Goal: Task Accomplishment & Management: Complete application form

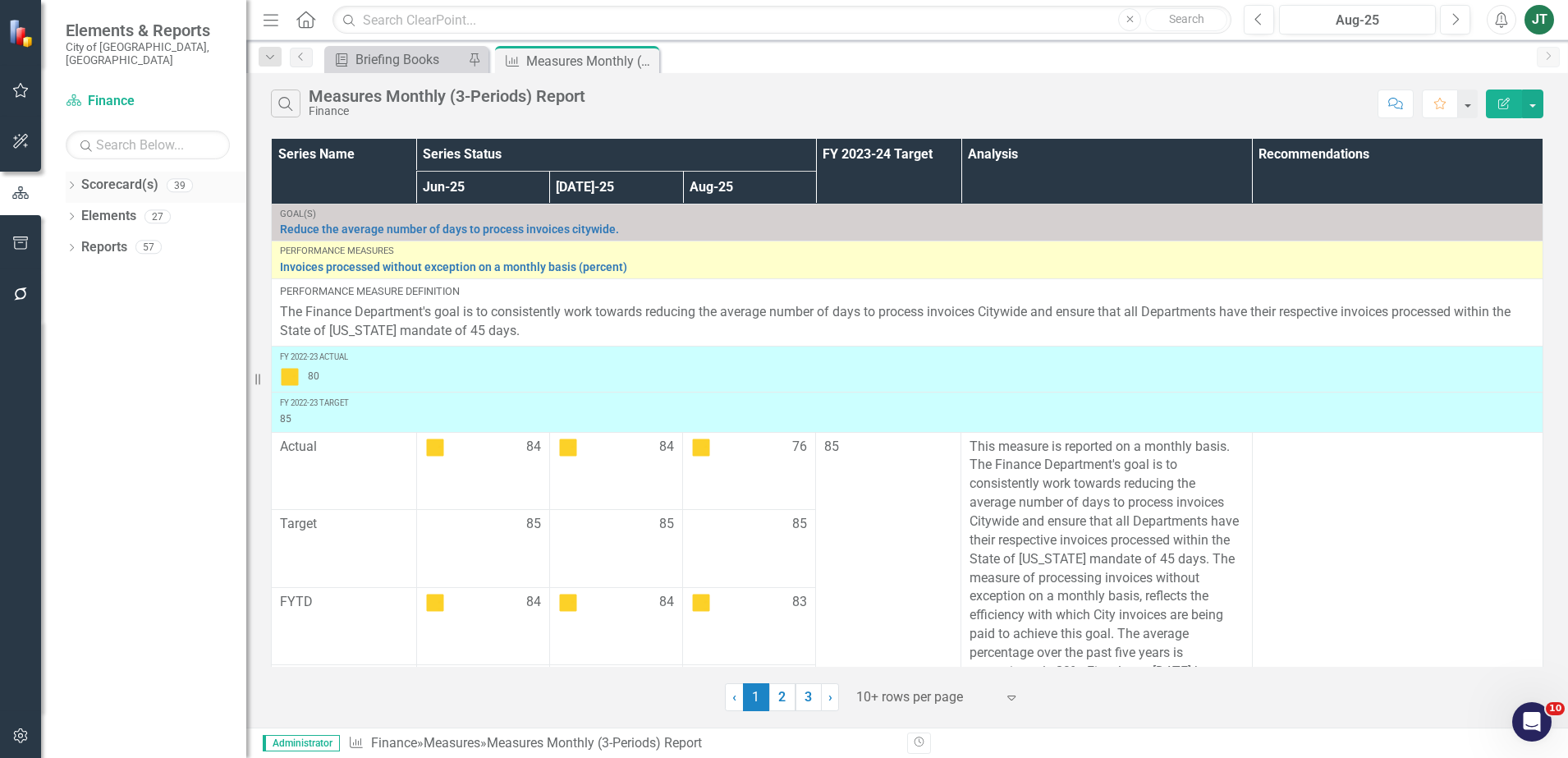
click at [66, 181] on div "Dropdown" at bounding box center [72, 187] width 11 height 14
click at [81, 241] on icon "Dropdown" at bounding box center [79, 246] width 12 height 10
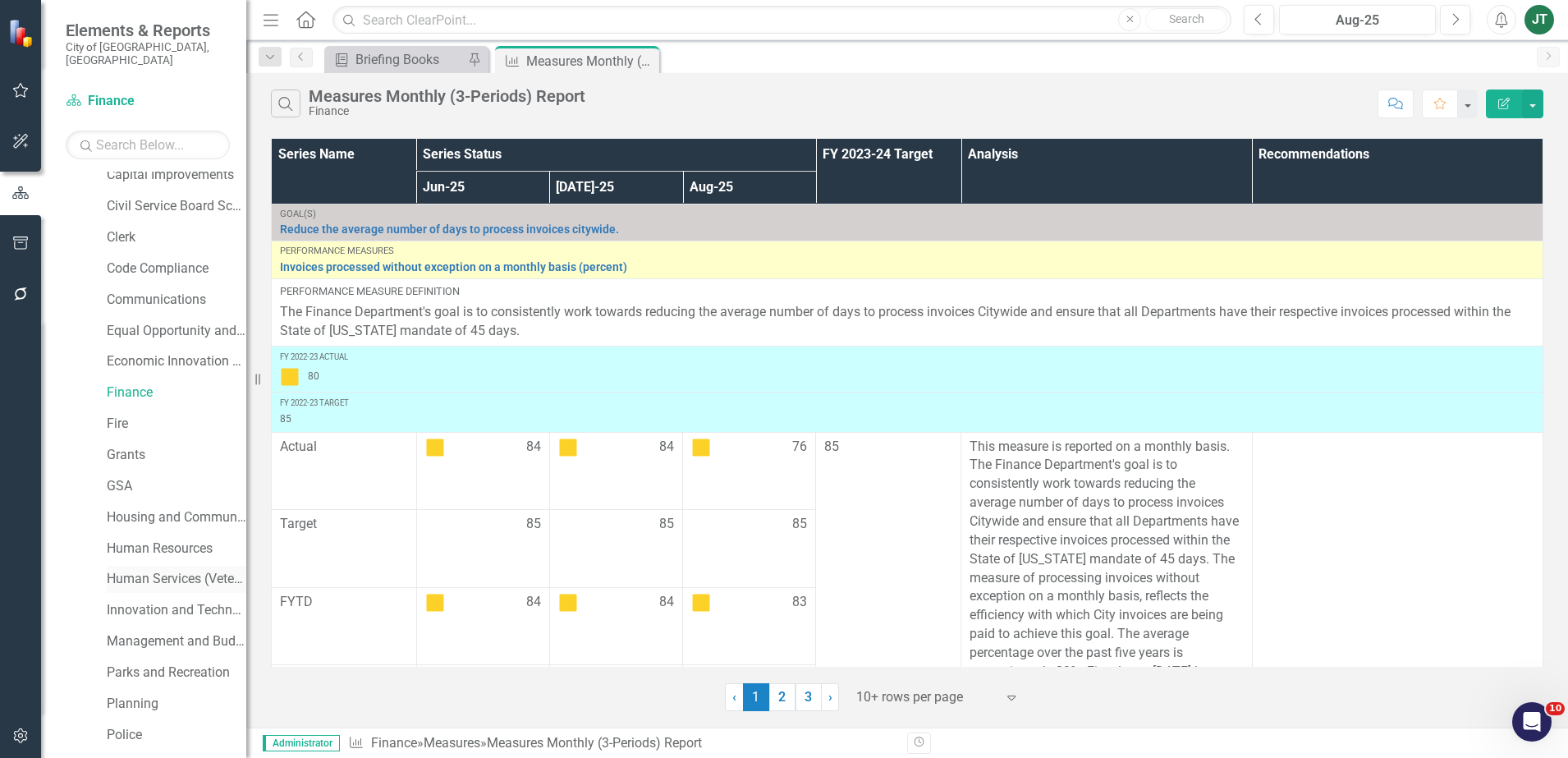
scroll to position [205, 0]
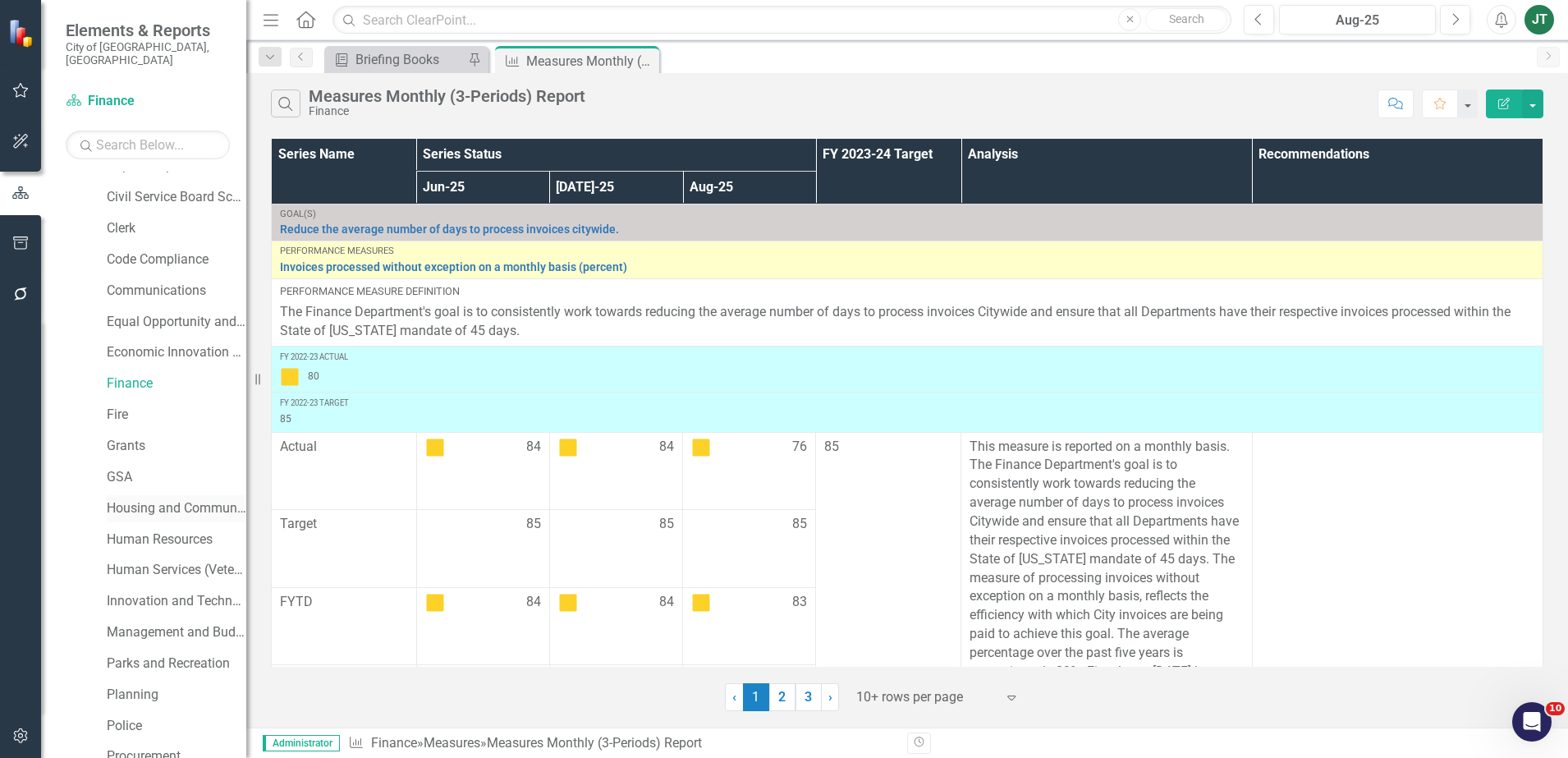
click at [166, 499] on link "Housing and Community Development" at bounding box center [177, 508] width 140 height 19
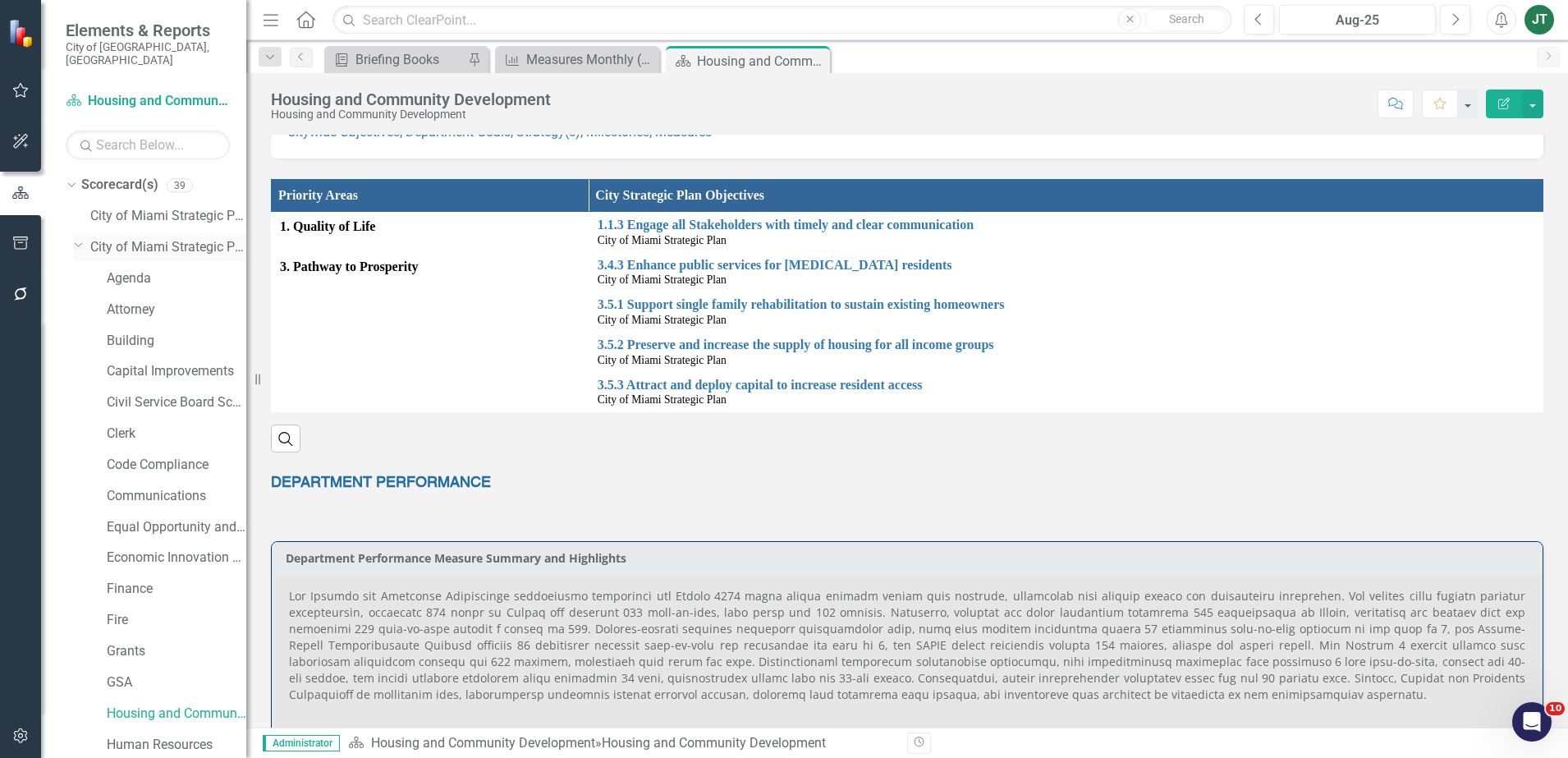
click at [74, 238] on icon "Dropdown" at bounding box center [78, 244] width 10 height 12
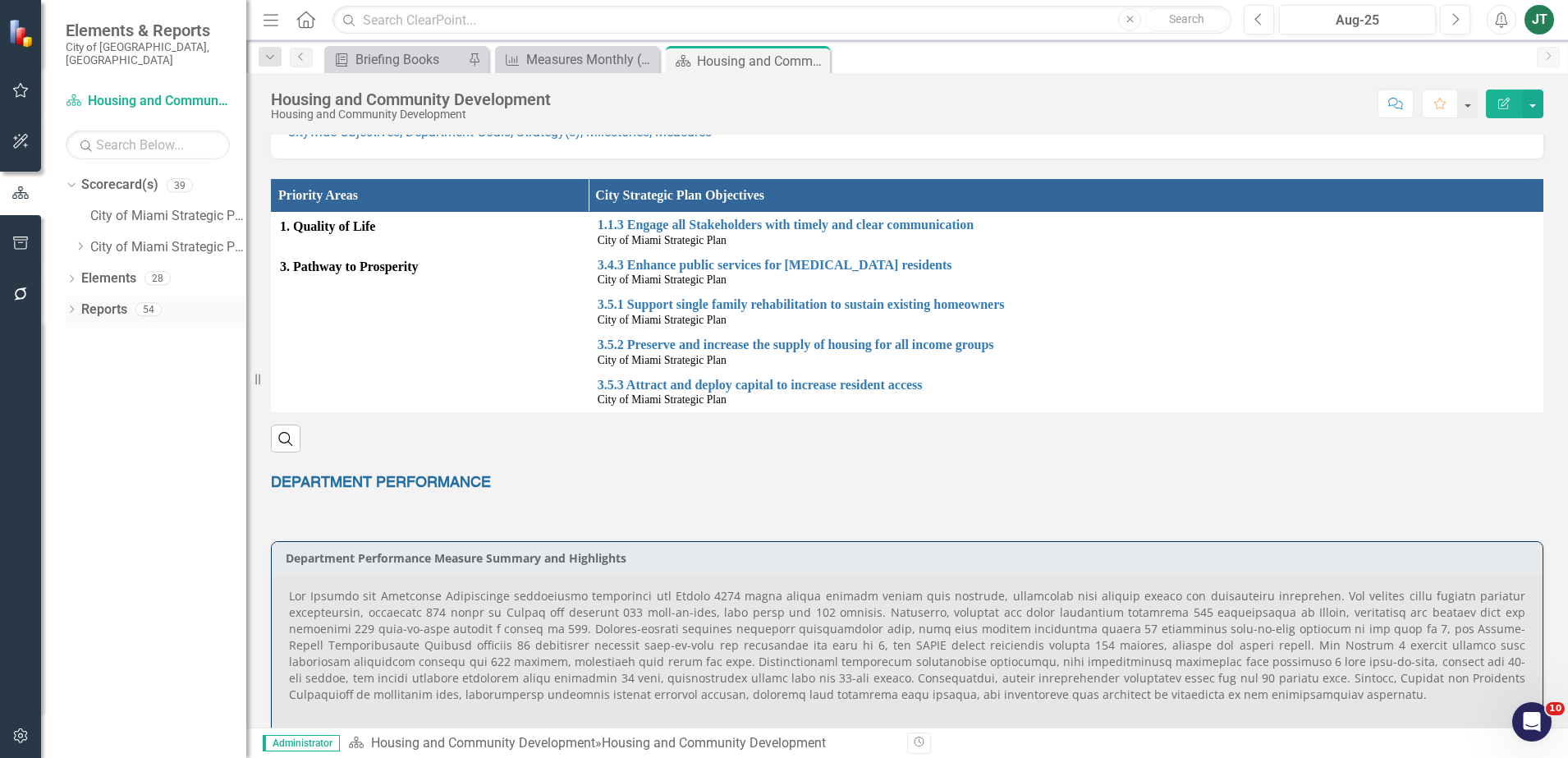
click at [68, 306] on icon "Dropdown" at bounding box center [72, 311] width 11 height 9
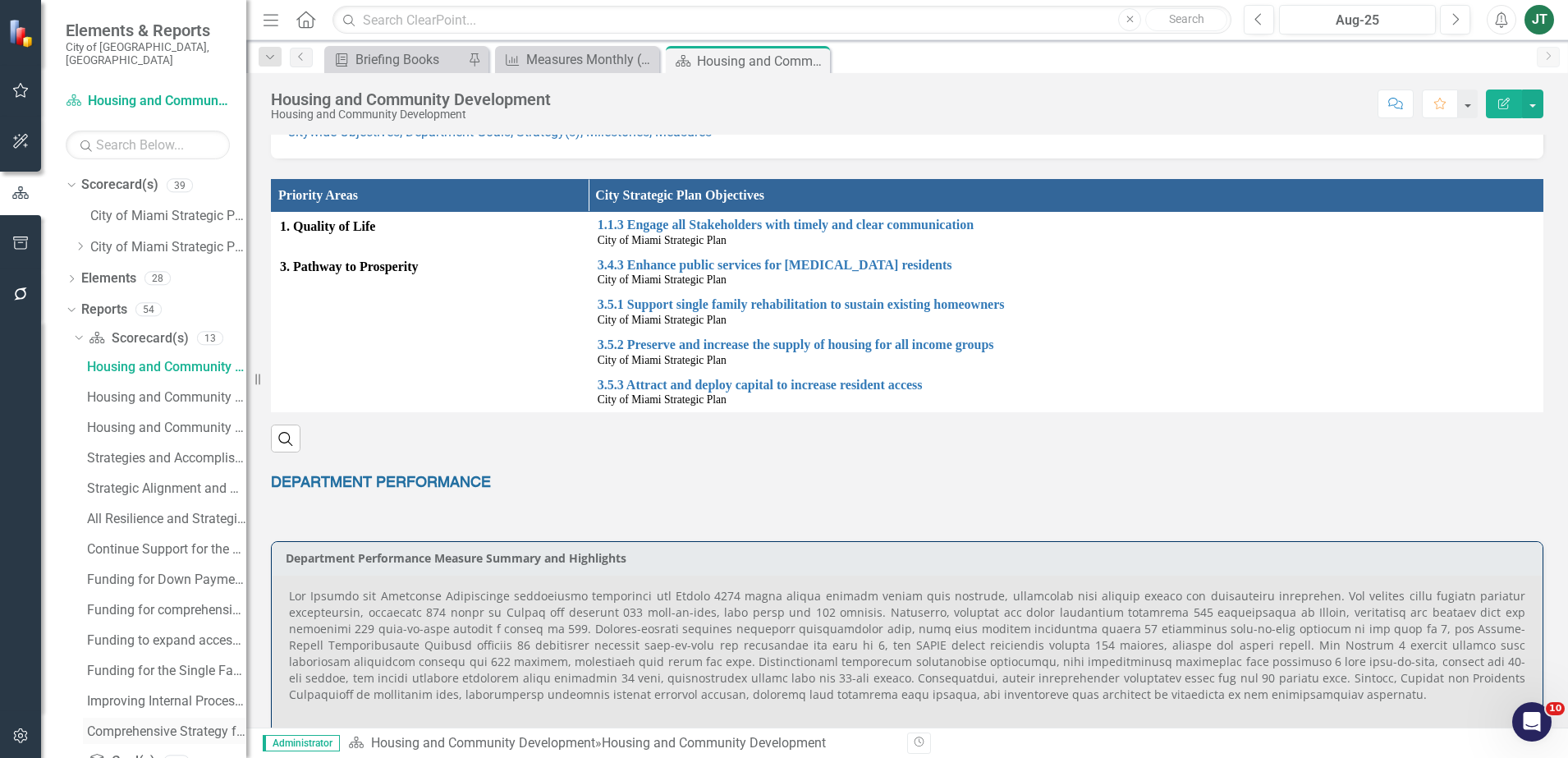
click at [159, 724] on div "Comprehensive Strategy for Affordable.....(vii) Strategy / Milestone Evaluation…" at bounding box center [166, 731] width 159 height 15
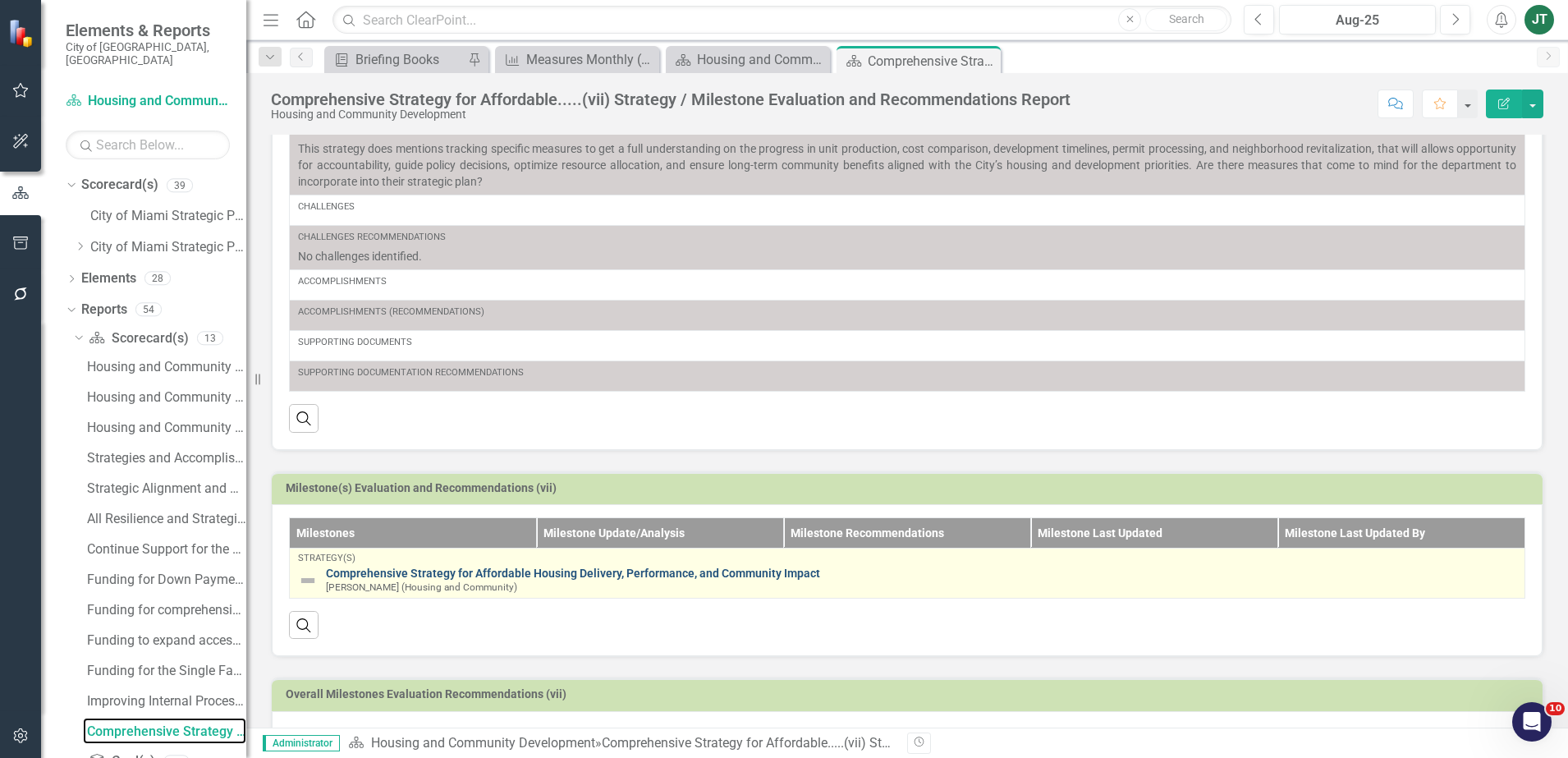
scroll to position [382, 0]
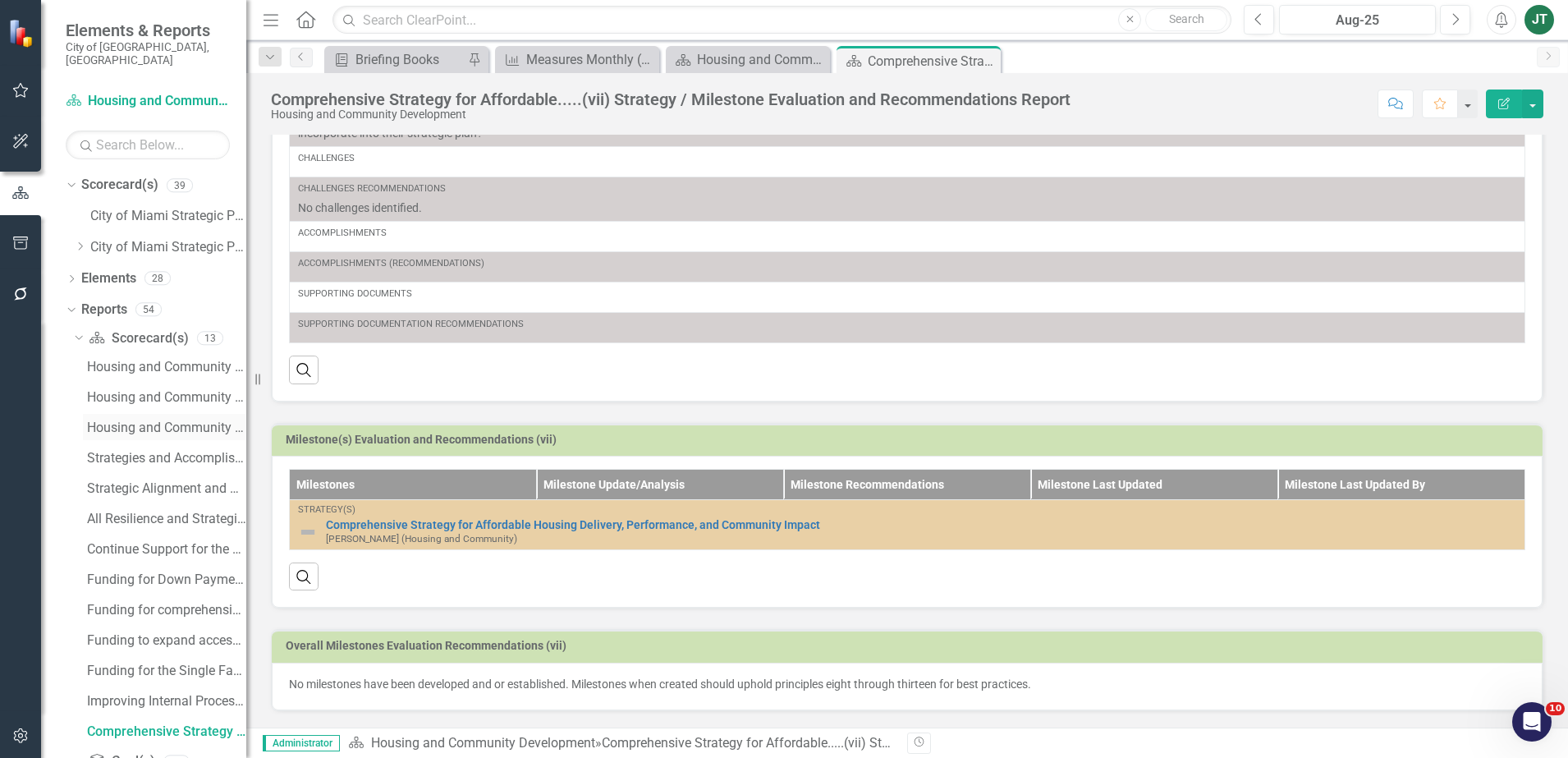
click at [168, 420] on div "Housing and Community Scorecard Evaluation and Recommendations" at bounding box center [166, 427] width 159 height 15
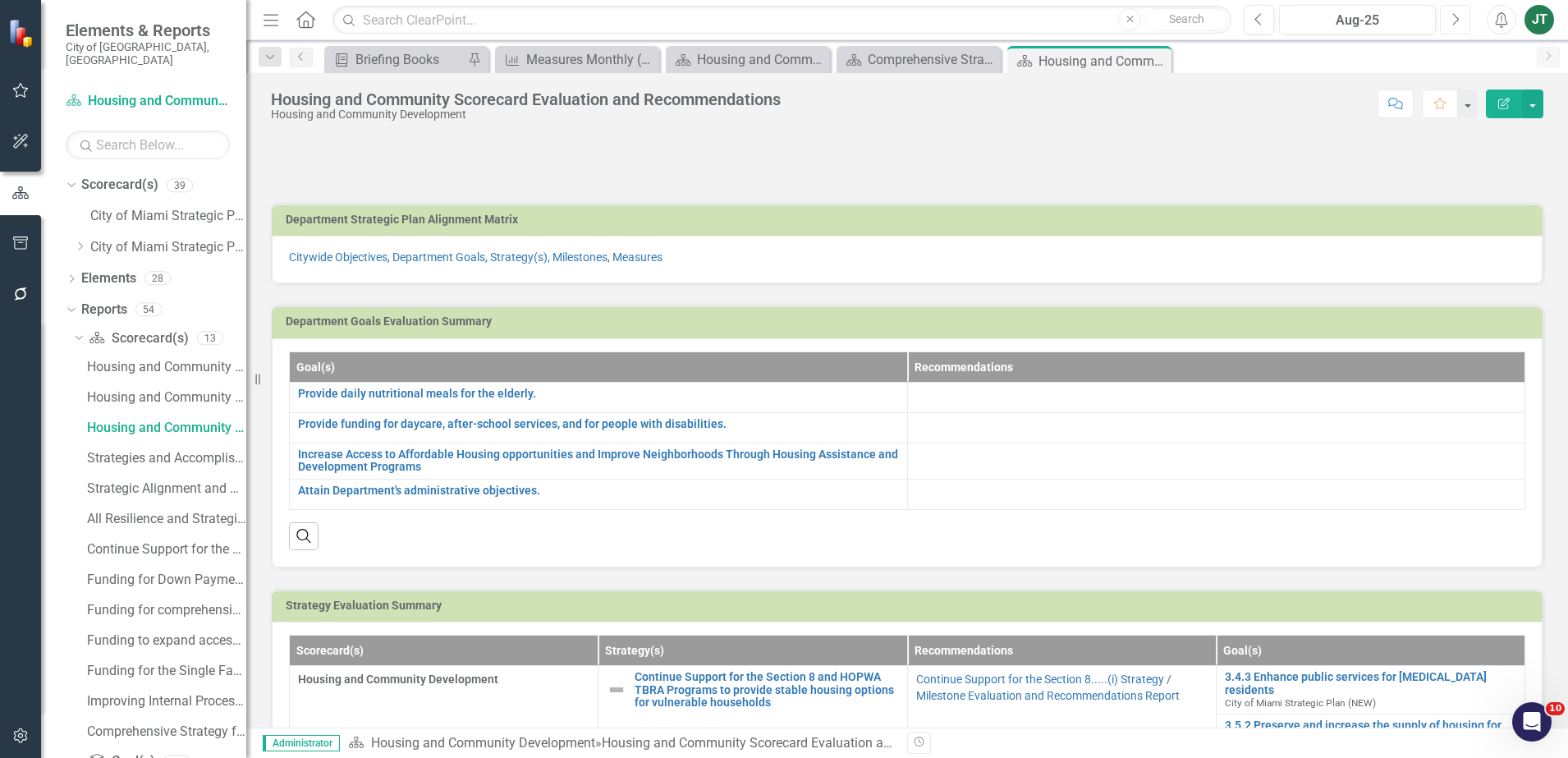
click at [1458, 14] on icon "Next" at bounding box center [1455, 20] width 9 height 15
click at [1264, 20] on button "Previous" at bounding box center [1258, 20] width 31 height 30
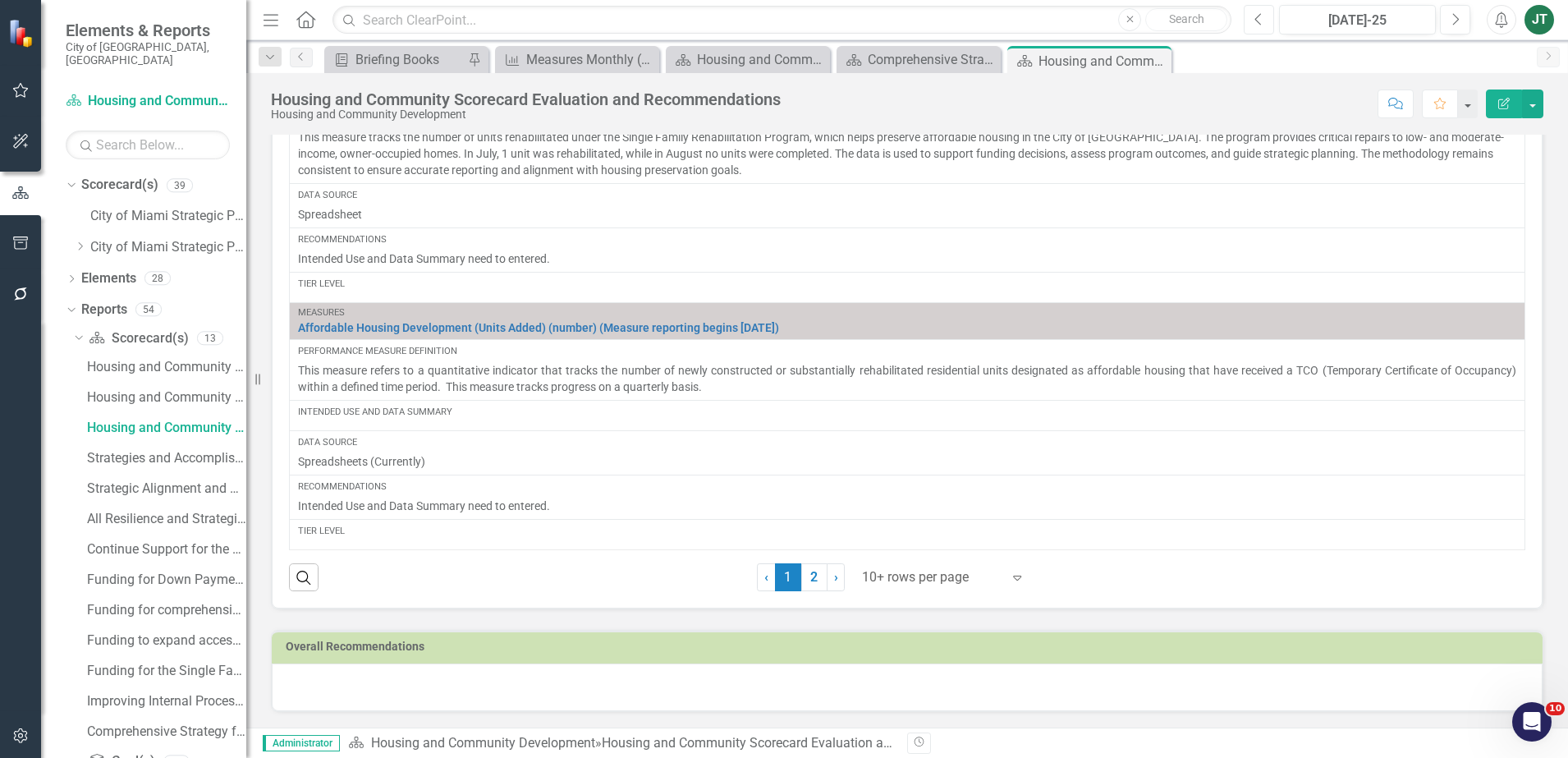
scroll to position [1306, 0]
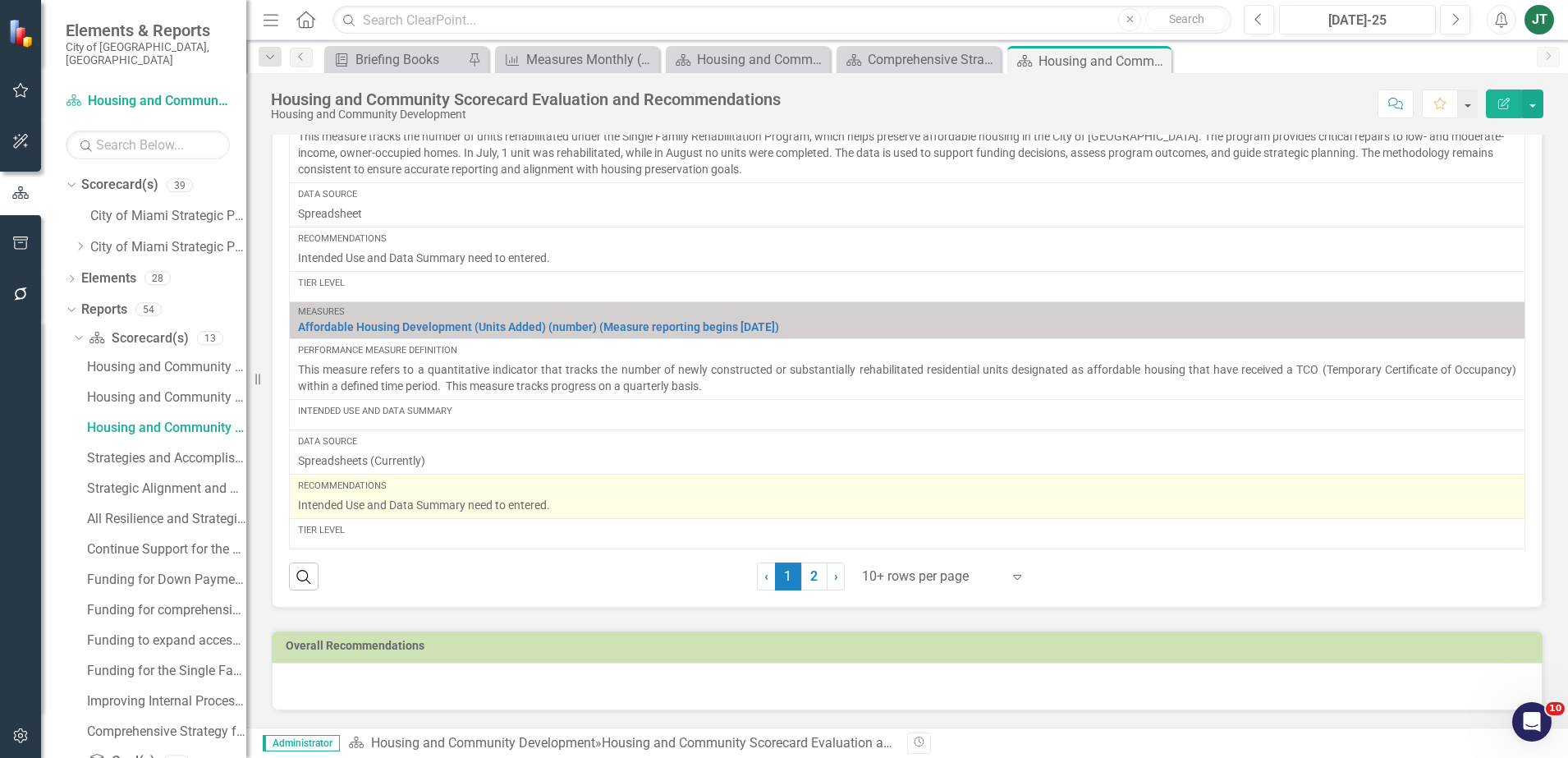
click at [572, 501] on p "Intended Use and Data Summary need to entered." at bounding box center [907, 505] width 1218 height 17
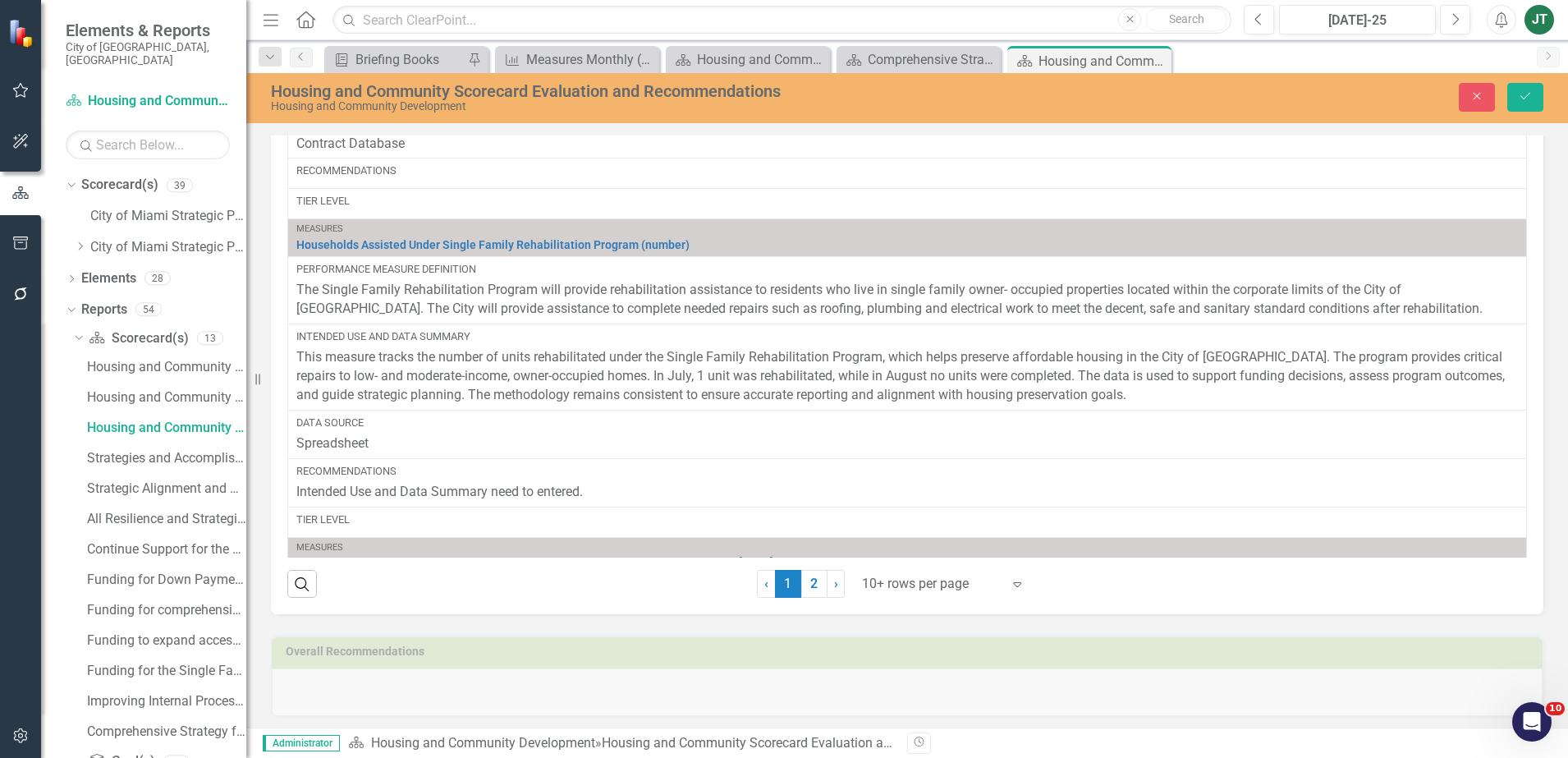
scroll to position [1311, 0]
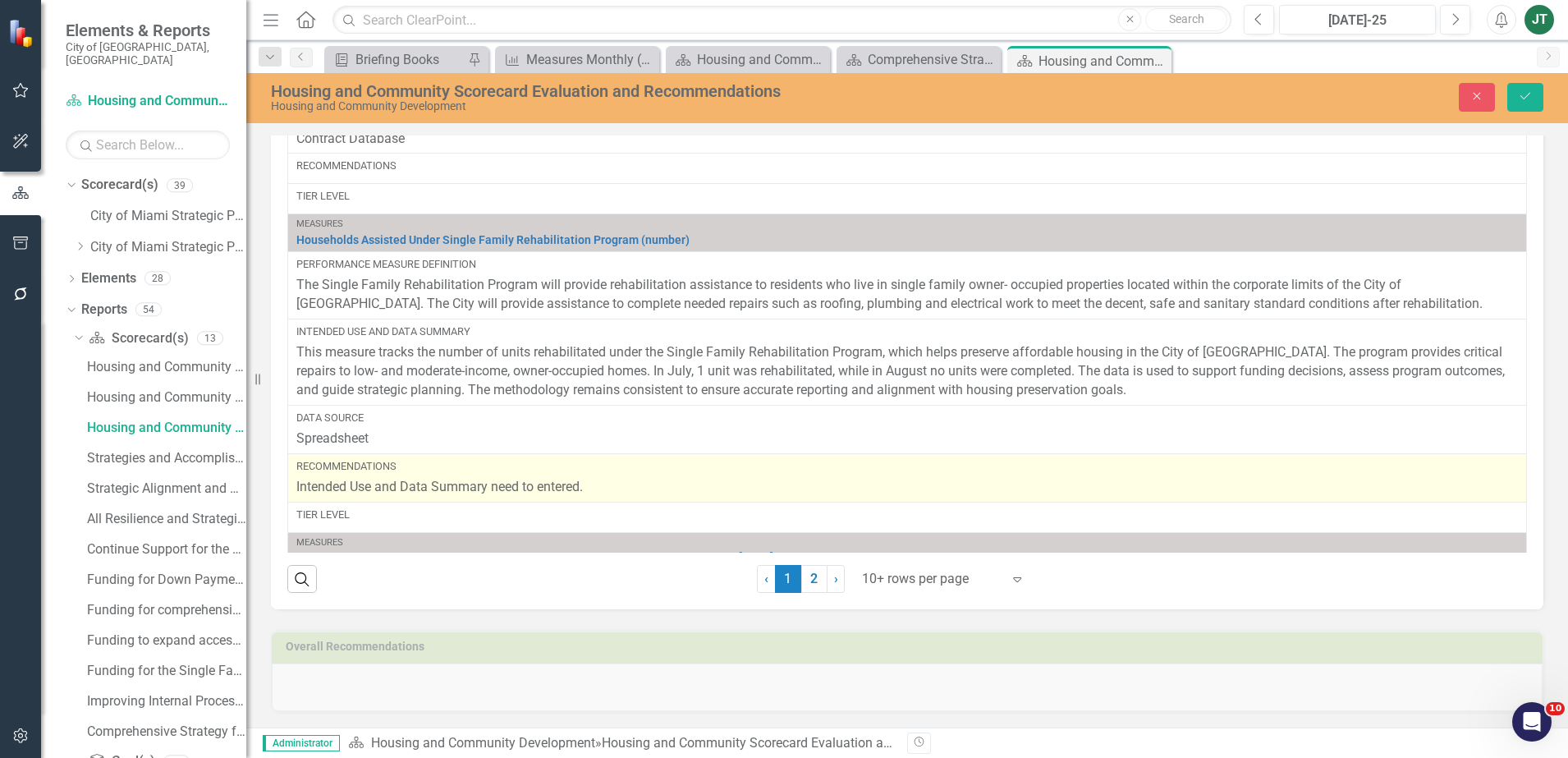
click at [612, 496] on p "Intended Use and Data Summary need to entered." at bounding box center [907, 487] width 1222 height 19
type textarea "<p>Intended Use and Data Summary need to entered.</p>"
click at [620, 496] on p "Intended Use and Data Summary need to entered." at bounding box center [907, 487] width 1222 height 19
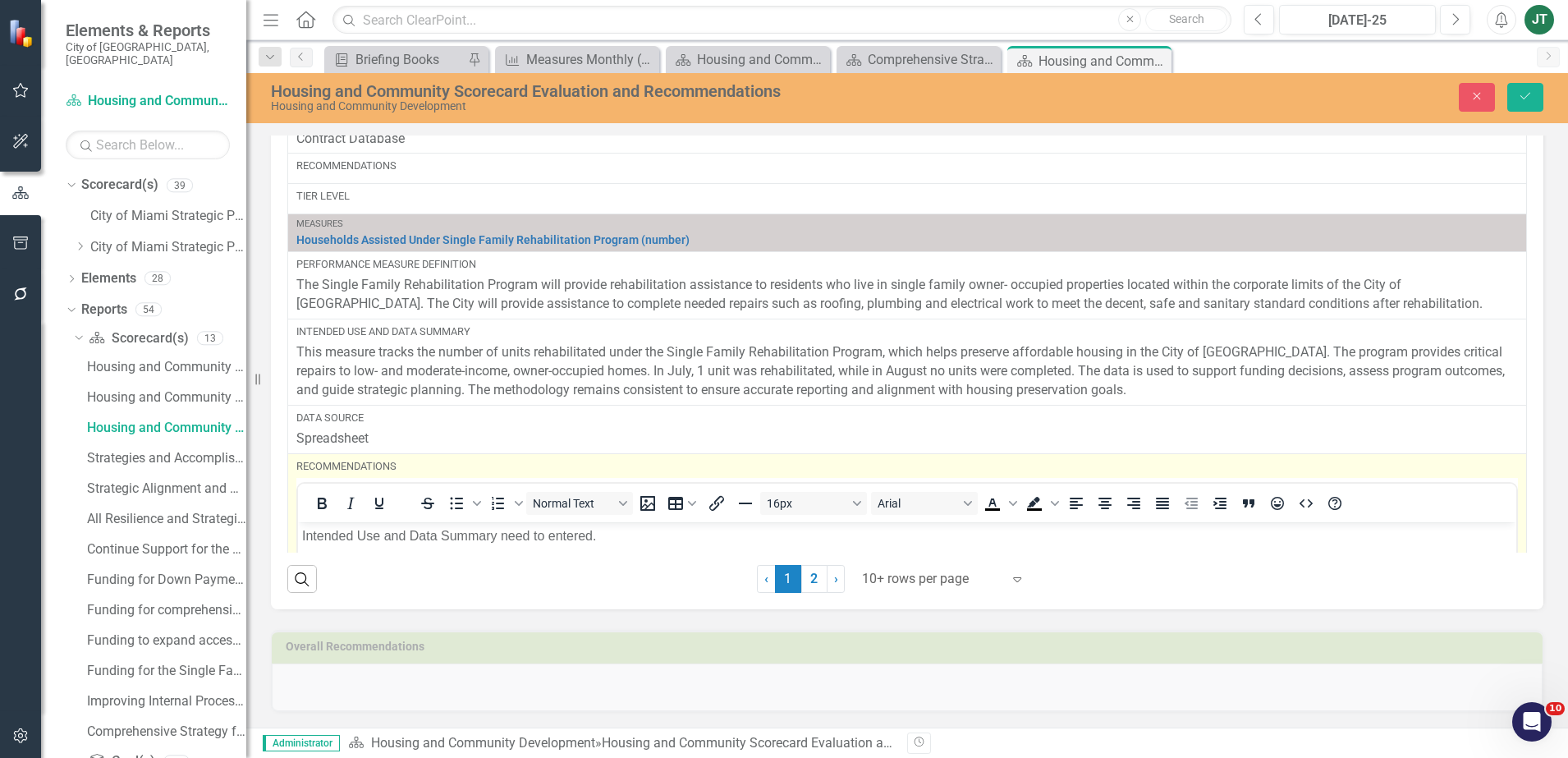
scroll to position [2255, 0]
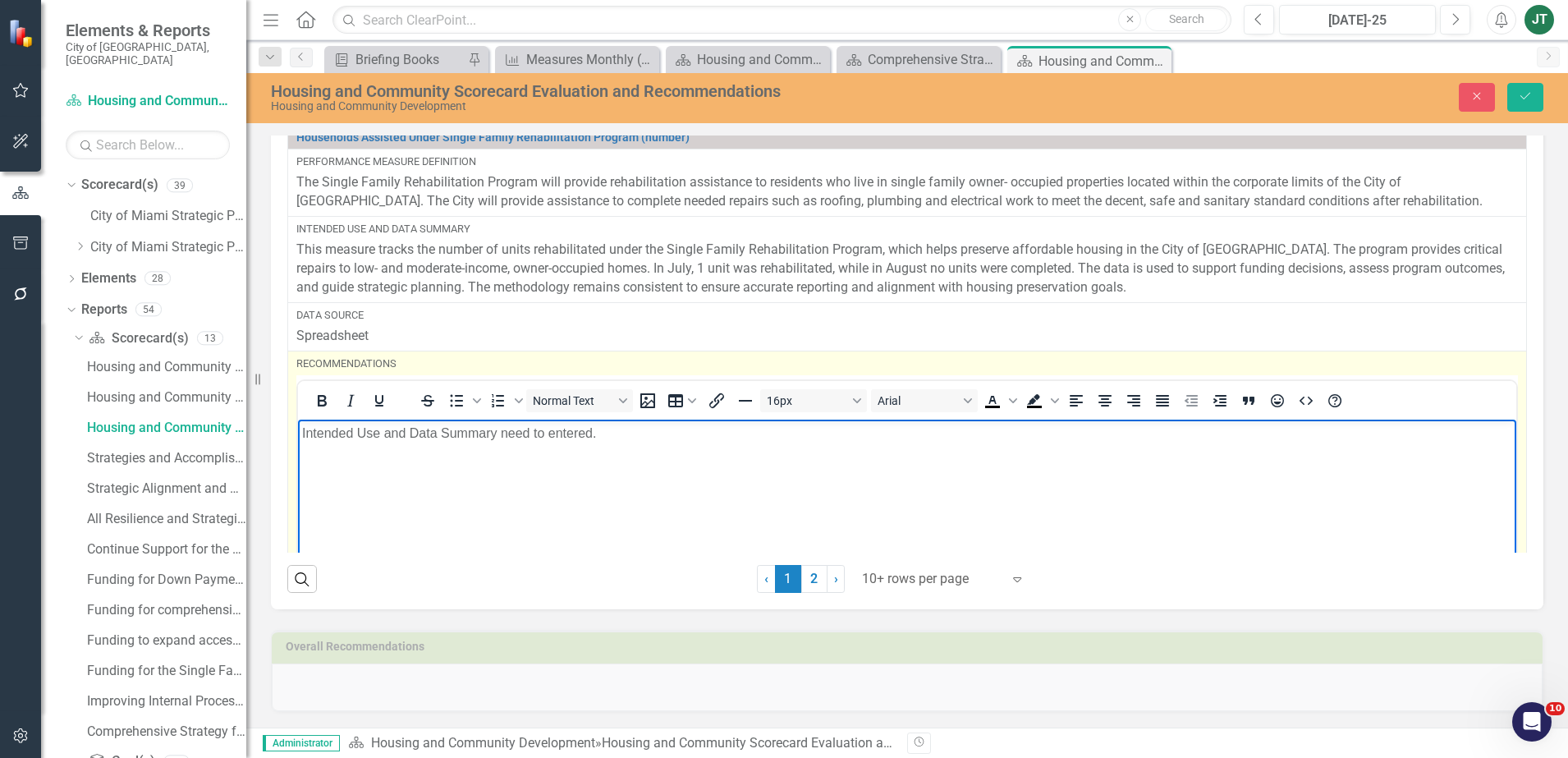
click at [620, 433] on p "Intended Use and Data Summary need to entered." at bounding box center [906, 433] width 1210 height 20
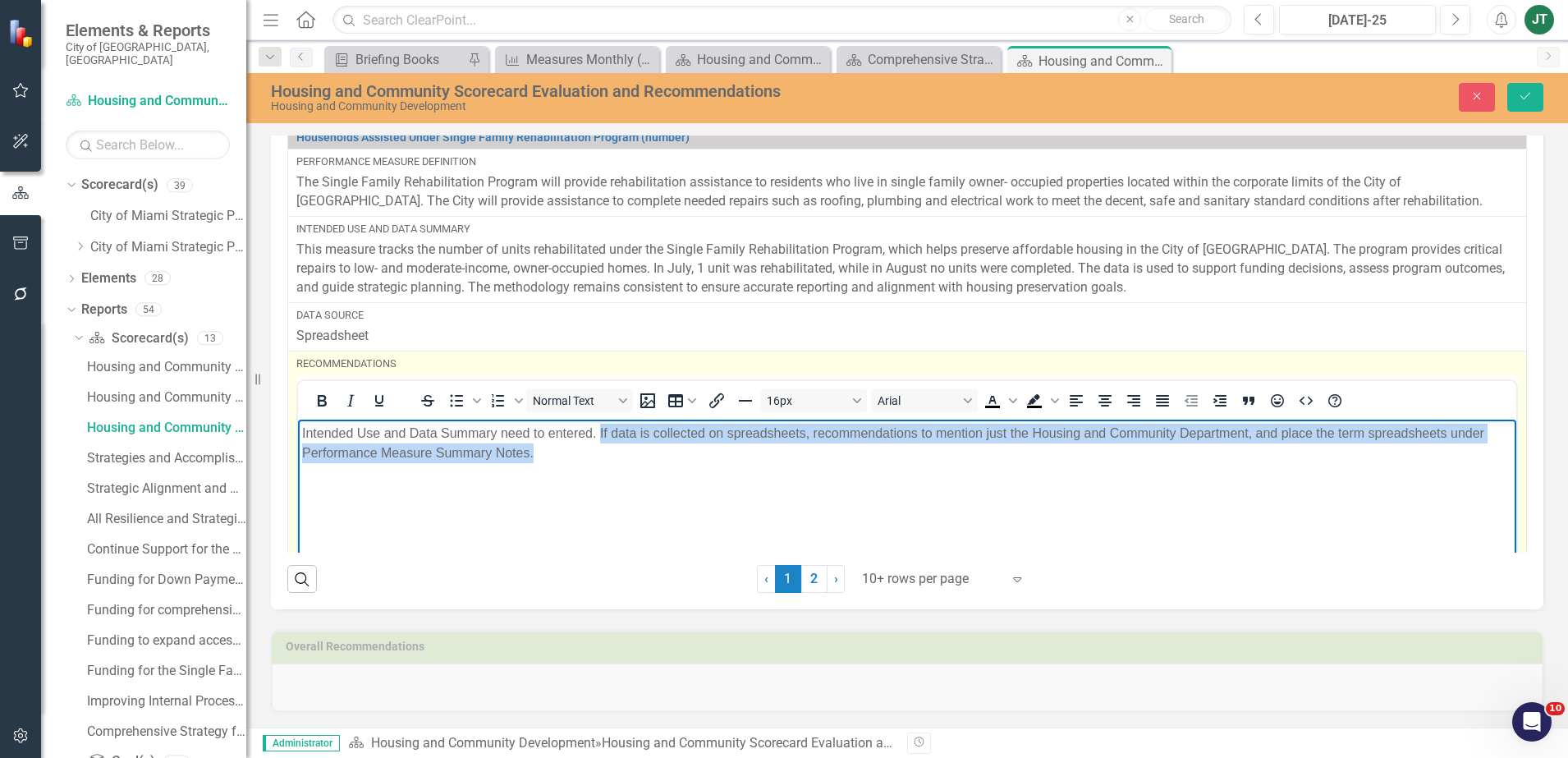
drag, startPoint x: 599, startPoint y: 433, endPoint x: 616, endPoint y: 455, distance: 27.8
click at [616, 455] on p "Intended Use and Data Summary need to entered. If data is collected on spreadsh…" at bounding box center [906, 443] width 1210 height 39
copy p "If data is collected on spreadsheets, recommendations to mention just the Housi…"
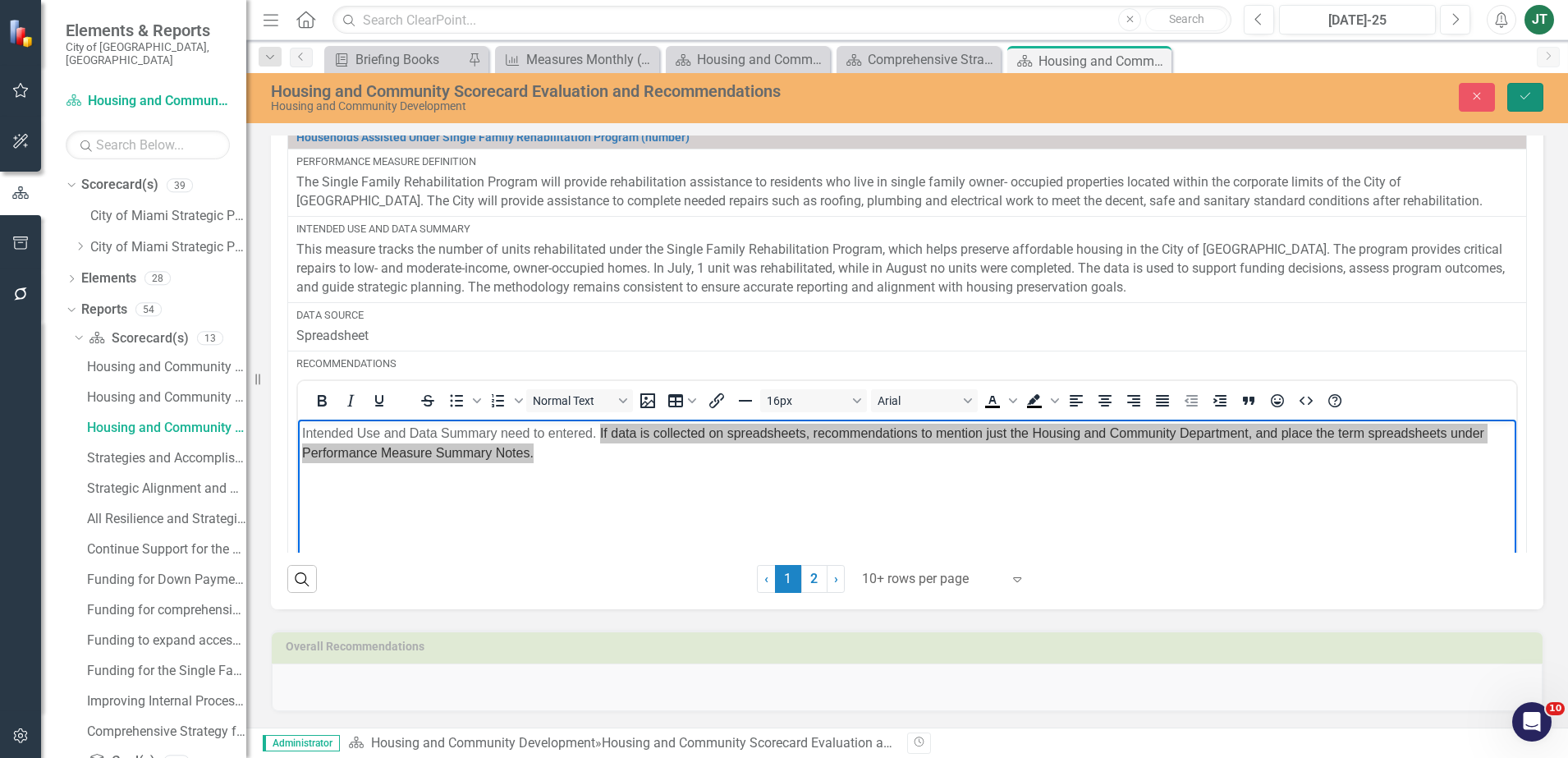
click at [1521, 95] on icon "Save" at bounding box center [1525, 96] width 15 height 11
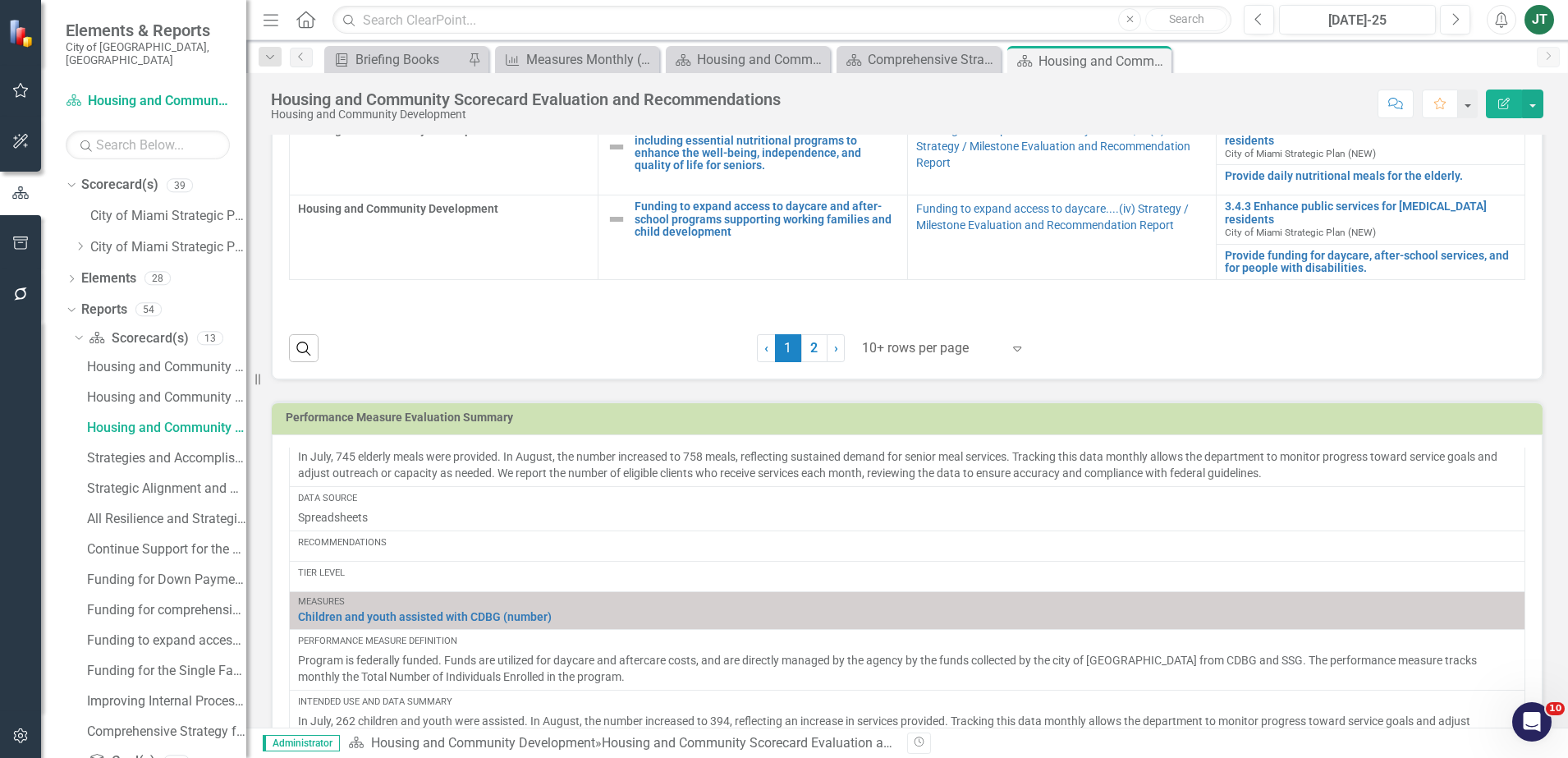
scroll to position [0, 0]
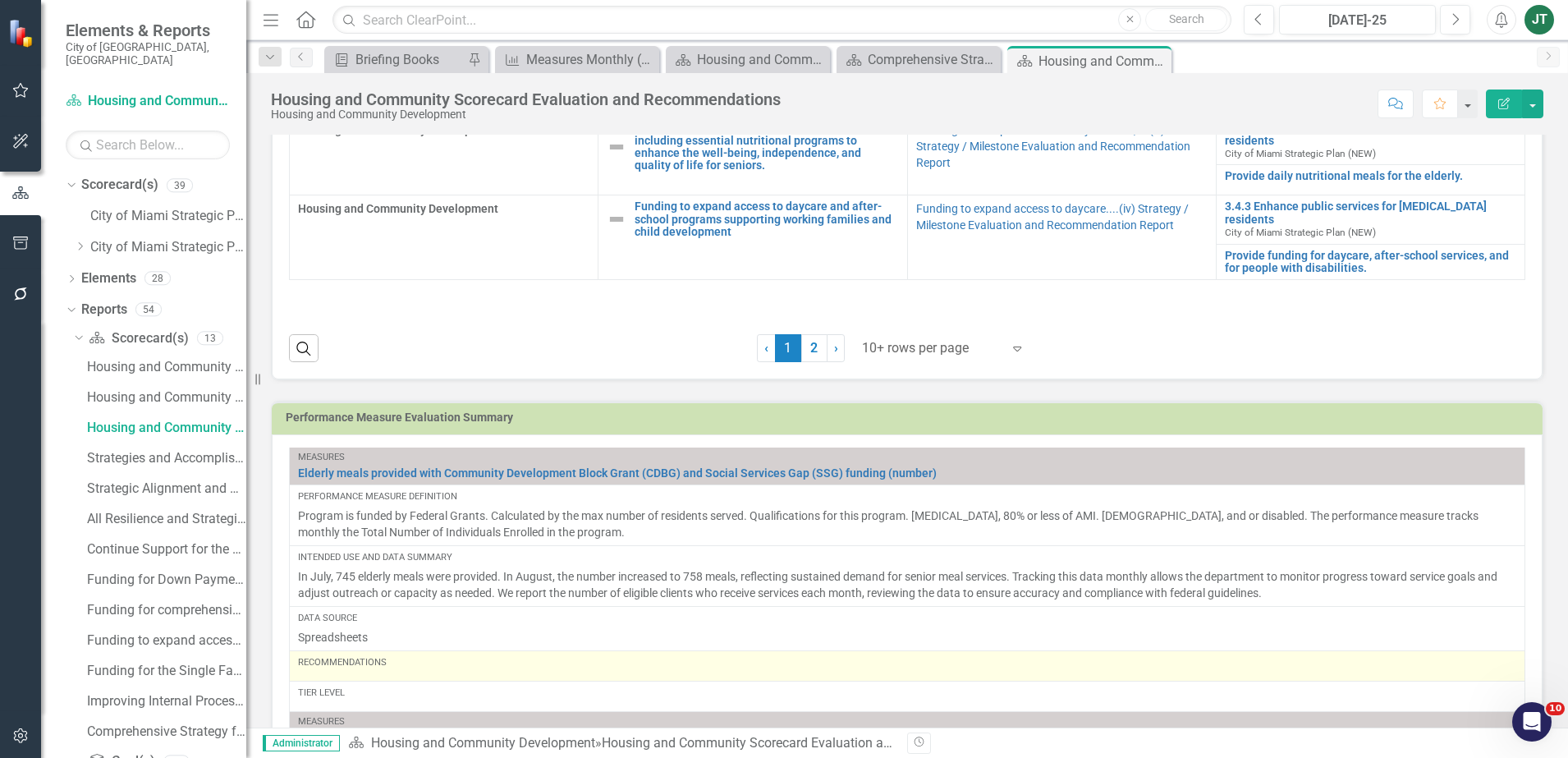
click at [416, 657] on div "Recommendations" at bounding box center [907, 662] width 1218 height 13
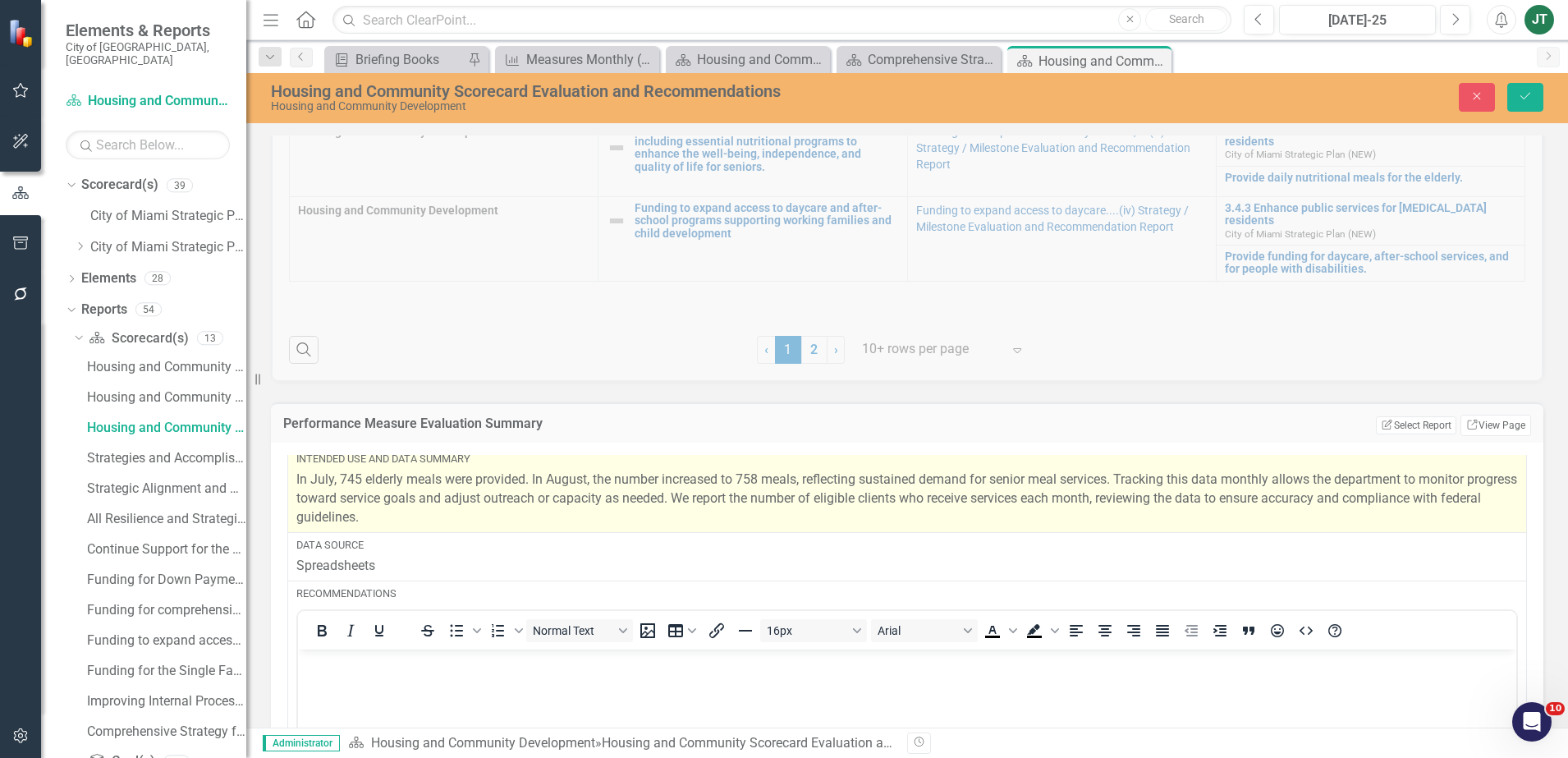
scroll to position [139, 0]
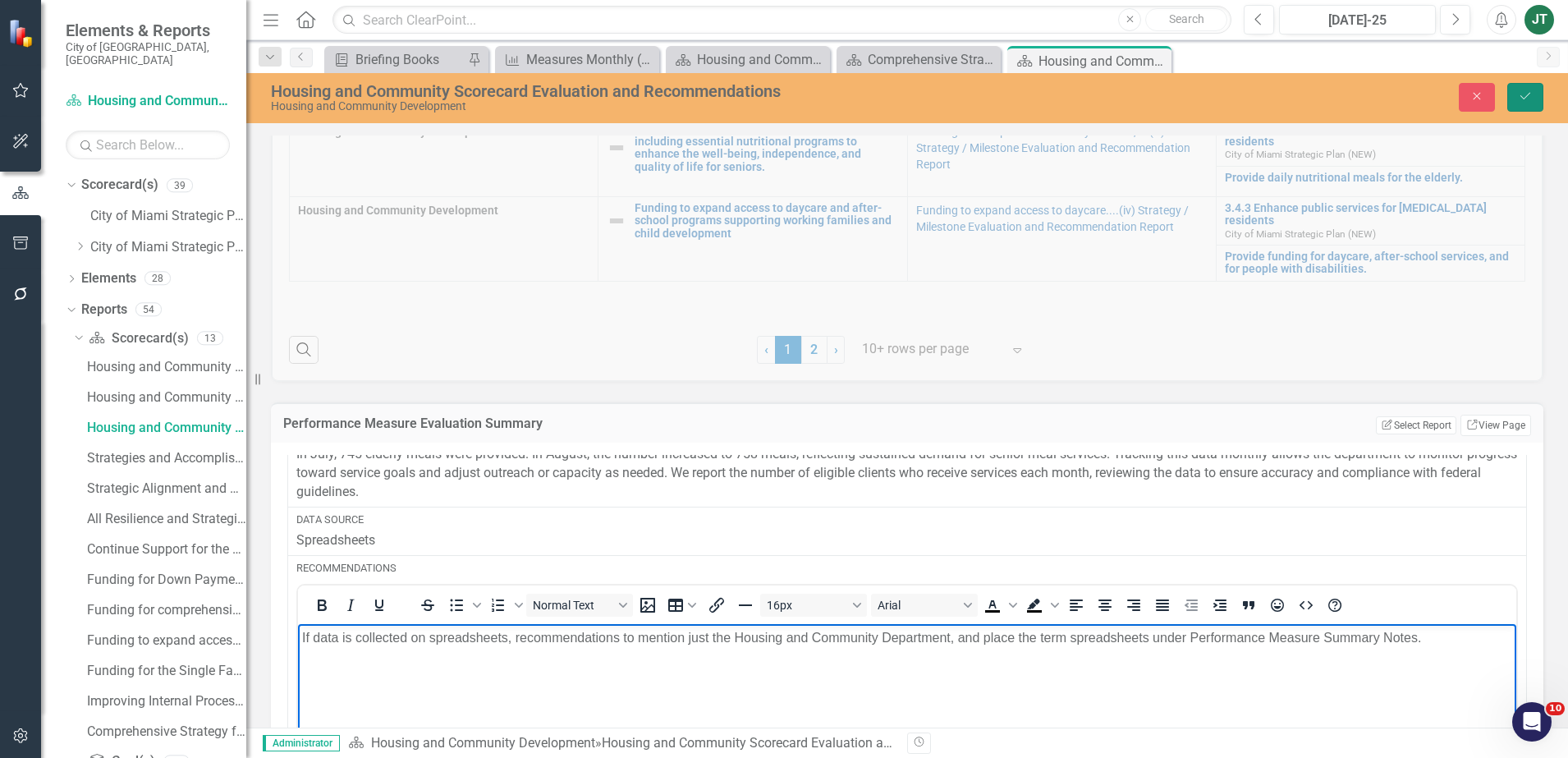
click at [1523, 88] on button "Save" at bounding box center [1524, 97] width 36 height 29
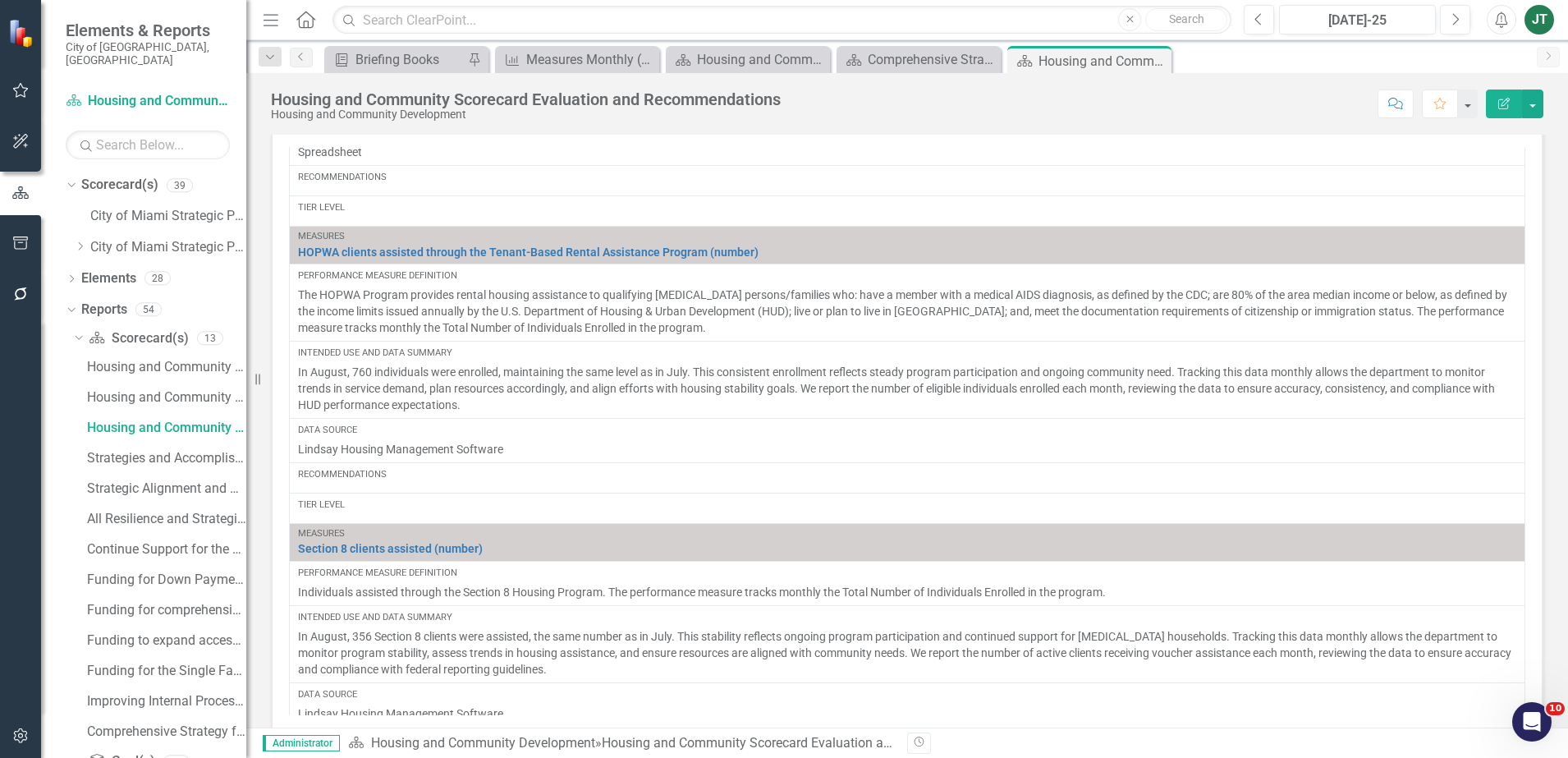
scroll to position [763, 0]
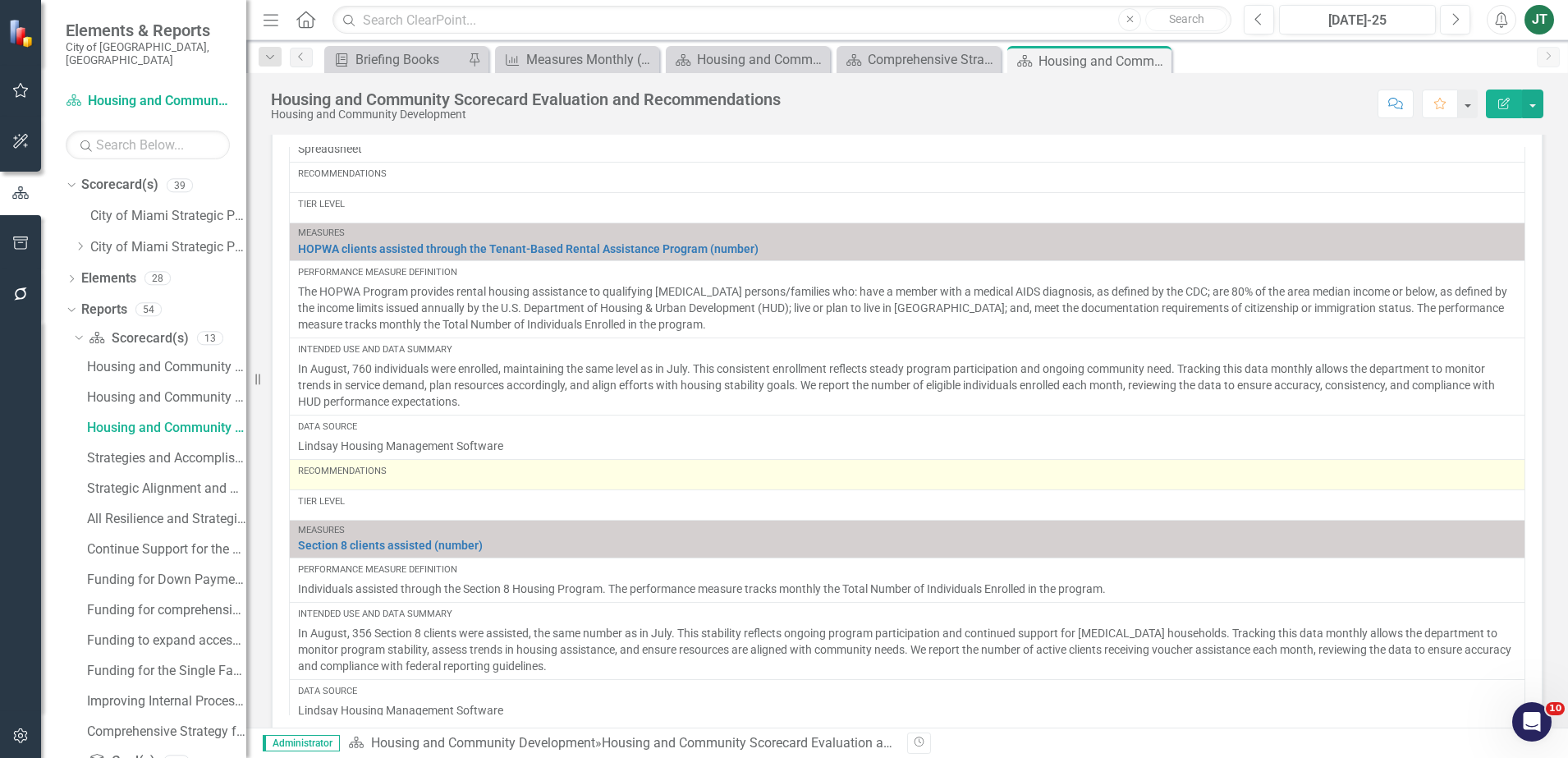
click at [386, 483] on div "Recommendations" at bounding box center [907, 474] width 1218 height 20
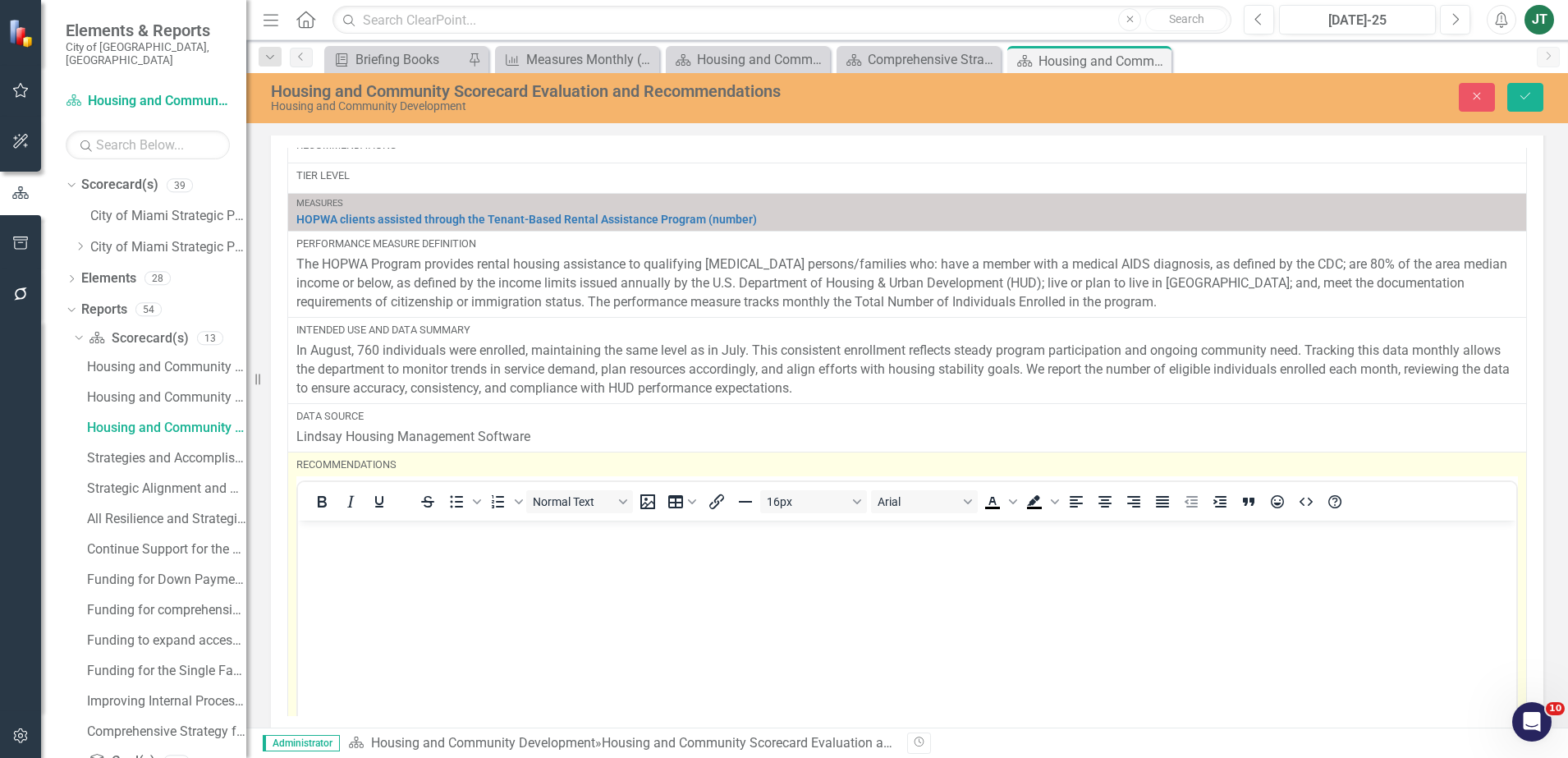
scroll to position [894, 0]
click at [346, 537] on p "Rich Text Area. Press ALT-0 for help." at bounding box center [906, 531] width 1210 height 20
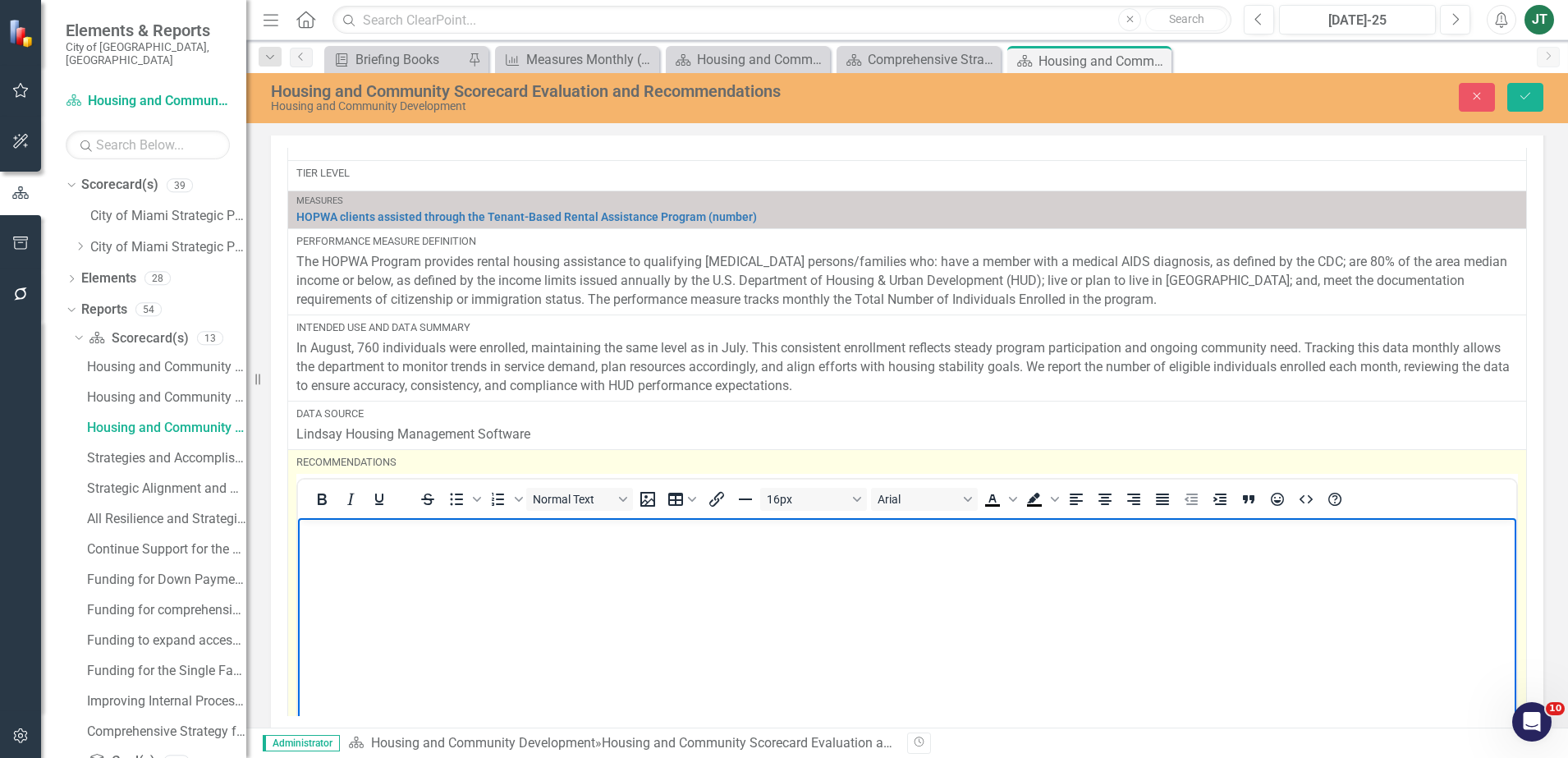
drag, startPoint x: 346, startPoint y: 537, endPoint x: 332, endPoint y: 586, distance: 51.0
click at [332, 586] on body "Rich Text Area. Press ALT-0 for help." at bounding box center [907, 640] width 1218 height 246
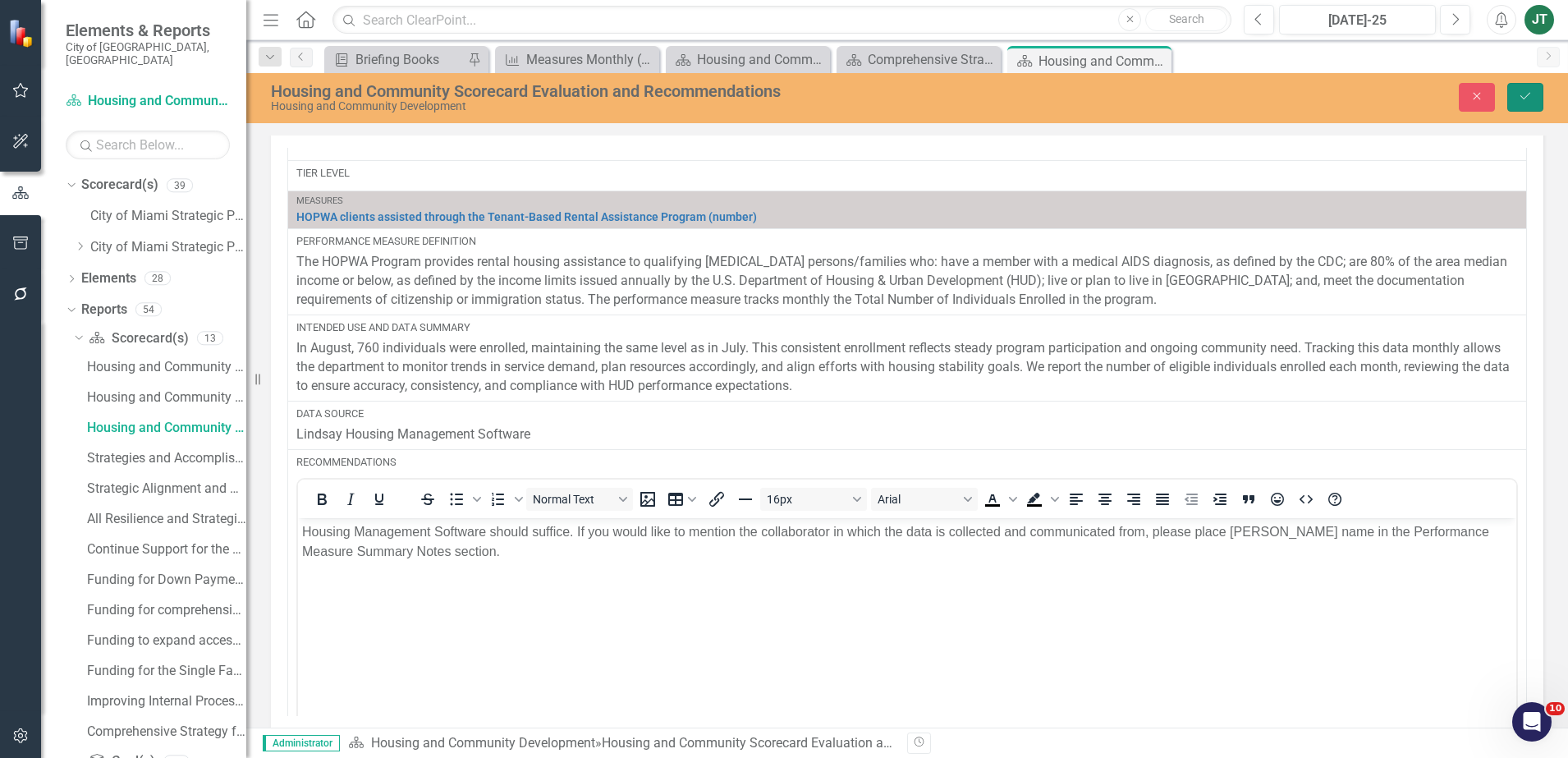
click at [1514, 102] on button "Save" at bounding box center [1524, 97] width 36 height 29
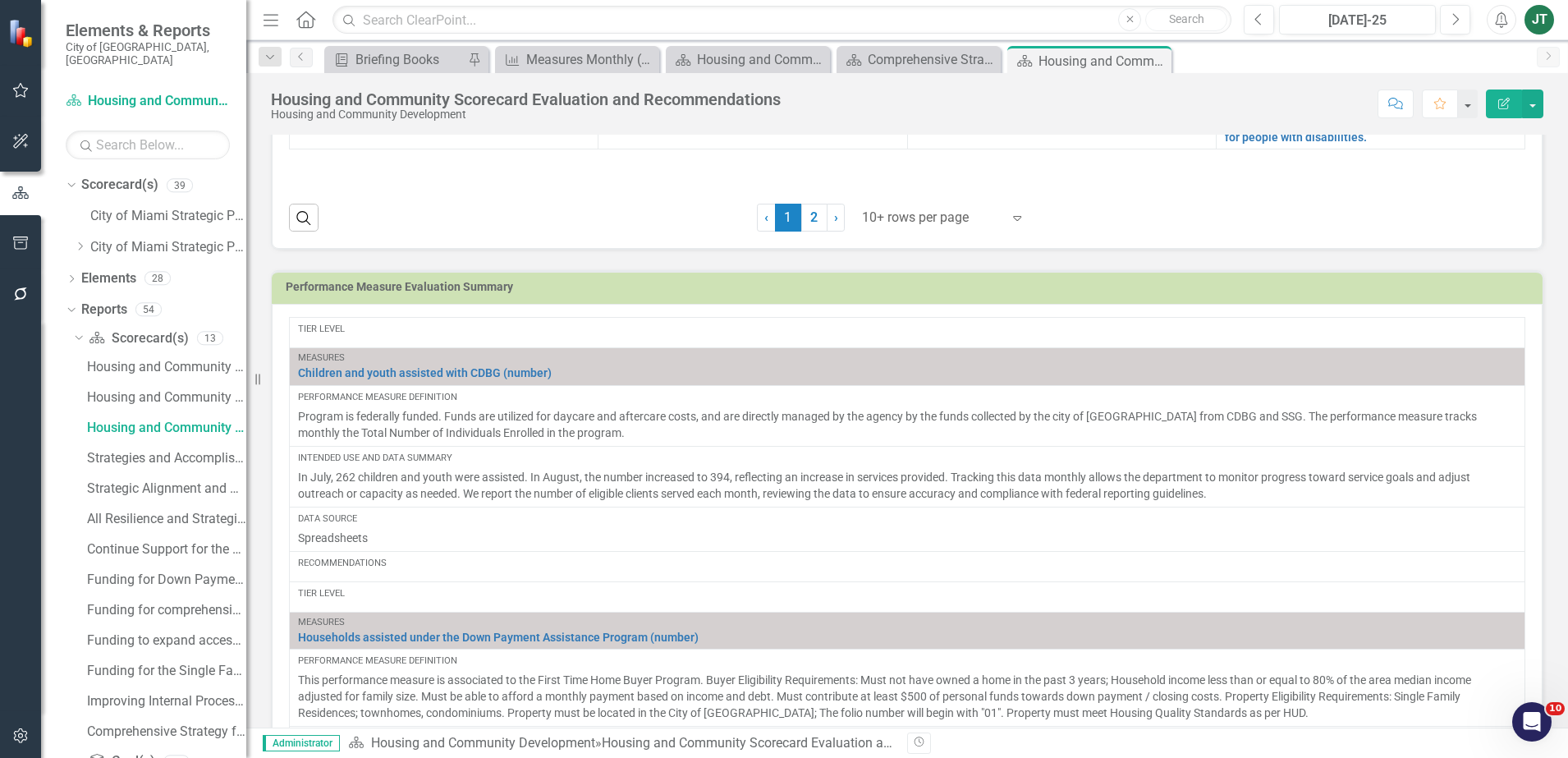
scroll to position [253, 0]
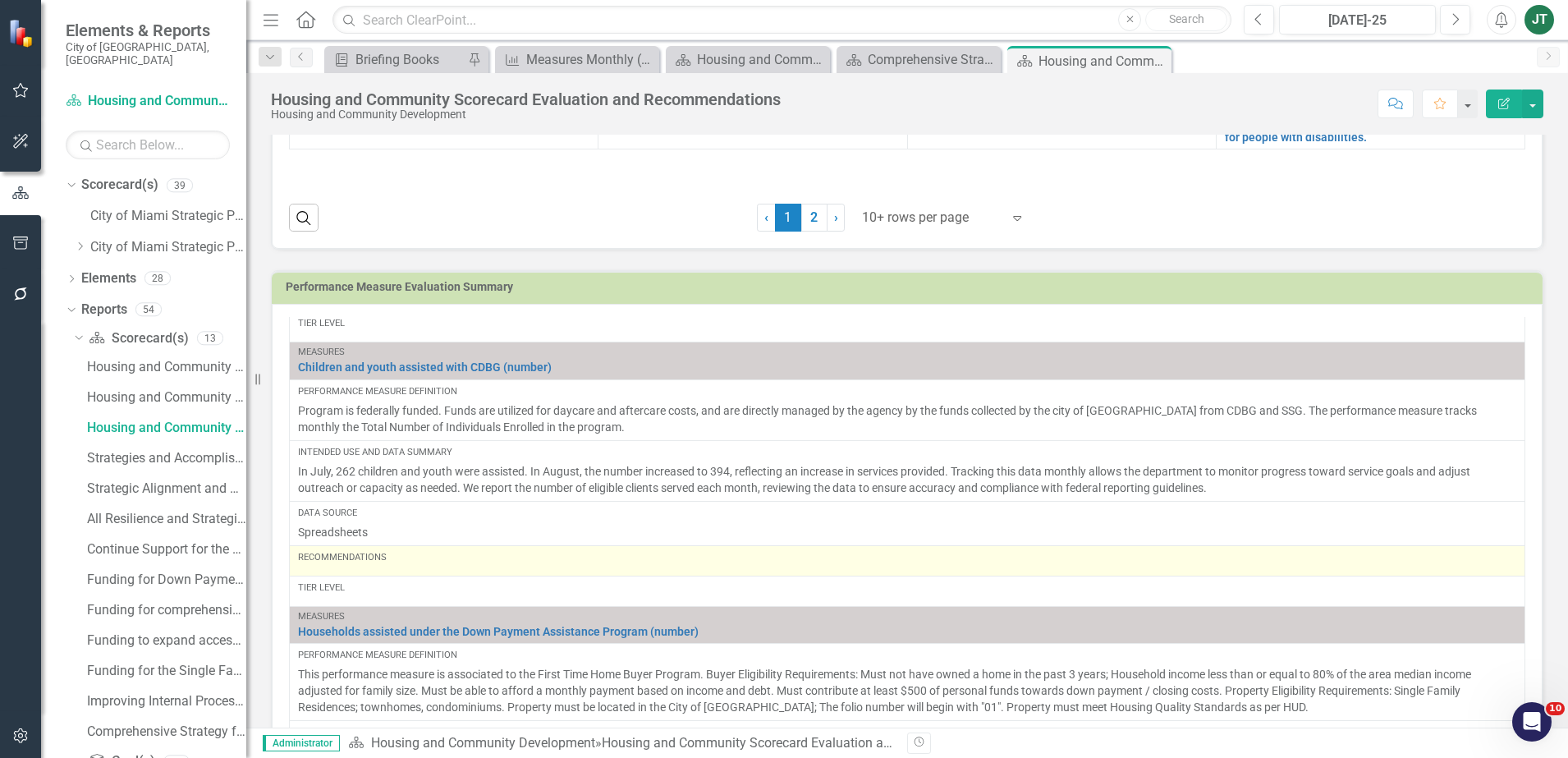
click at [415, 562] on div "Recommendations" at bounding box center [907, 557] width 1218 height 13
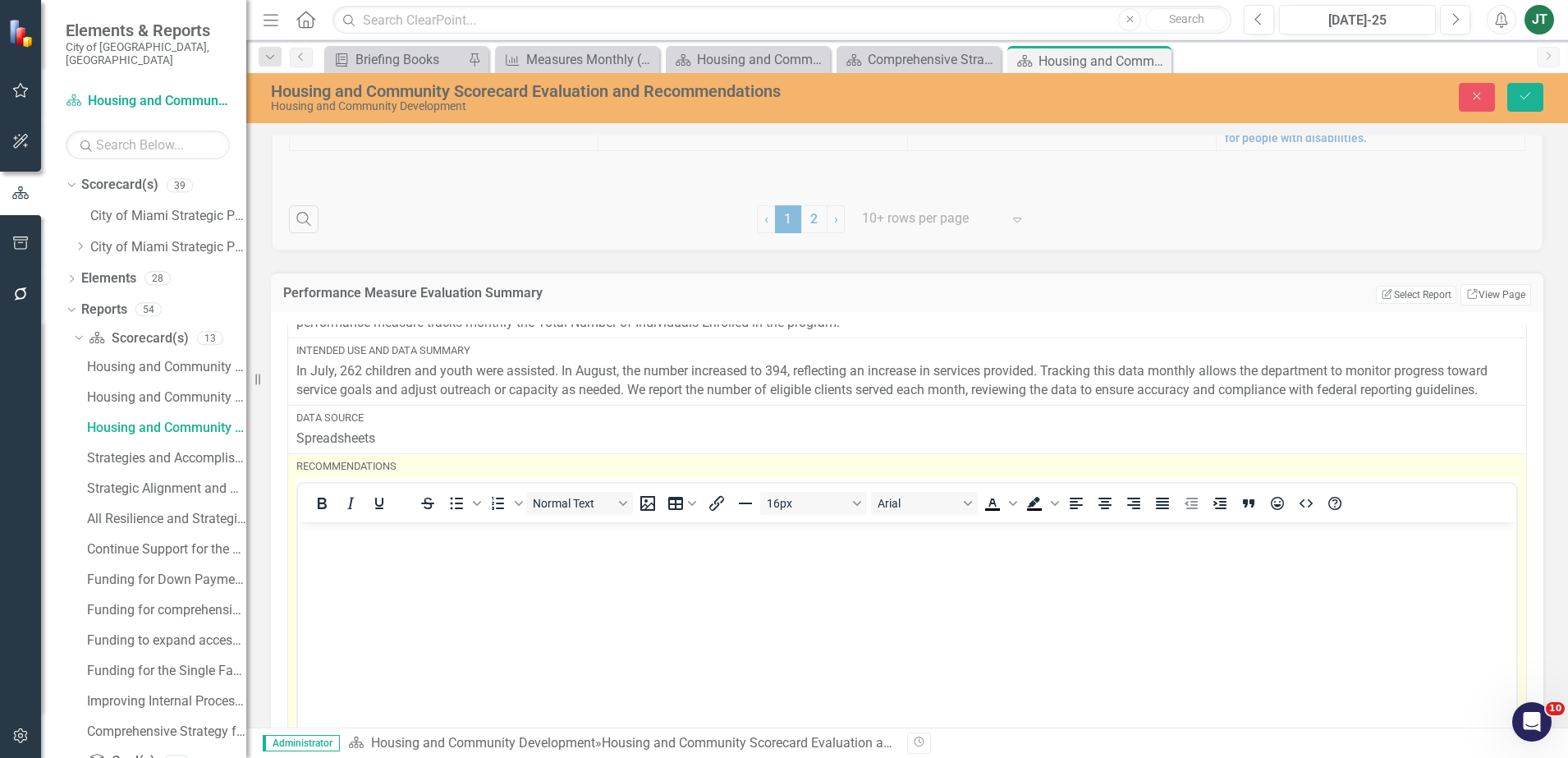
scroll to position [411, 0]
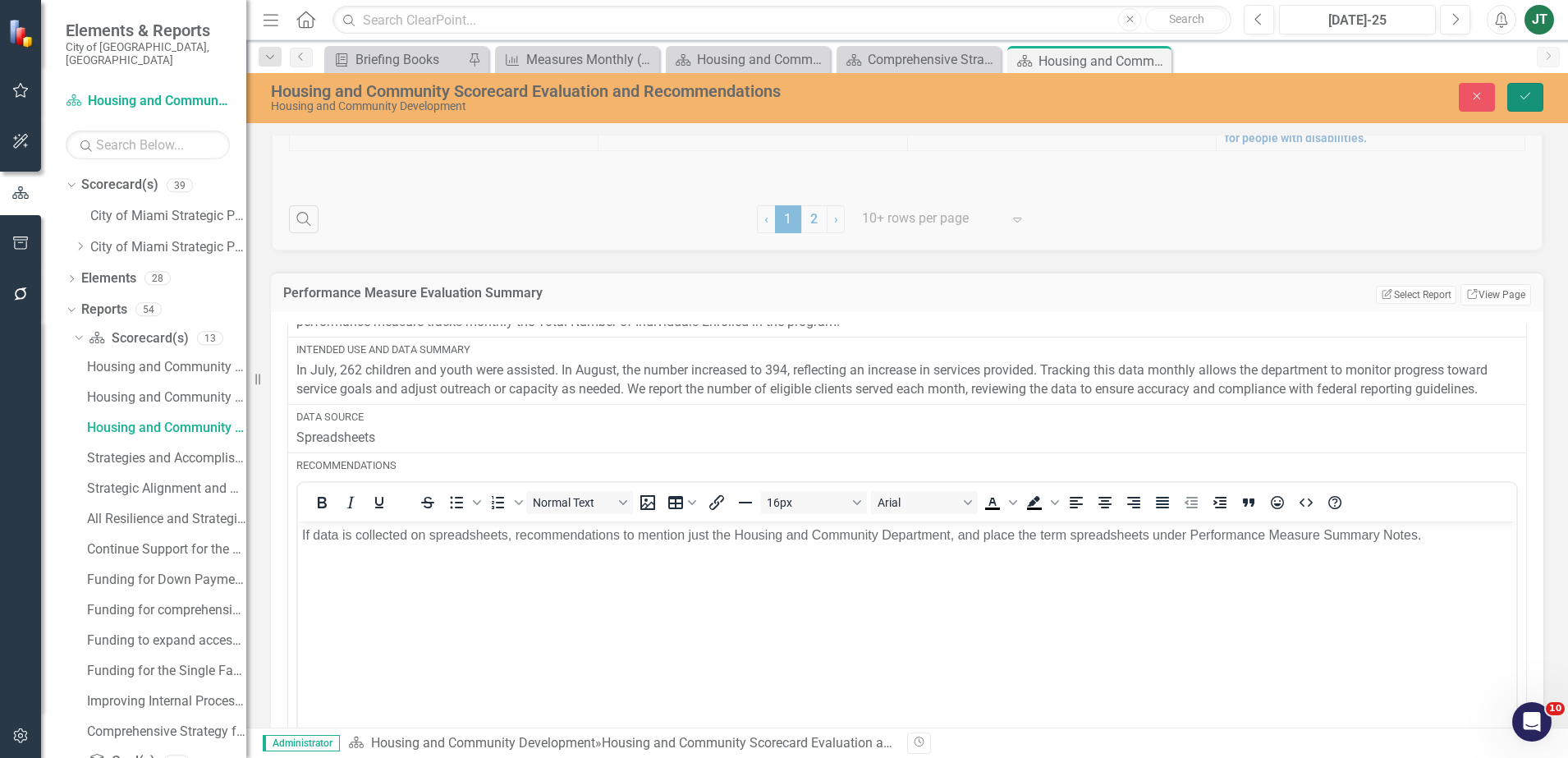
click at [1523, 104] on button "Save" at bounding box center [1524, 97] width 36 height 29
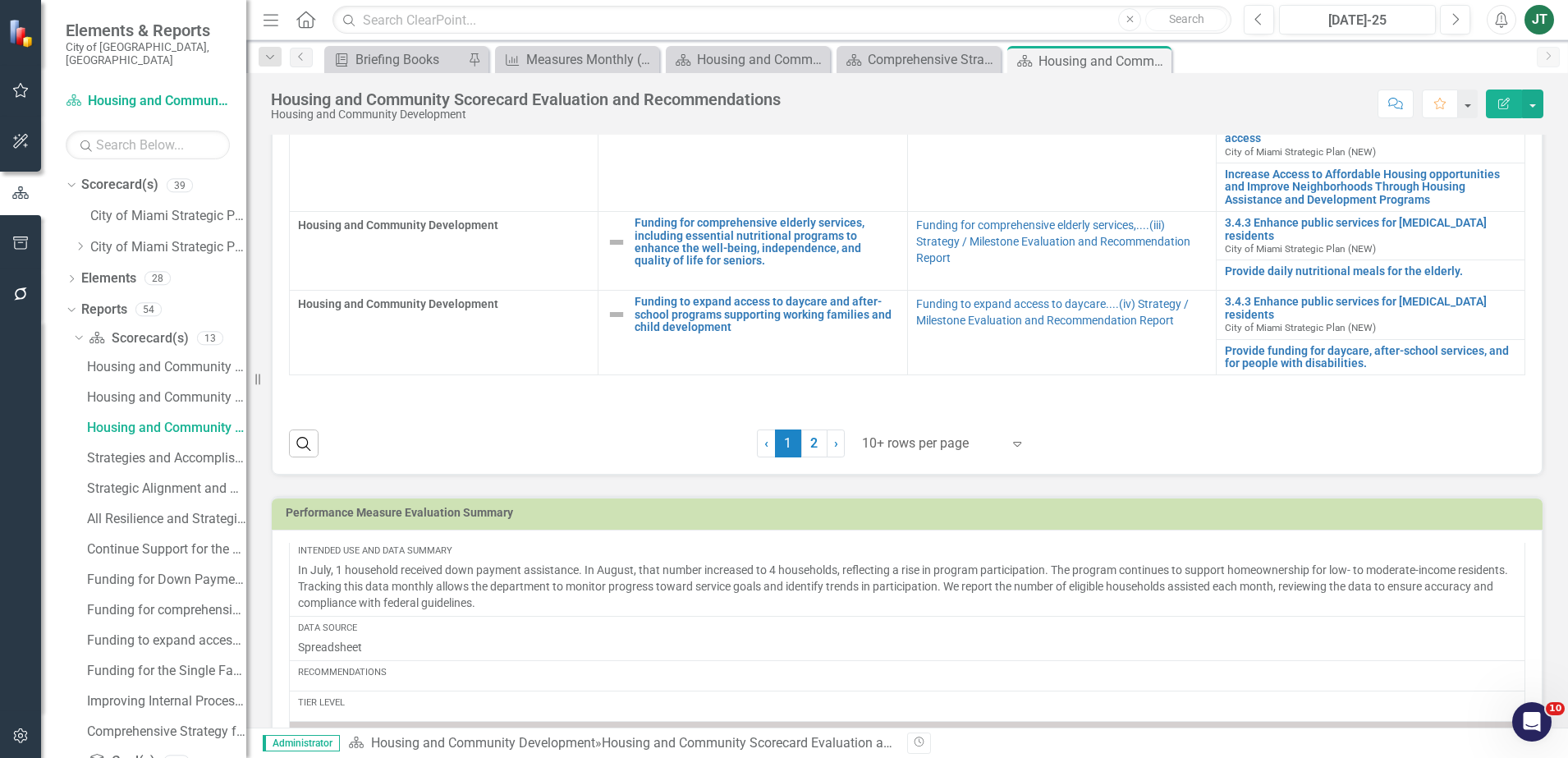
scroll to position [681, 0]
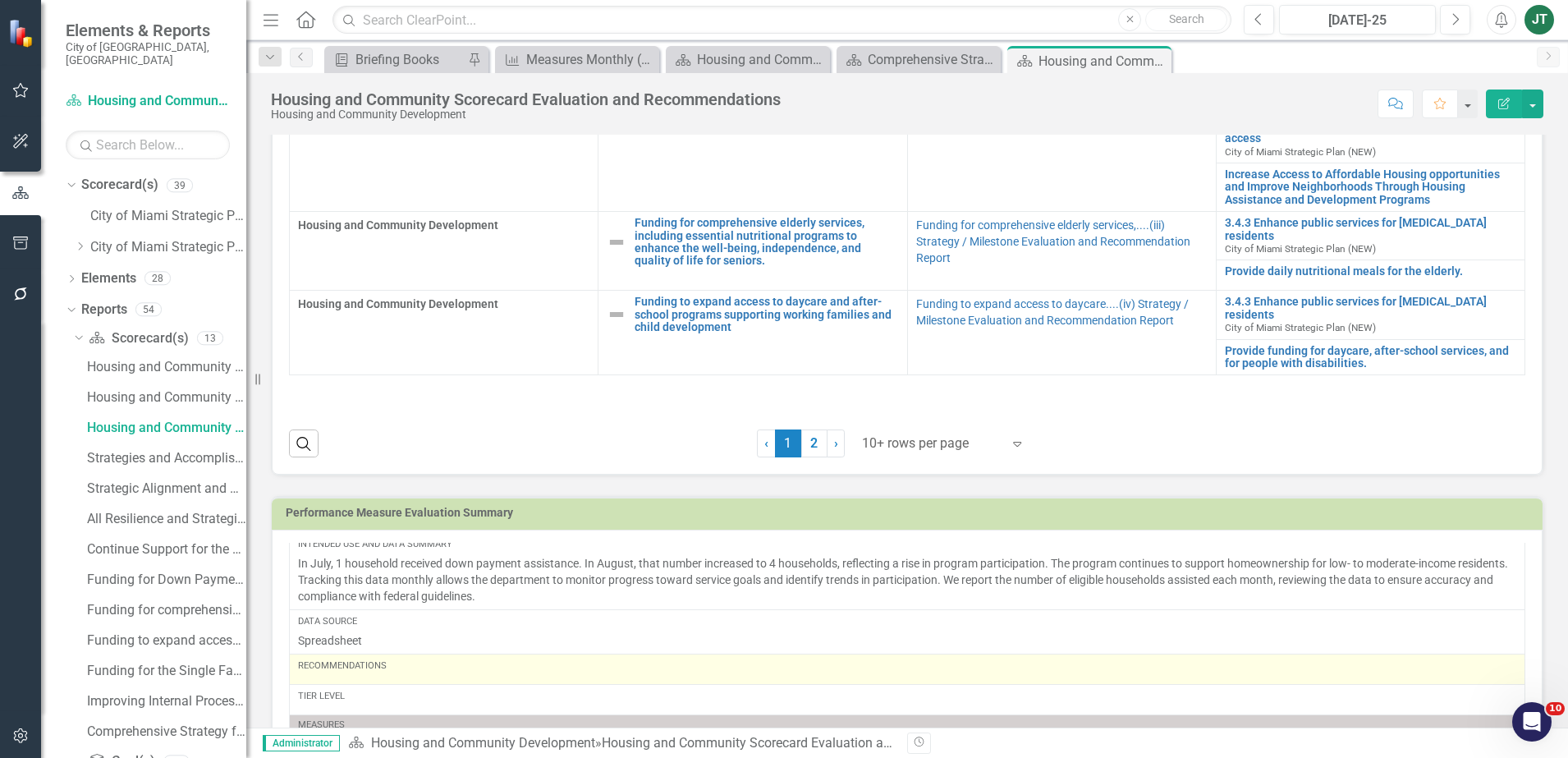
click at [405, 670] on div "Recommendations" at bounding box center [907, 666] width 1218 height 13
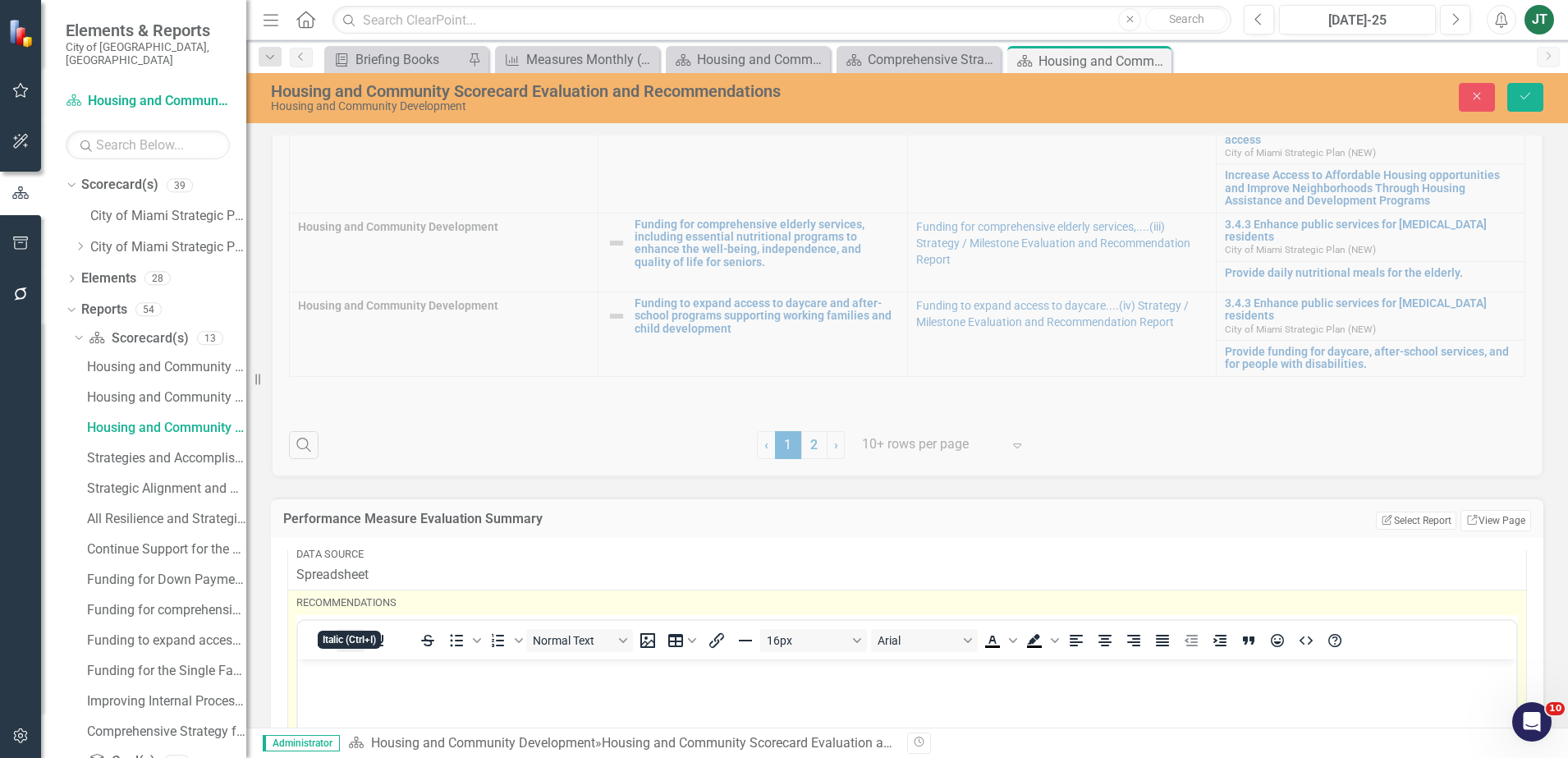
scroll to position [932, 0]
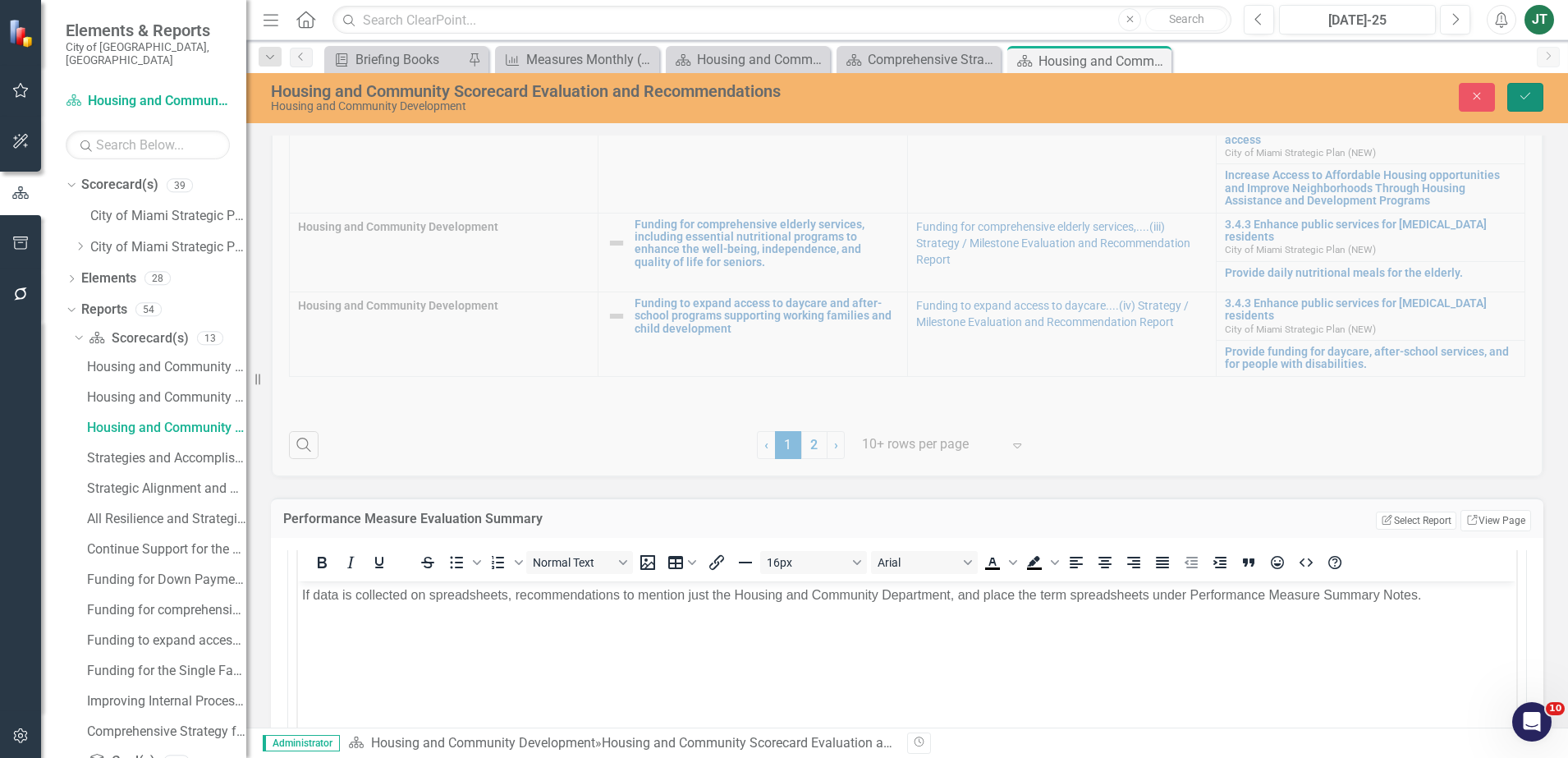
click at [1521, 110] on button "Save" at bounding box center [1524, 97] width 36 height 29
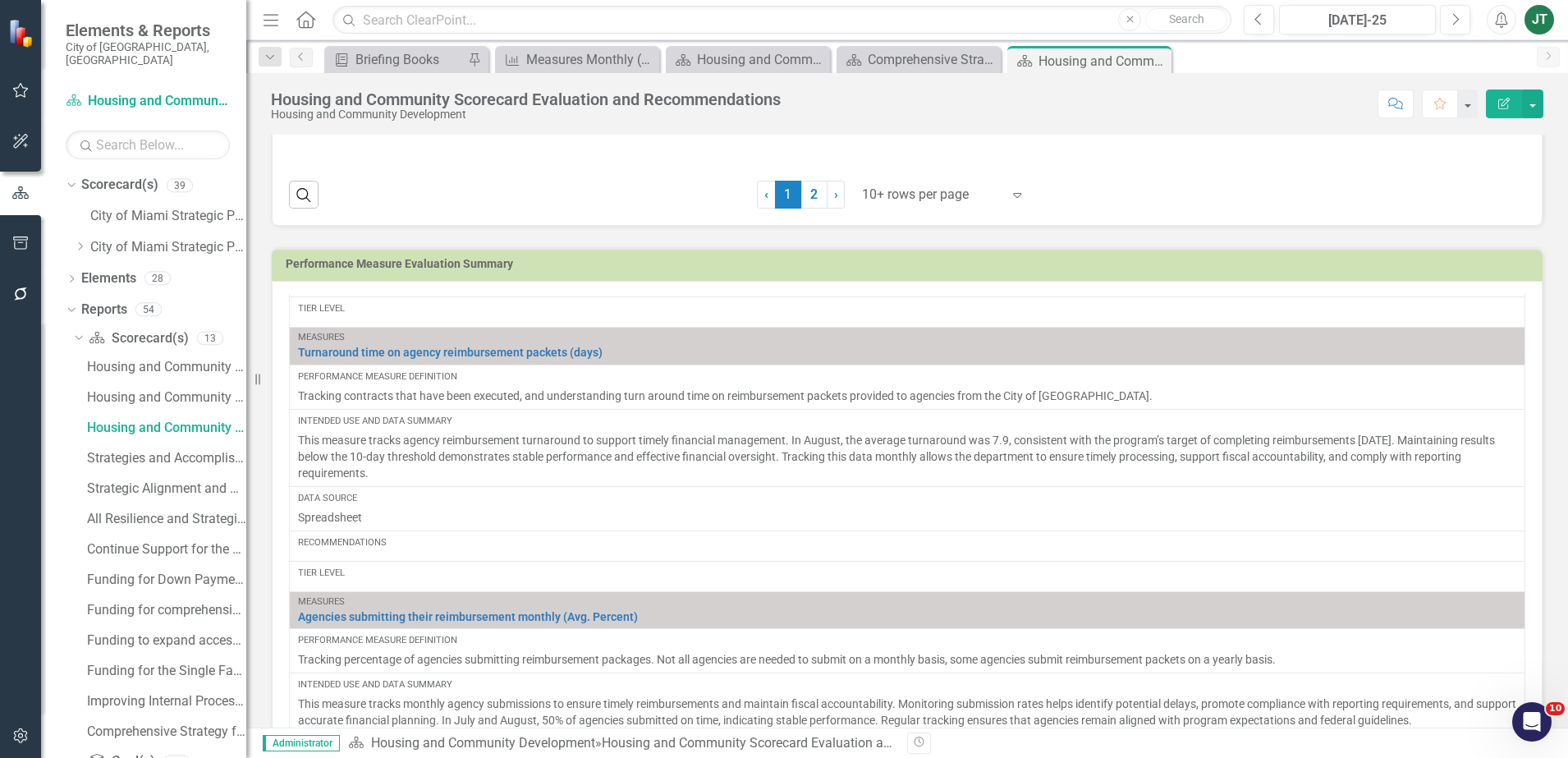
scroll to position [1410, 0]
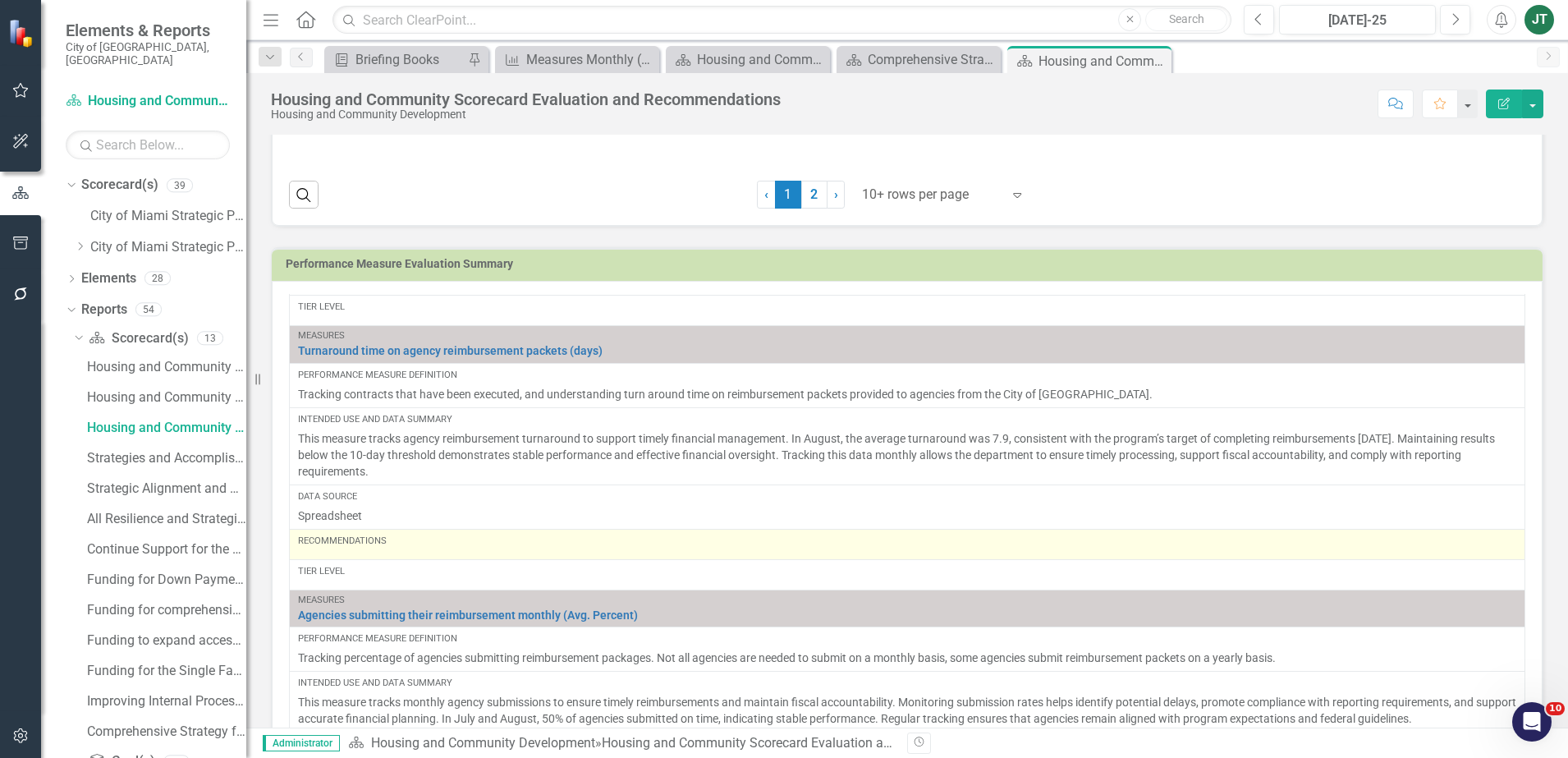
click at [423, 539] on div "Recommendations" at bounding box center [907, 541] width 1218 height 13
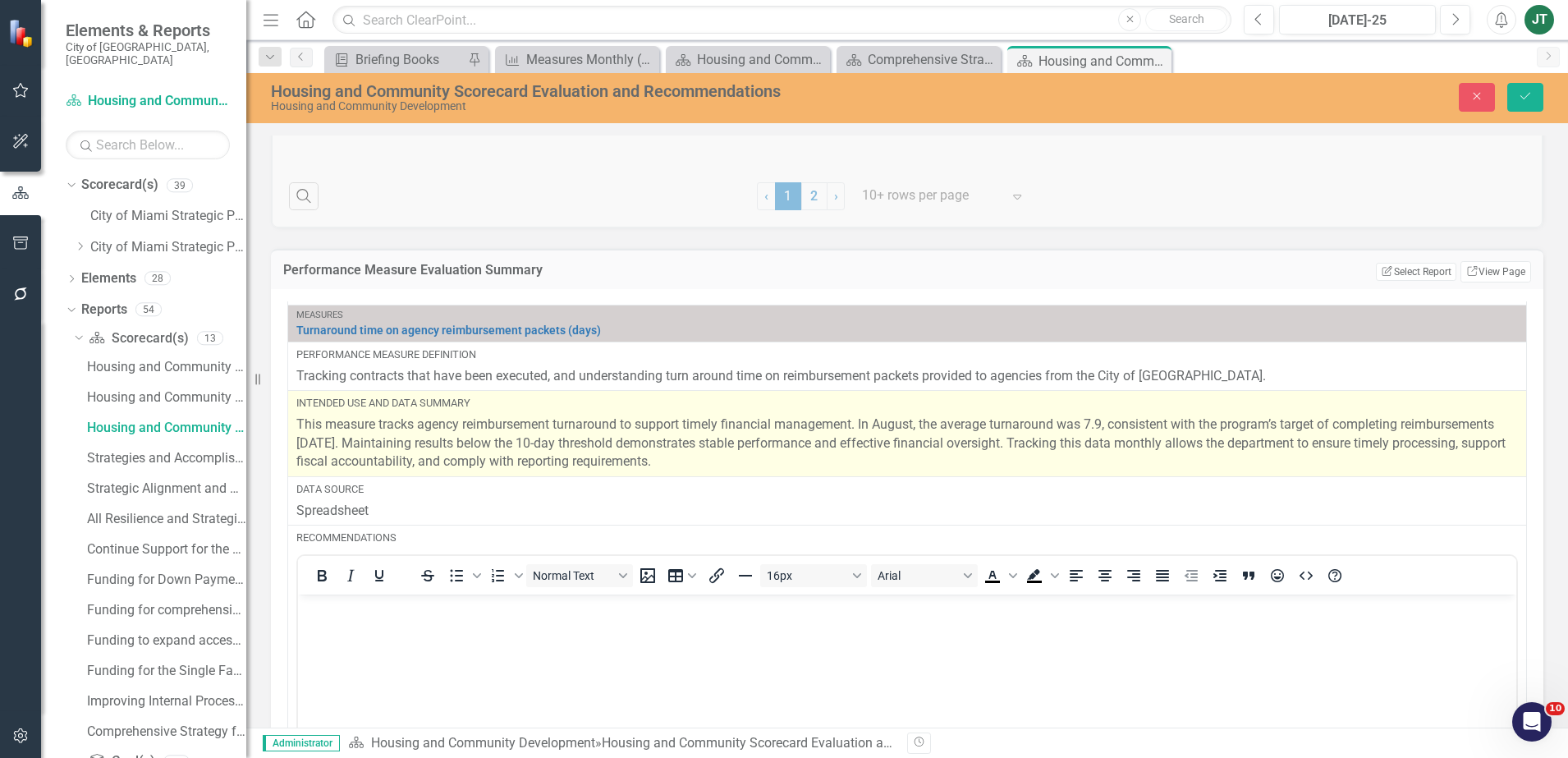
scroll to position [1748, 0]
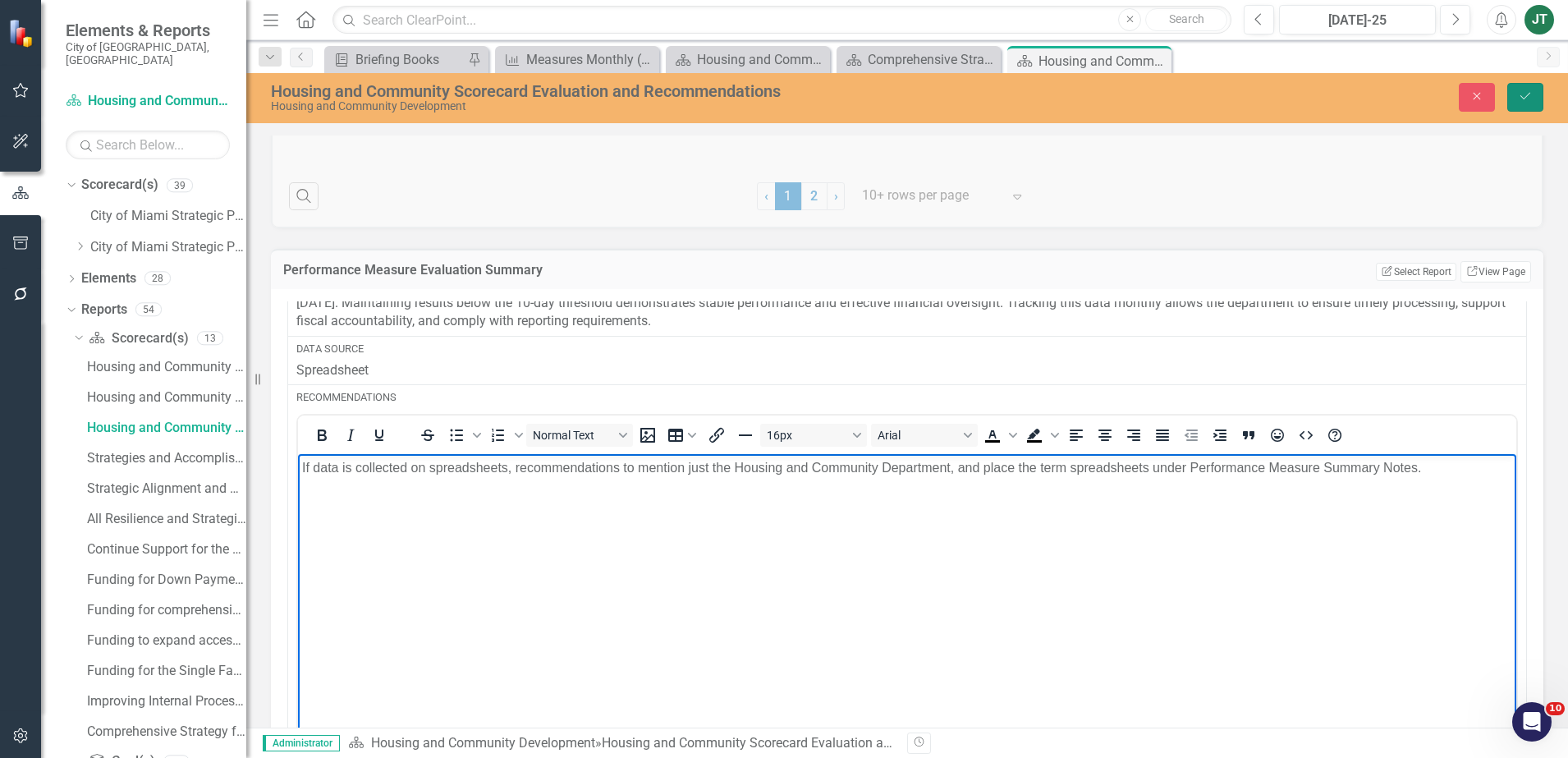
click at [1525, 102] on button "Save" at bounding box center [1524, 97] width 36 height 29
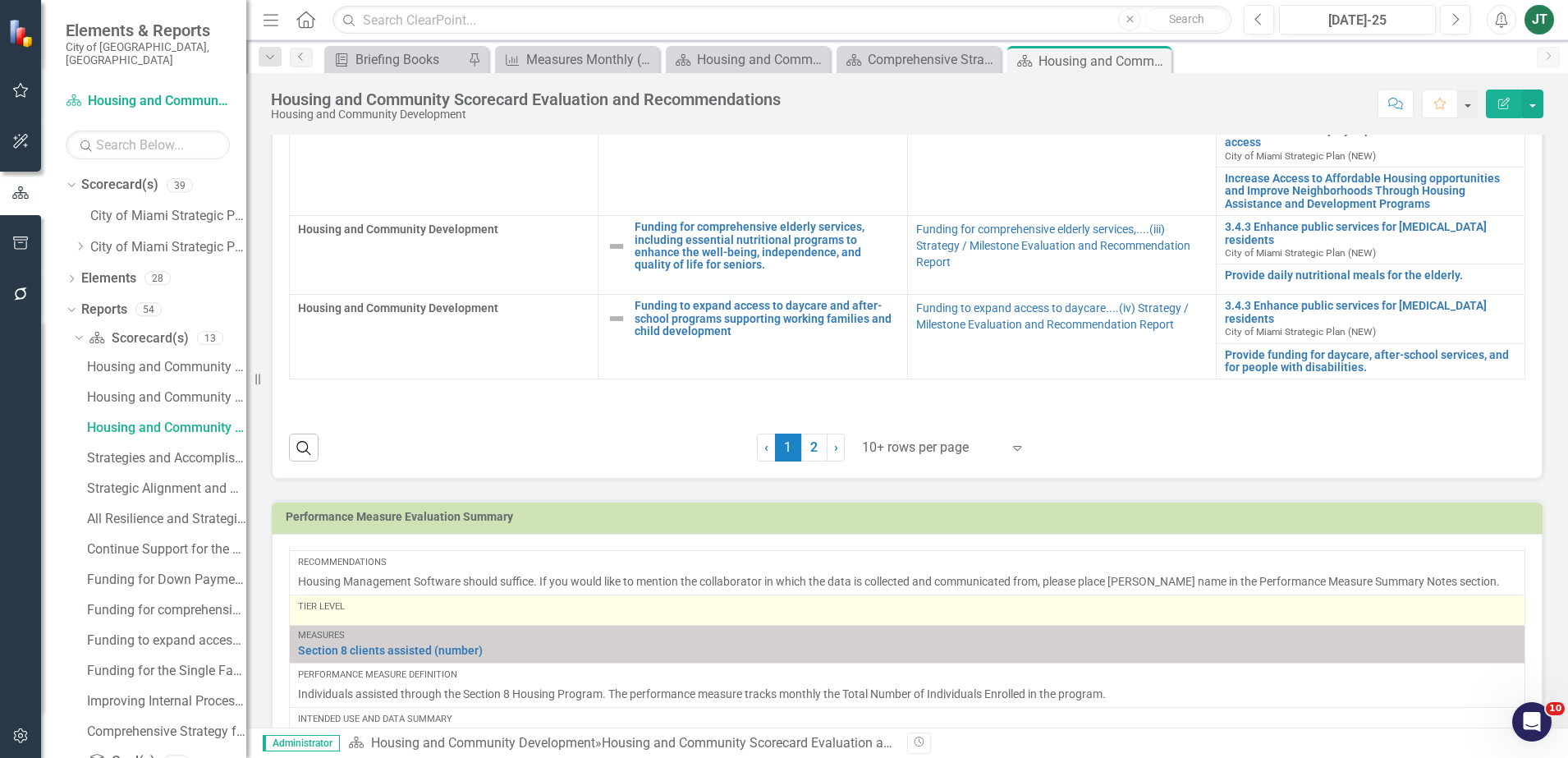
scroll to position [996, 0]
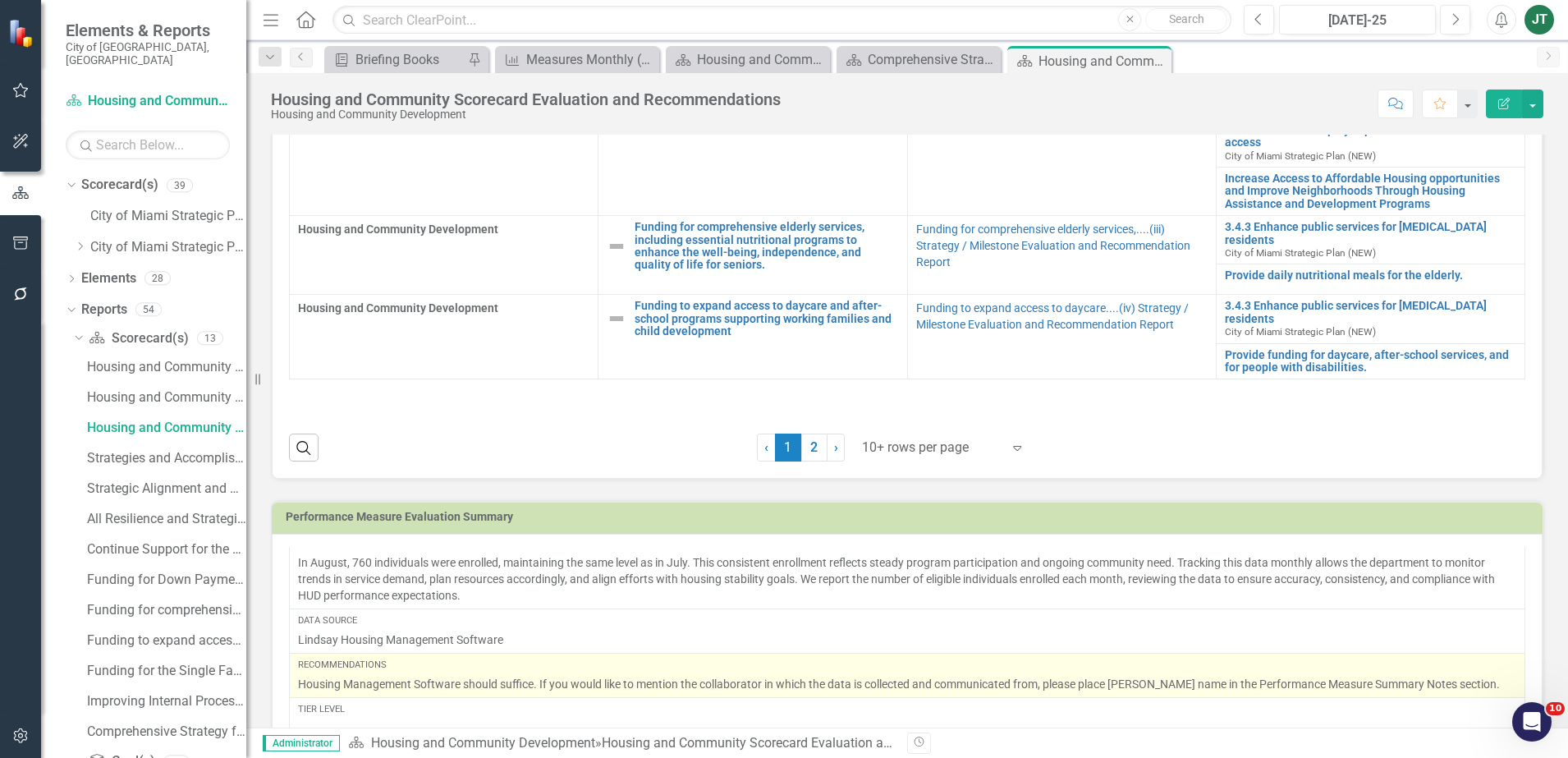
click at [504, 669] on div "Recommendations" at bounding box center [907, 665] width 1218 height 13
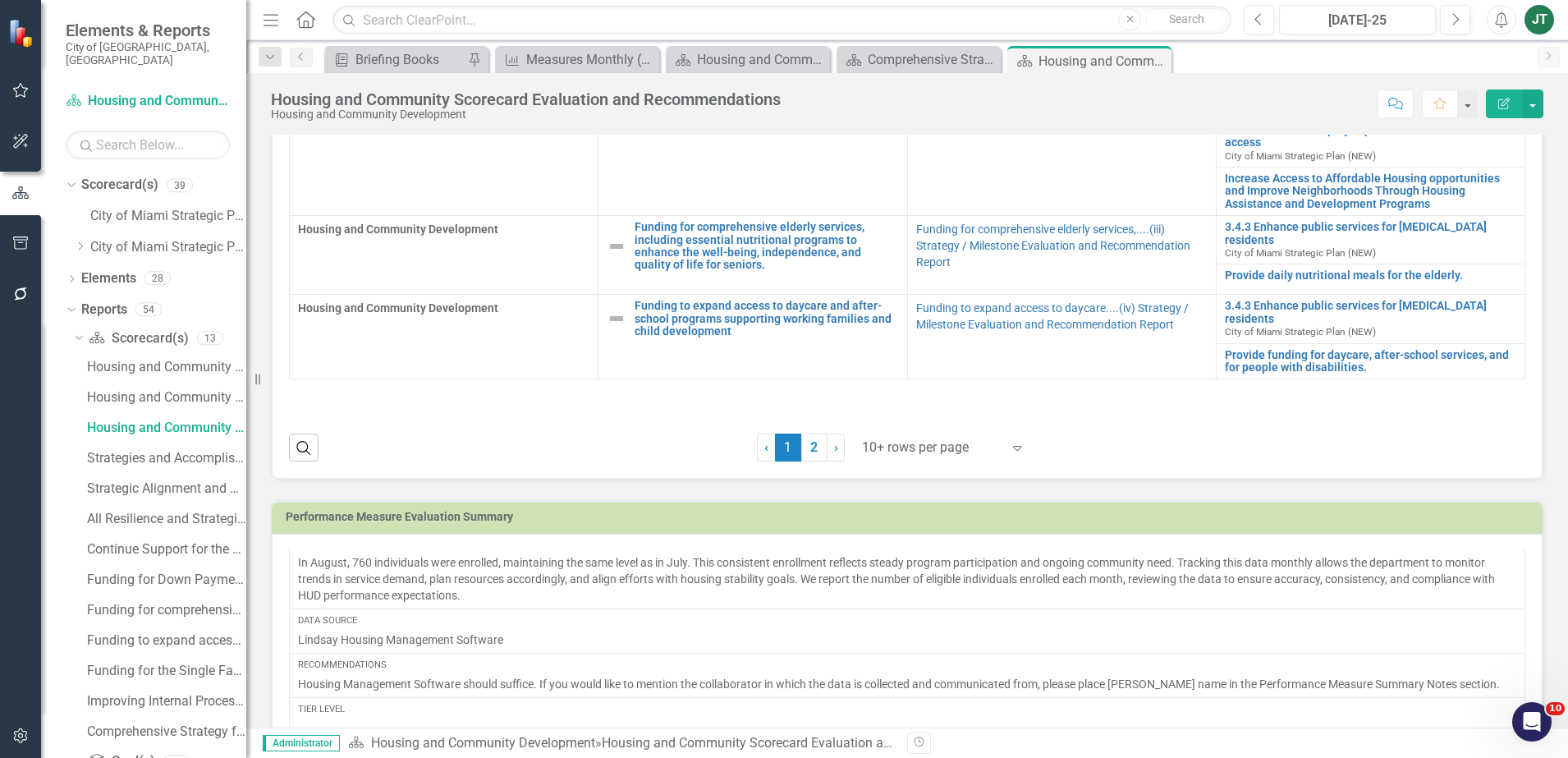
click at [504, 669] on div "Recommendations" at bounding box center [907, 665] width 1218 height 13
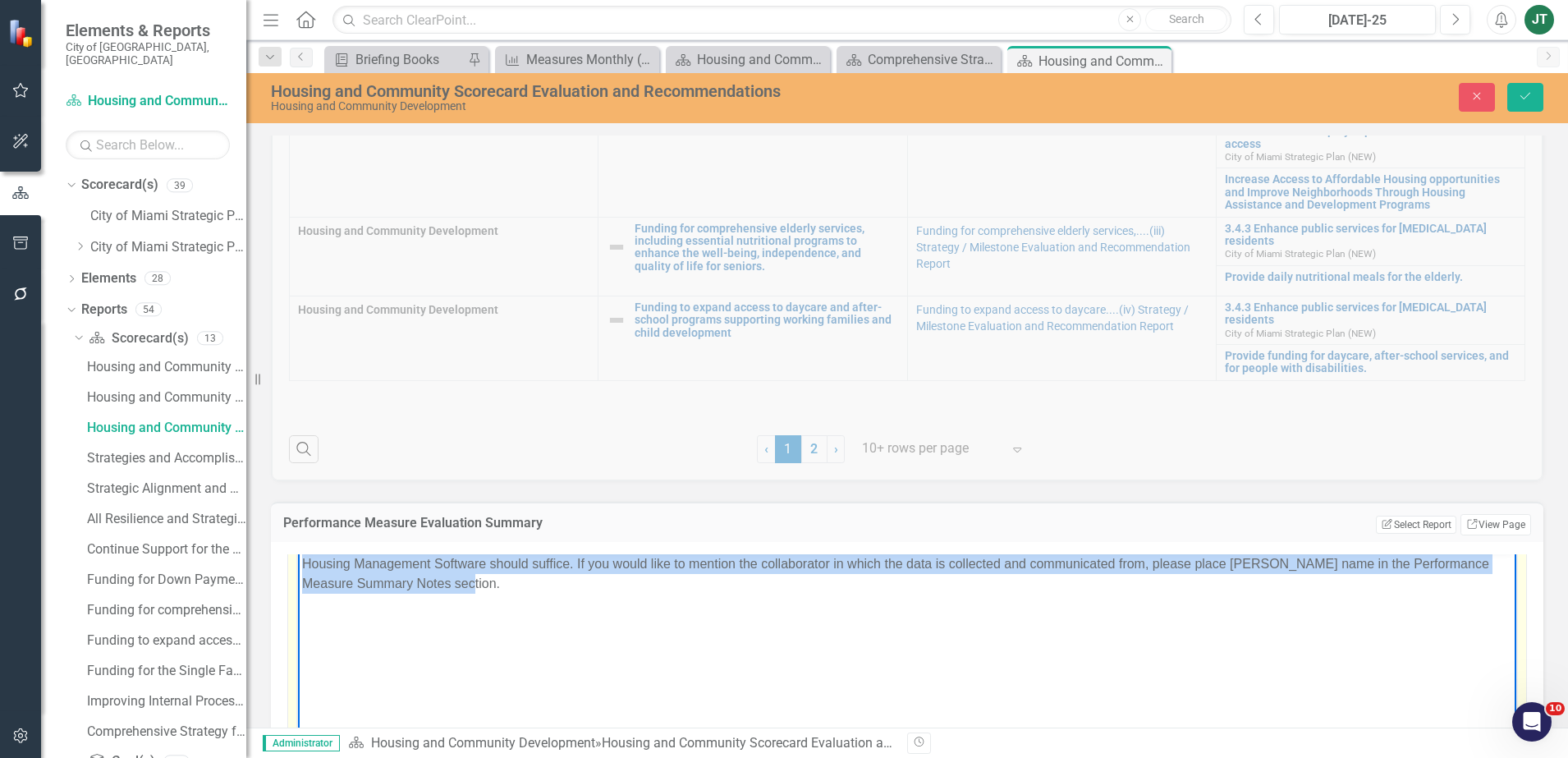
scroll to position [1270, 0]
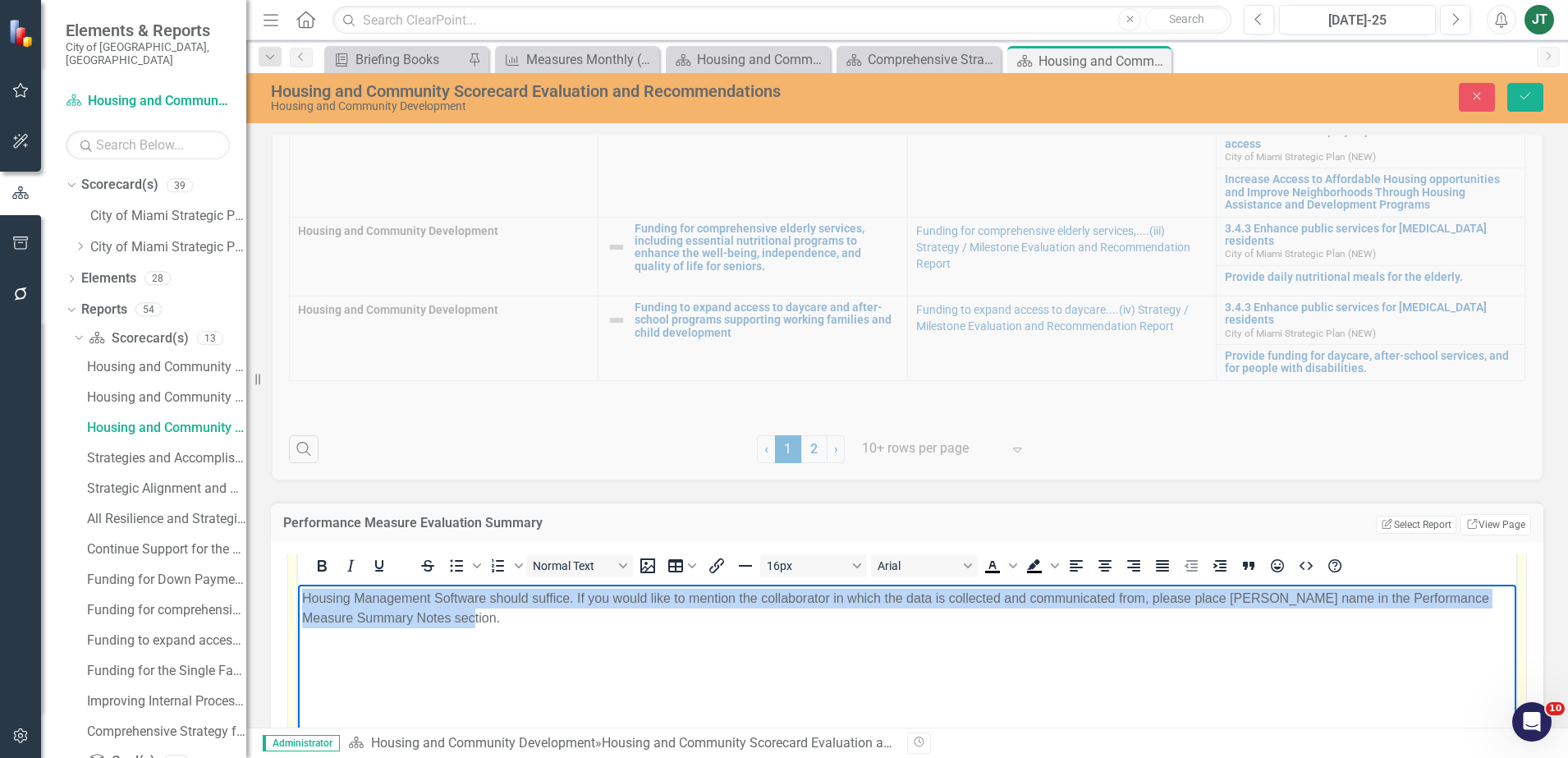
drag, startPoint x: 665, startPoint y: 627, endPoint x: 205, endPoint y: 571, distance: 463.4
click at [298, 585] on html "Housing Management Software should suffice. If you would like to mention the co…" at bounding box center [907, 708] width 1218 height 246
copy p "Housing Management Software should suffice. If you would like to mention the co…"
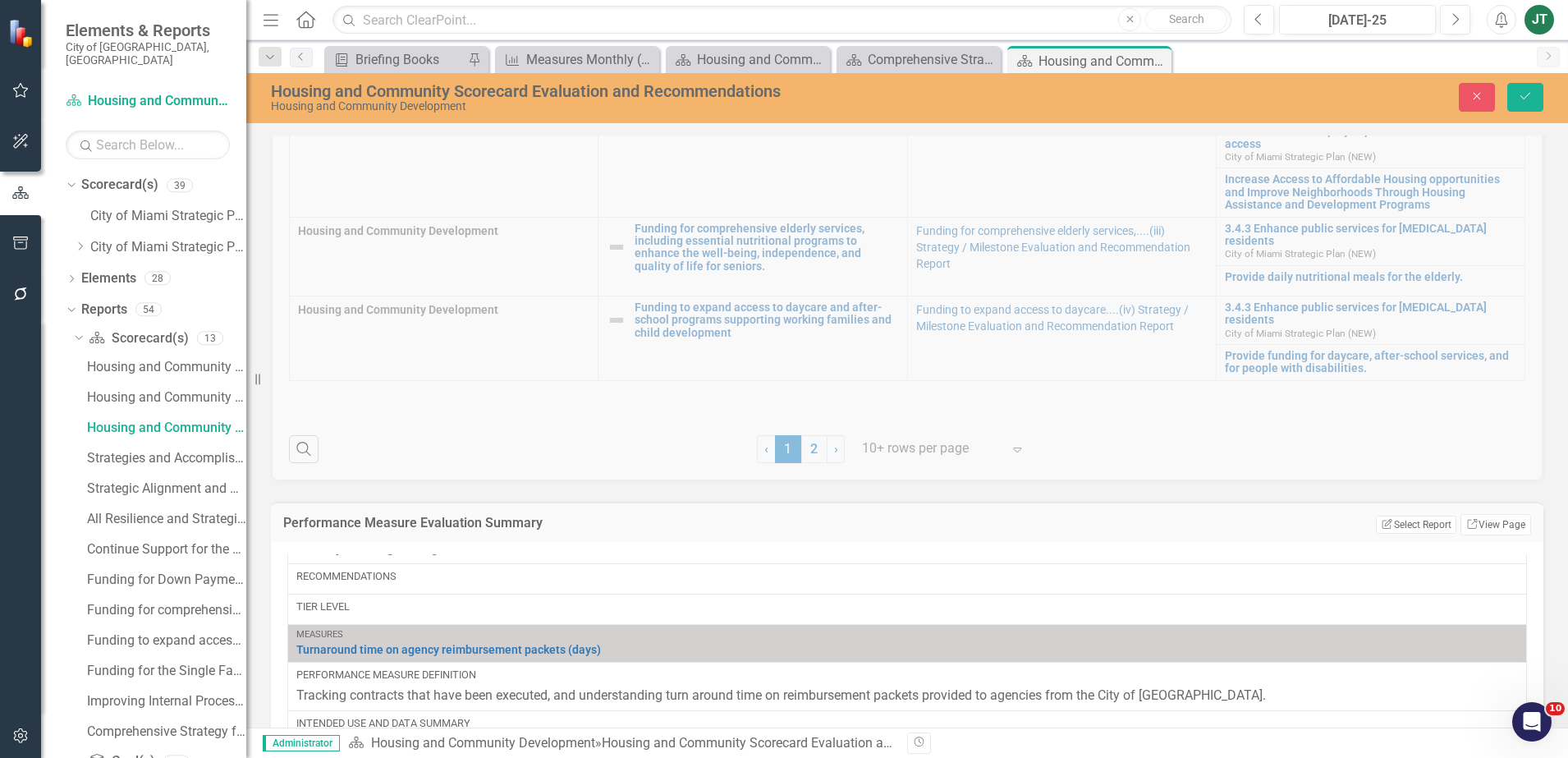
scroll to position [1886, 0]
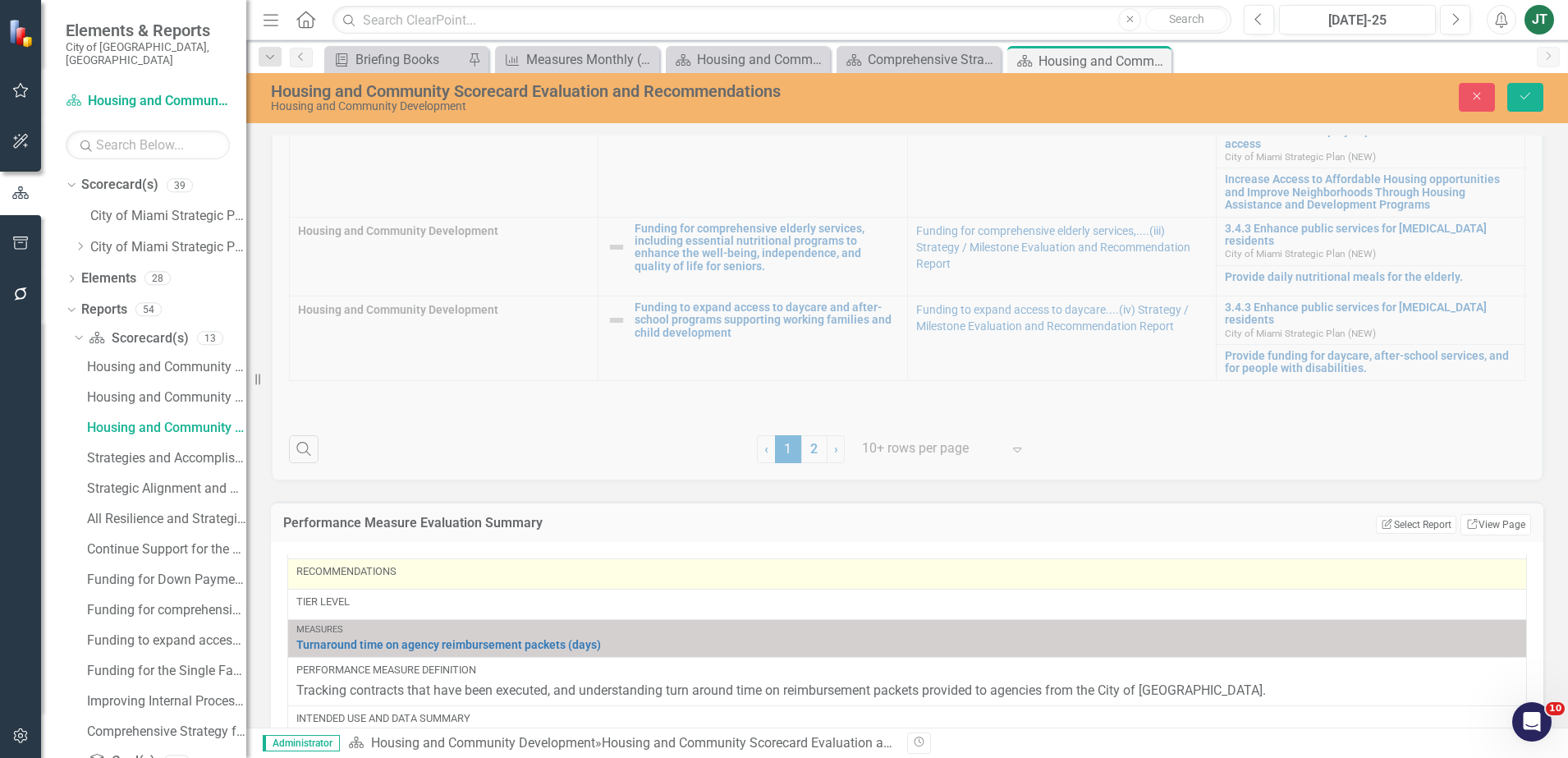
click at [385, 578] on div "Recommendations" at bounding box center [907, 572] width 1222 height 15
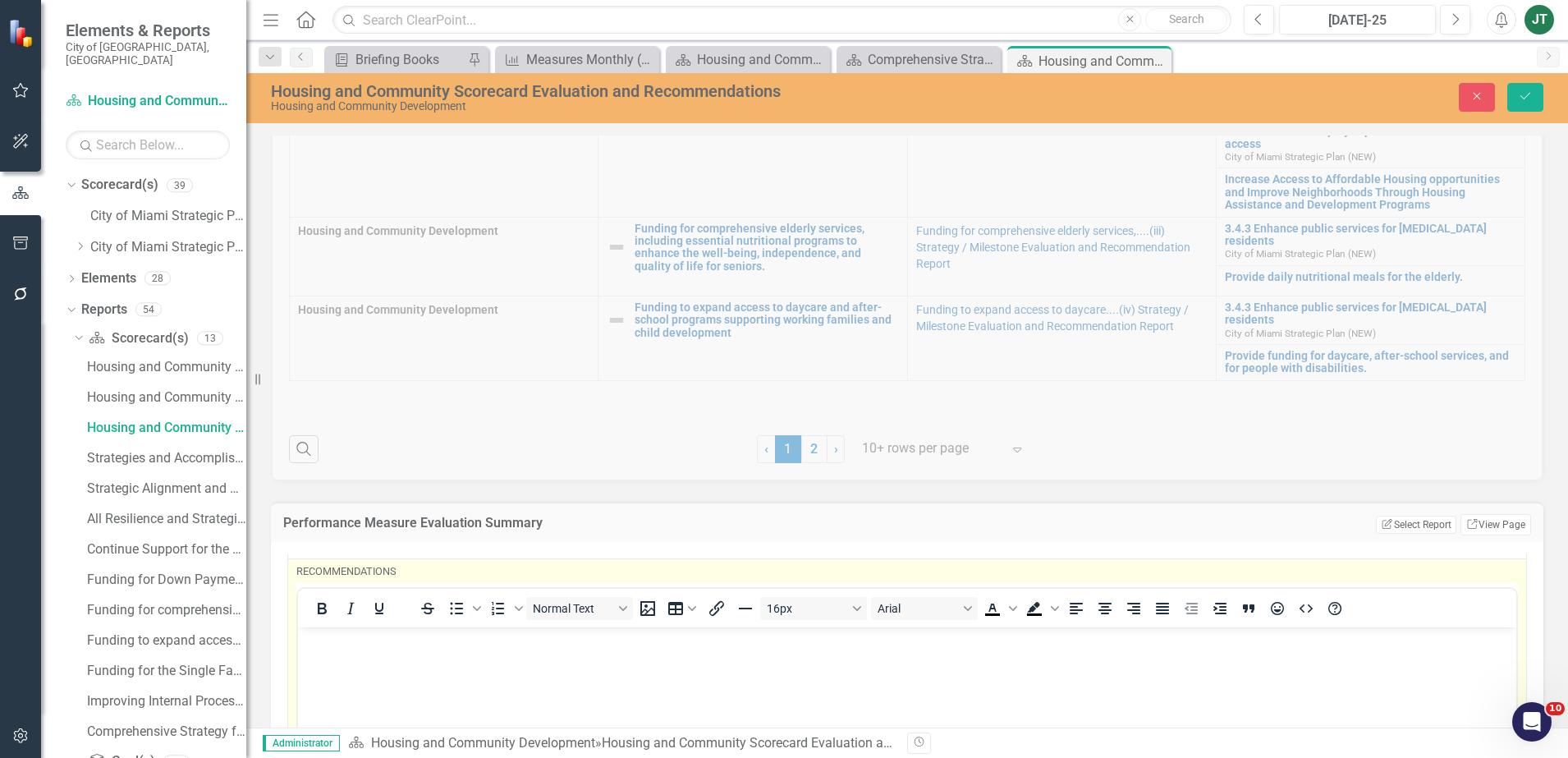
scroll to position [0, 0]
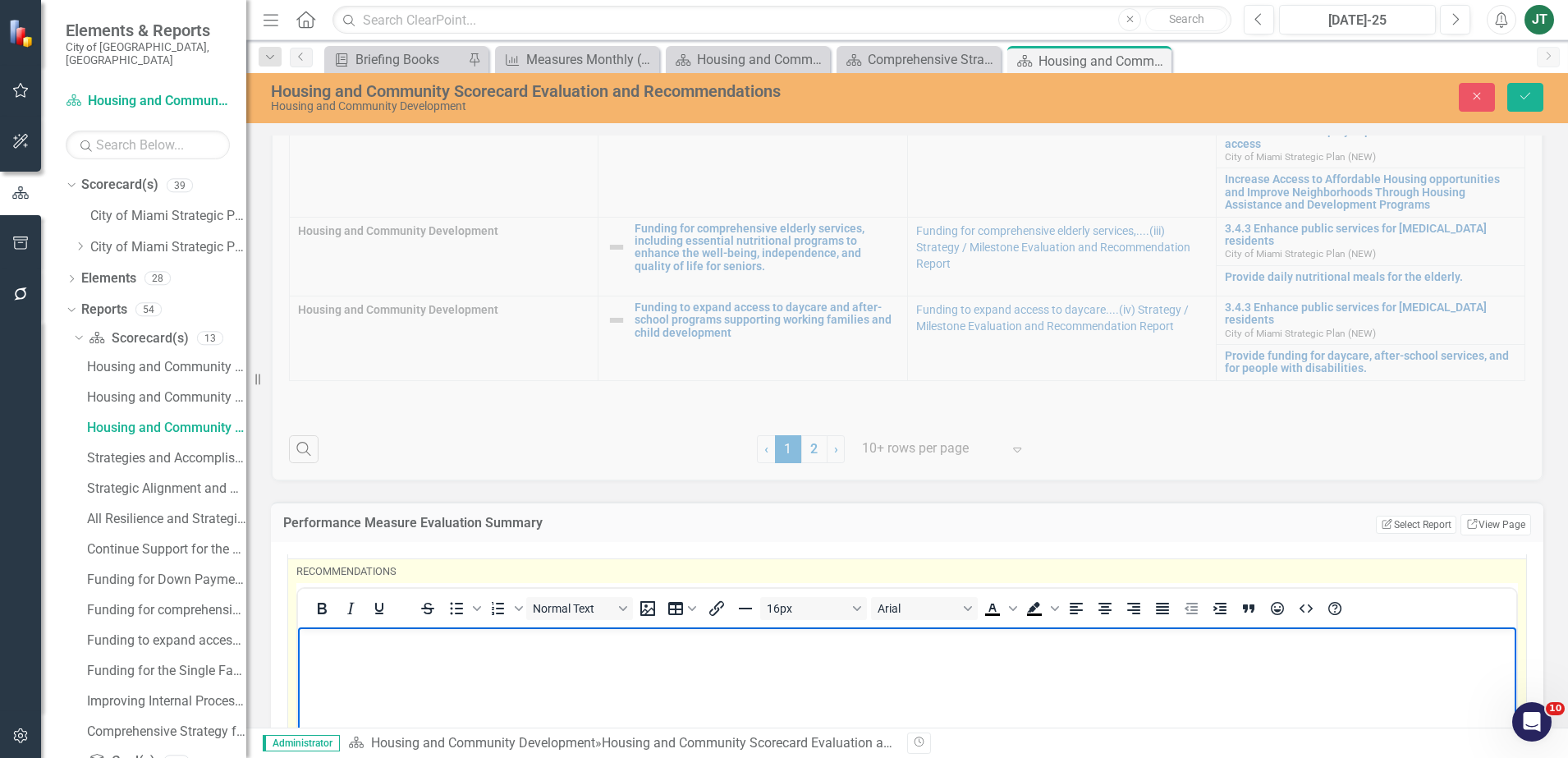
click at [332, 646] on p "Rich Text Area. Press ALT-0 for help." at bounding box center [906, 641] width 1210 height 20
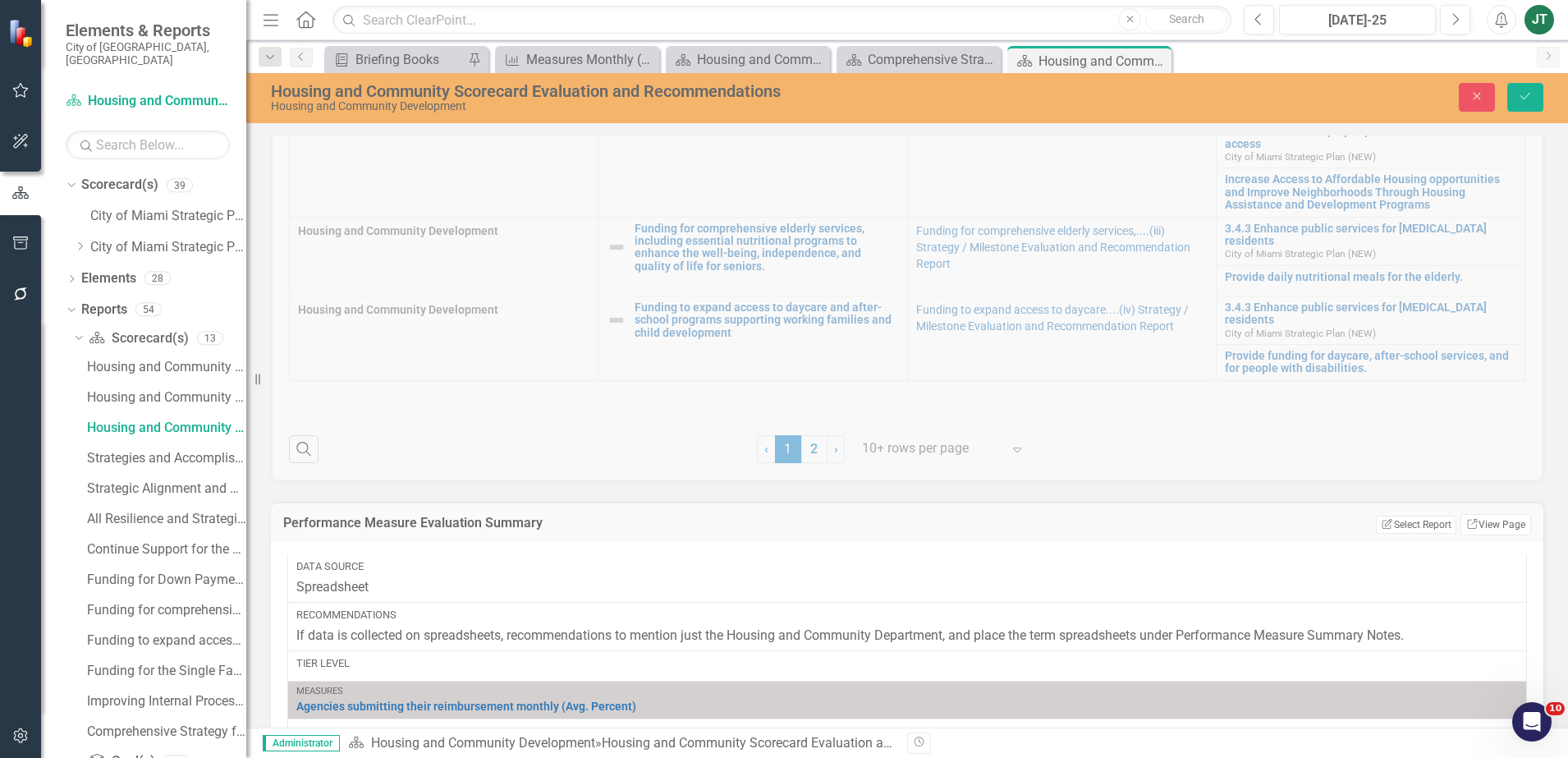
scroll to position [2501, 0]
click at [1522, 101] on icon "Save" at bounding box center [1525, 96] width 15 height 11
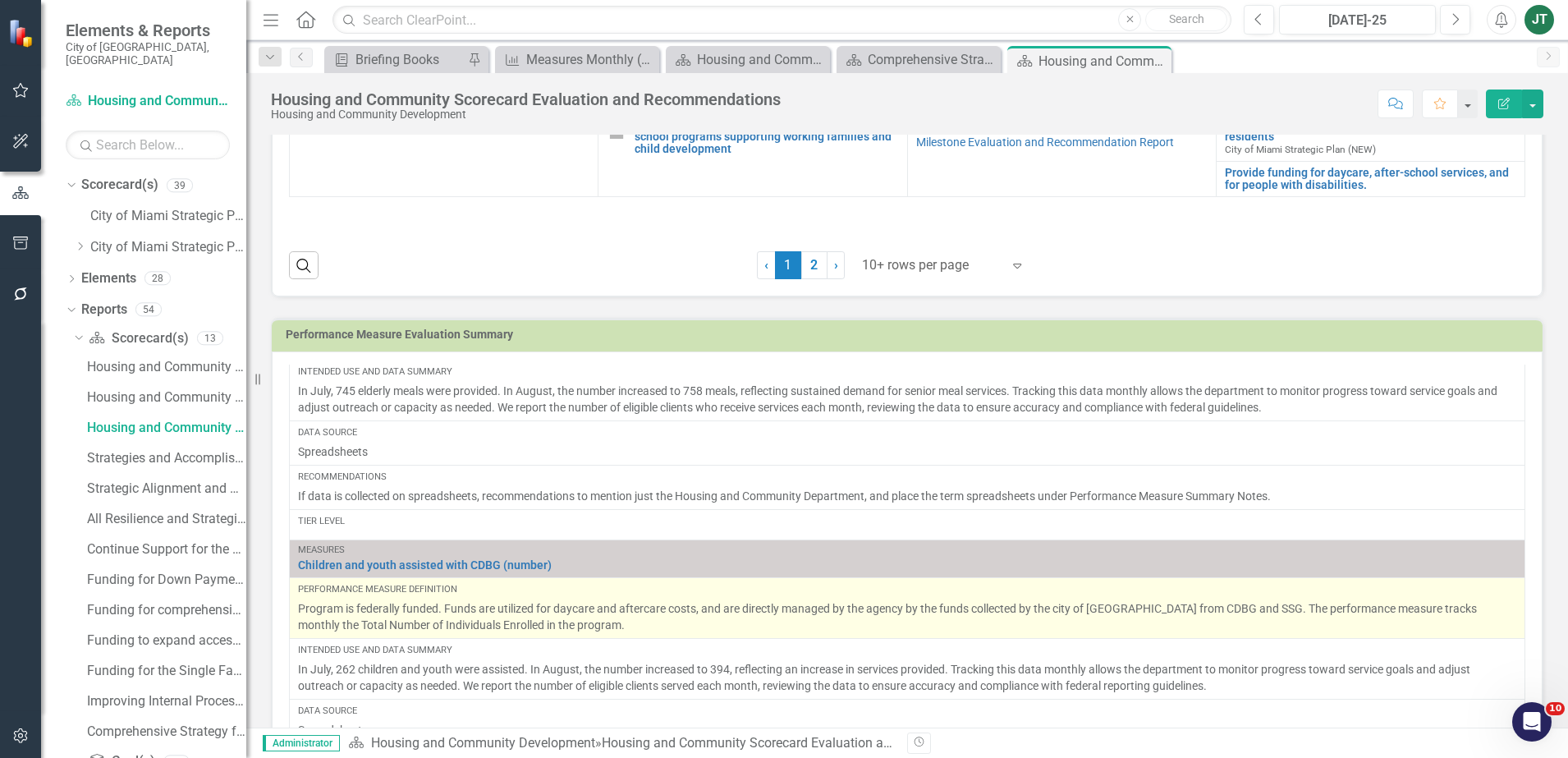
scroll to position [0, 0]
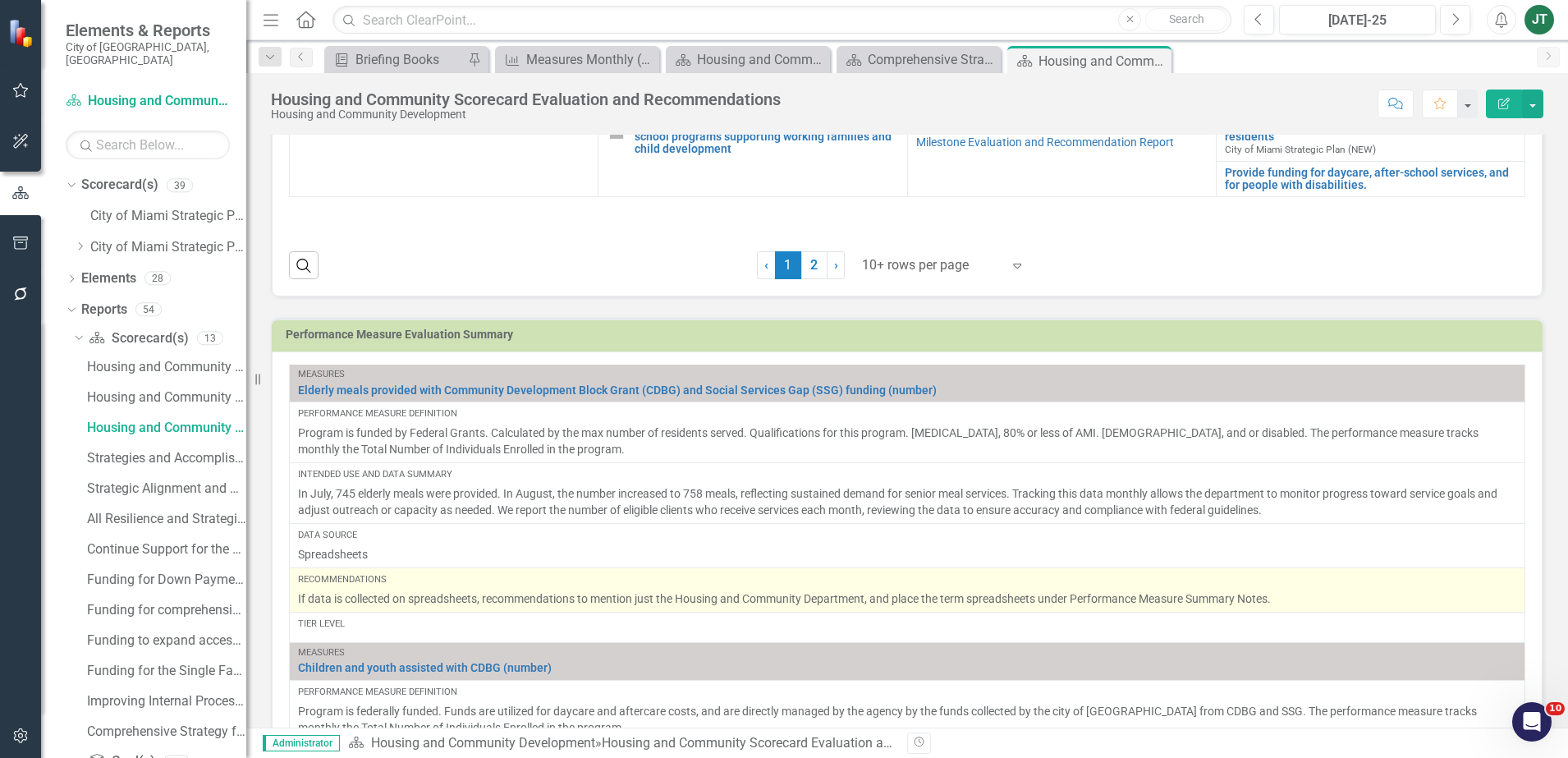
click at [429, 605] on p "If data is collected on spreadsheets, recommendations to mention just the Housi…" at bounding box center [907, 599] width 1218 height 17
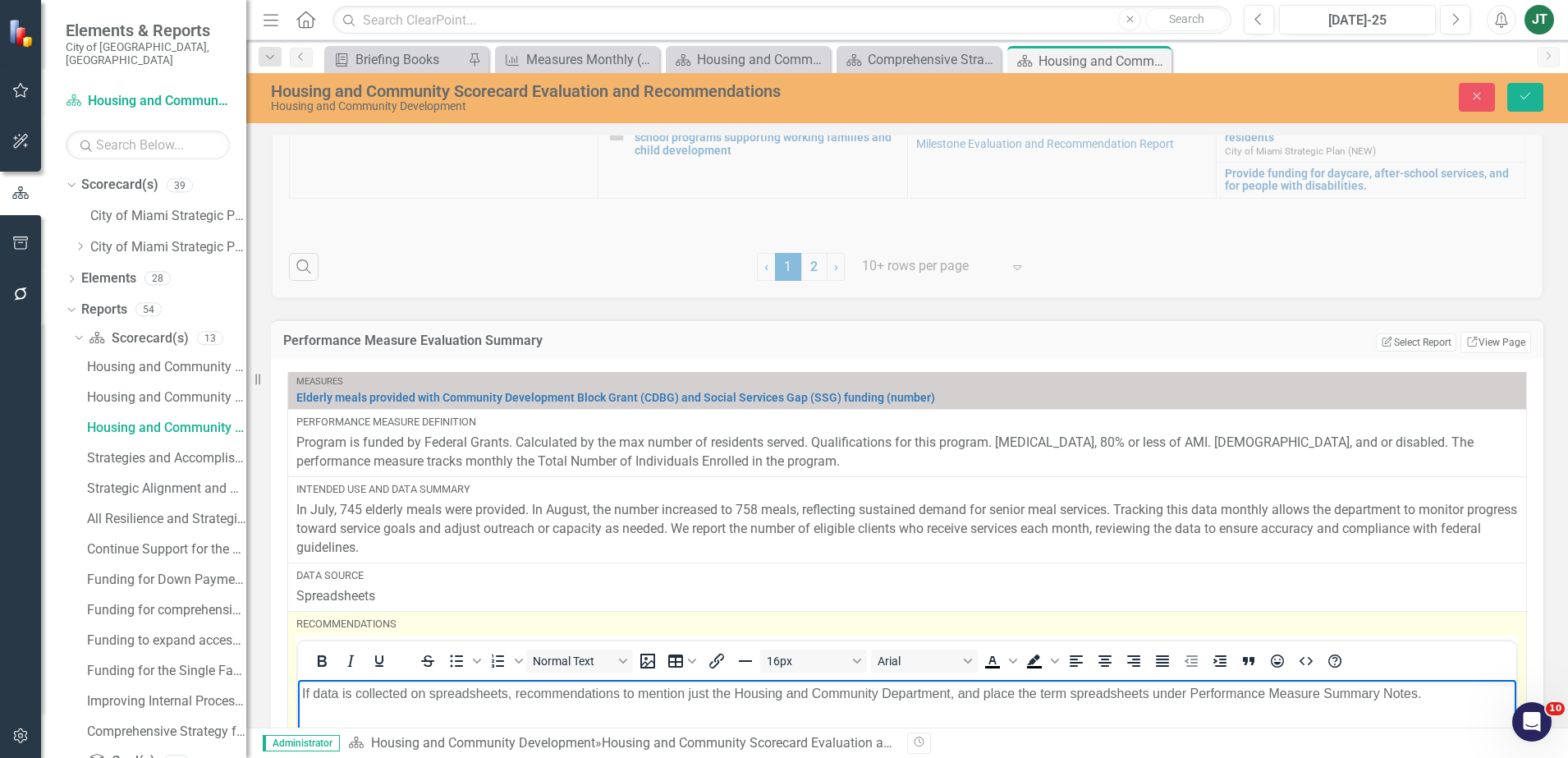
click at [593, 695] on p "If data is collected on spreadsheets, recommendations to mention just the Housi…" at bounding box center [906, 693] width 1210 height 20
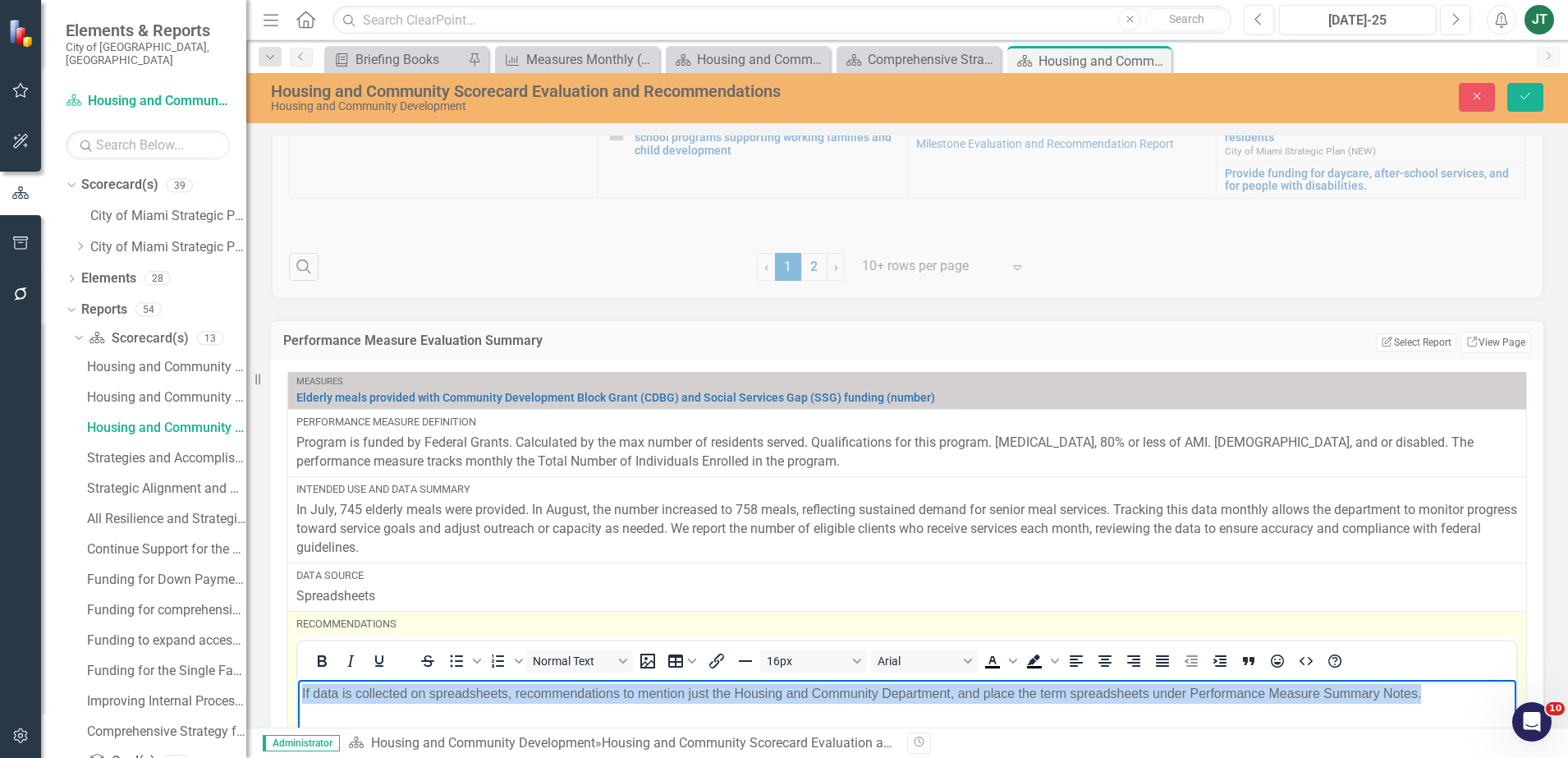
click at [593, 695] on p "If data is collected on spreadsheets, recommendations to mention just the Housi…" at bounding box center [906, 693] width 1210 height 20
copy p "If data is collected on spreadsheets, recommendations to mention just the Housi…"
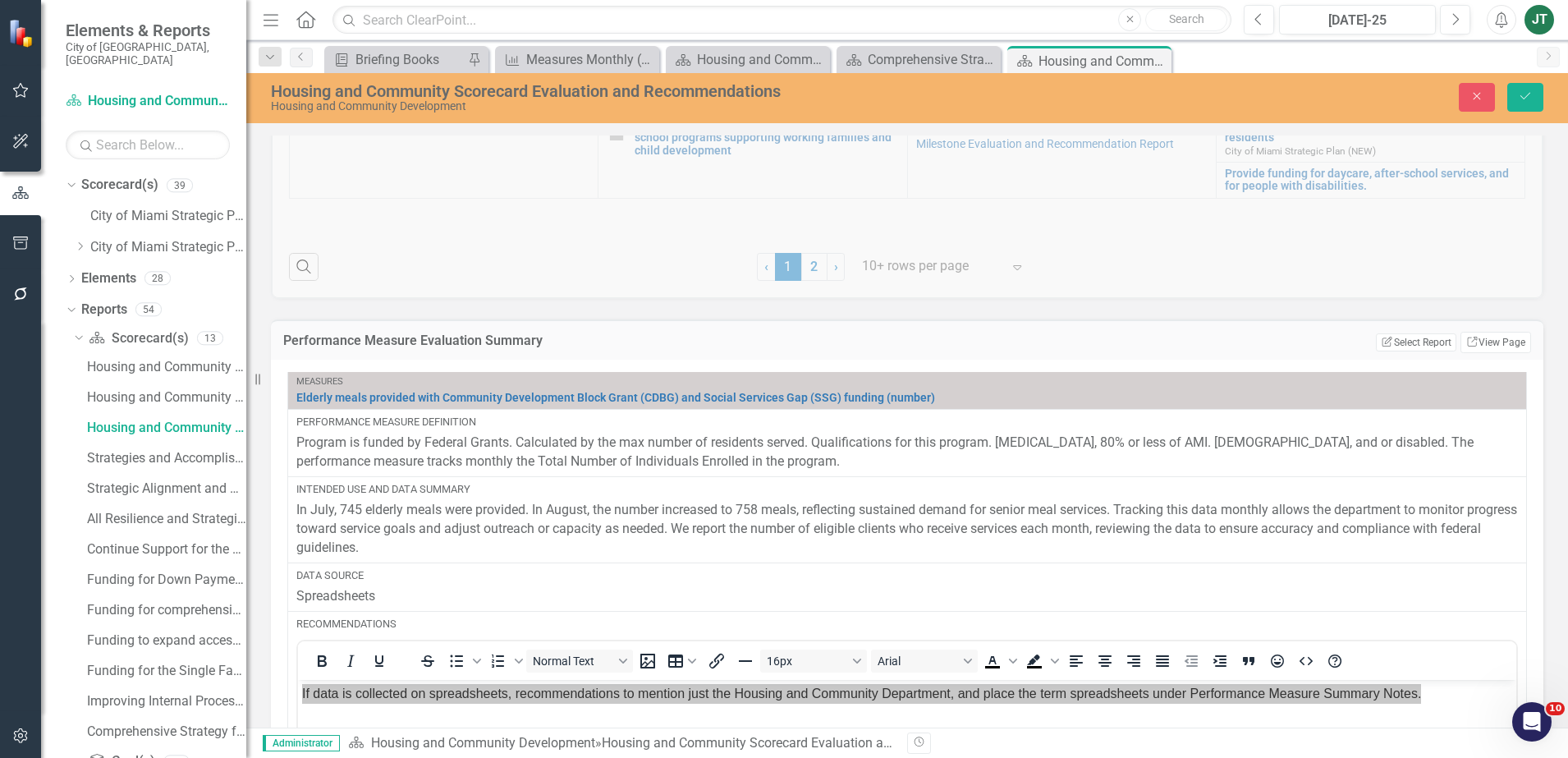
drag, startPoint x: 1508, startPoint y: 64, endPoint x: 1518, endPoint y: 103, distance: 40.3
click at [1508, 66] on div "Briefing Book Template Briefing Books Pin Measure Measures Monthly (3-Periods) …" at bounding box center [925, 59] width 1208 height 26
click at [1518, 103] on button "Save" at bounding box center [1524, 97] width 36 height 29
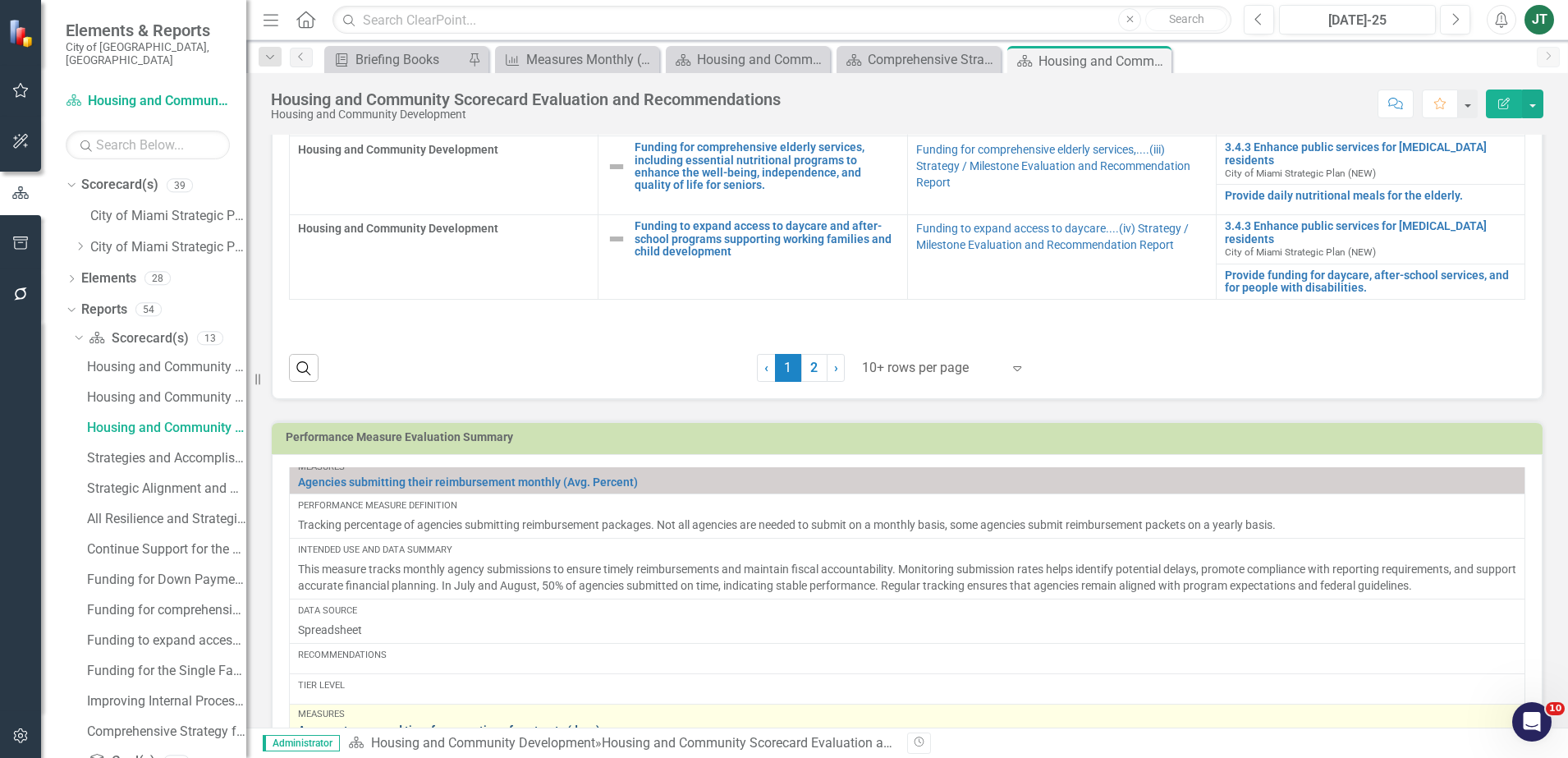
scroll to position [1847, 0]
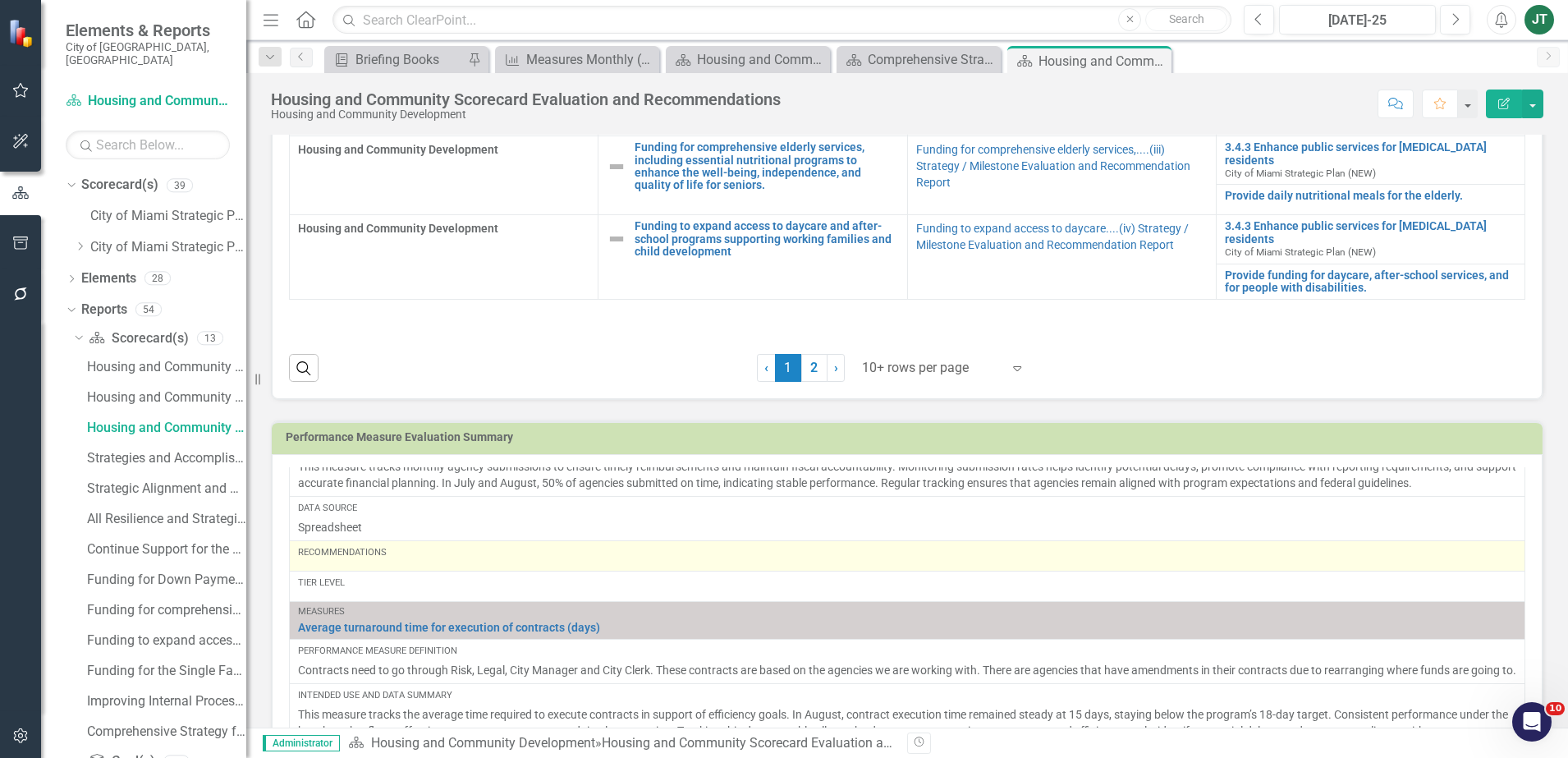
click at [364, 567] on td "Recommendations" at bounding box center [907, 556] width 1236 height 31
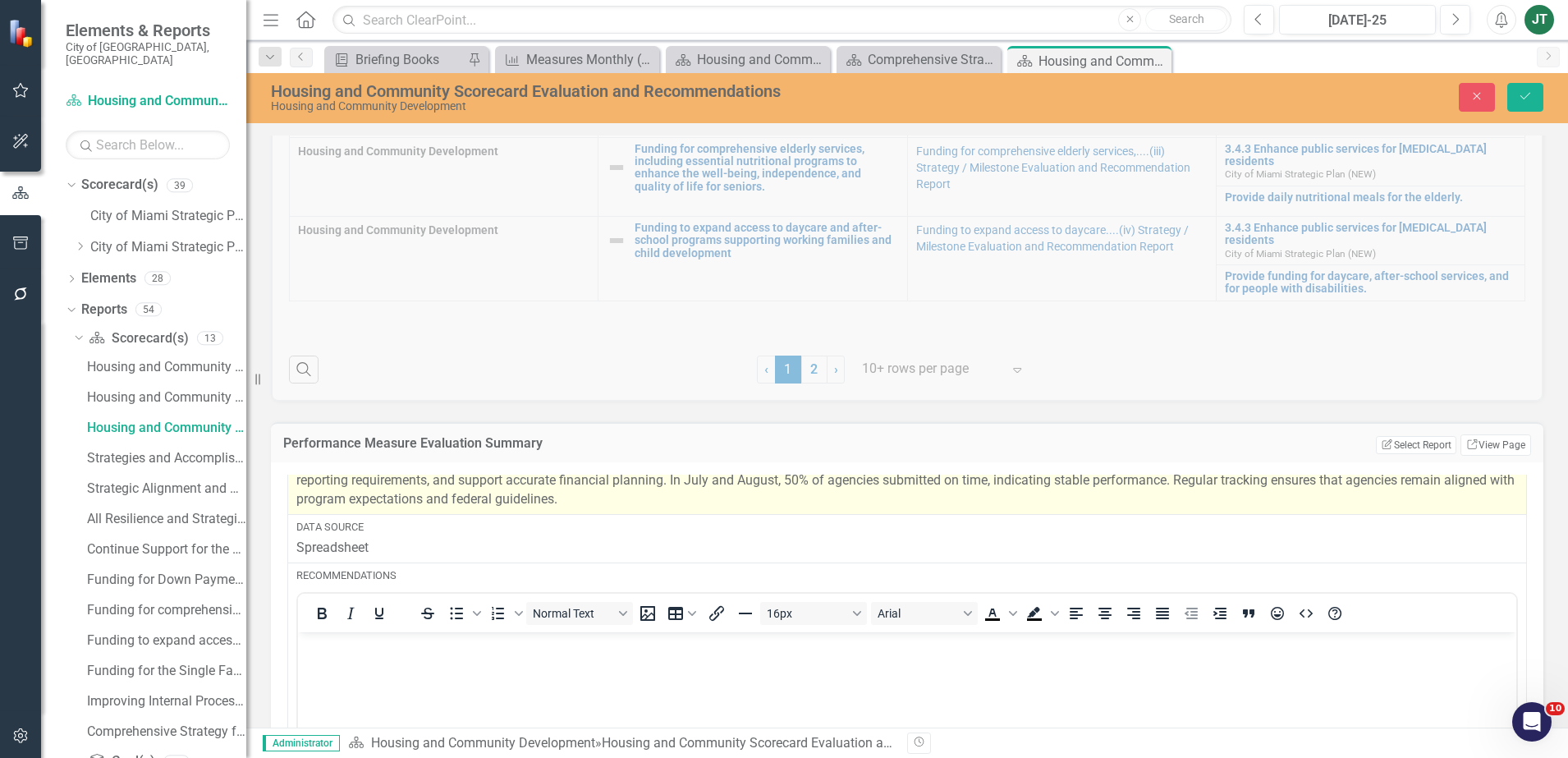
scroll to position [2155, 0]
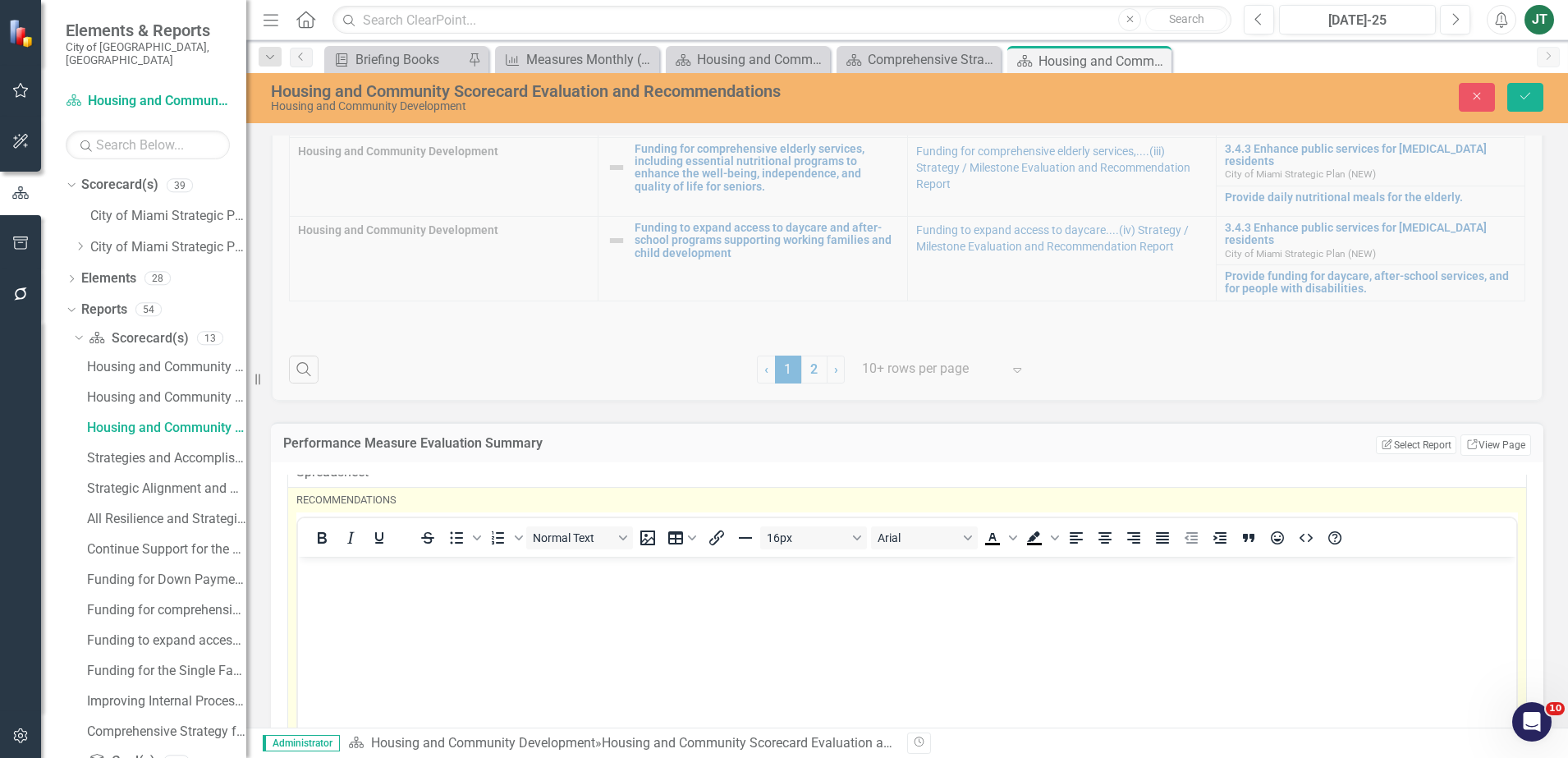
click at [342, 586] on body "Rich Text Area. Press ALT-0 for help." at bounding box center [907, 679] width 1218 height 246
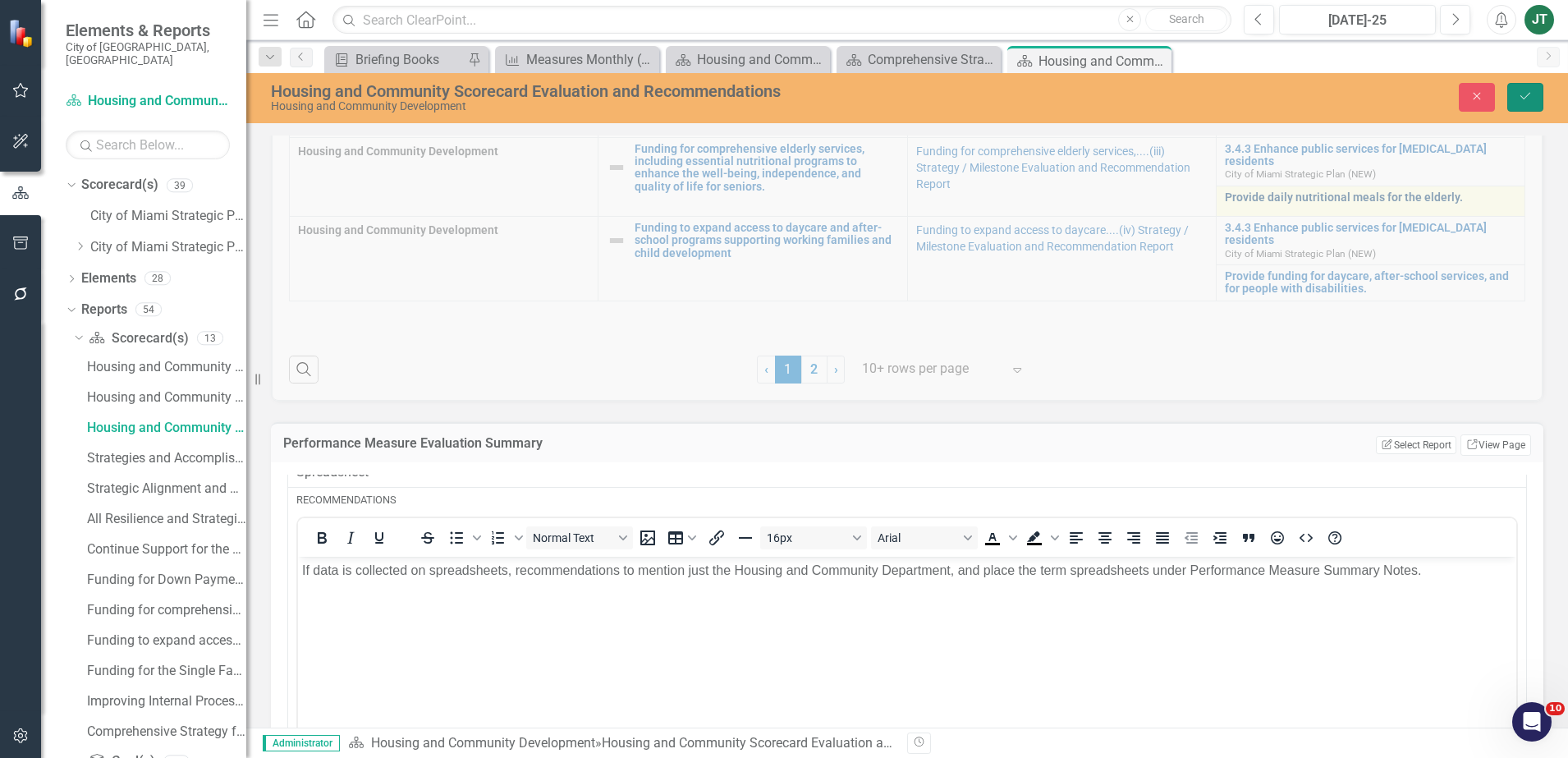
drag, startPoint x: 1528, startPoint y: 95, endPoint x: 1419, endPoint y: 166, distance: 130.1
click at [1528, 97] on icon "Save" at bounding box center [1525, 96] width 15 height 11
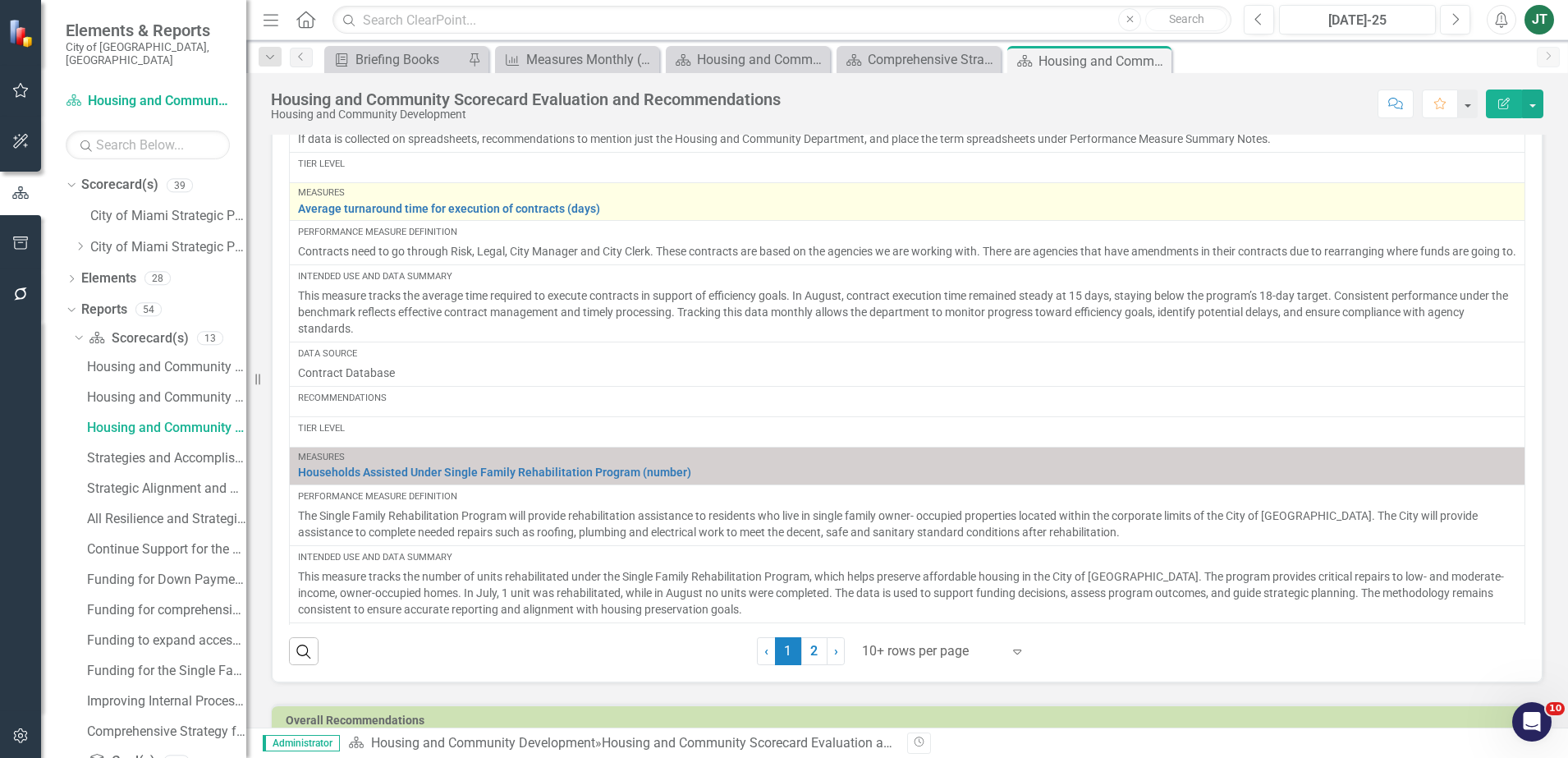
scroll to position [1950, 0]
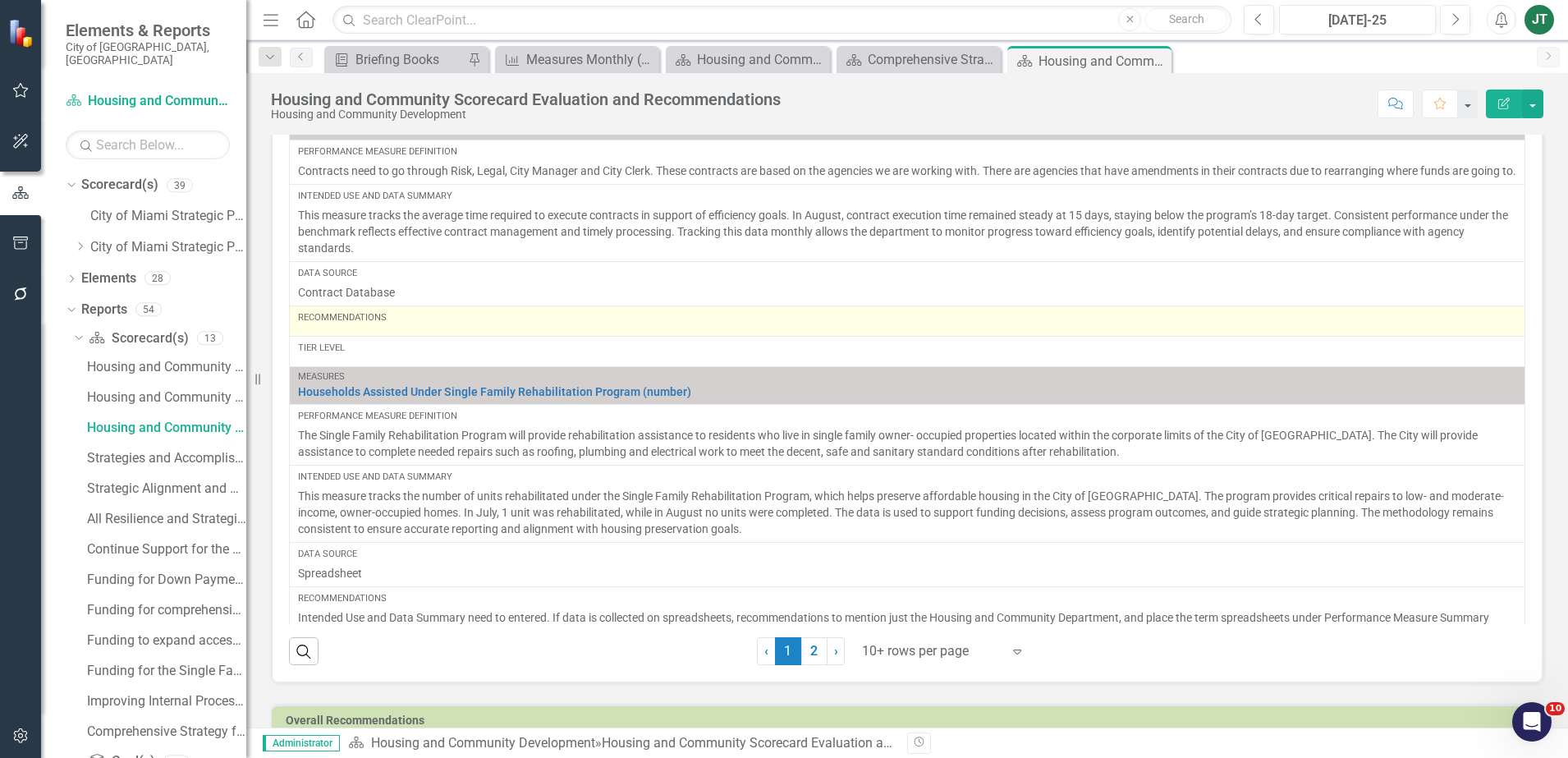
click at [403, 324] on div "Recommendations" at bounding box center [907, 318] width 1218 height 13
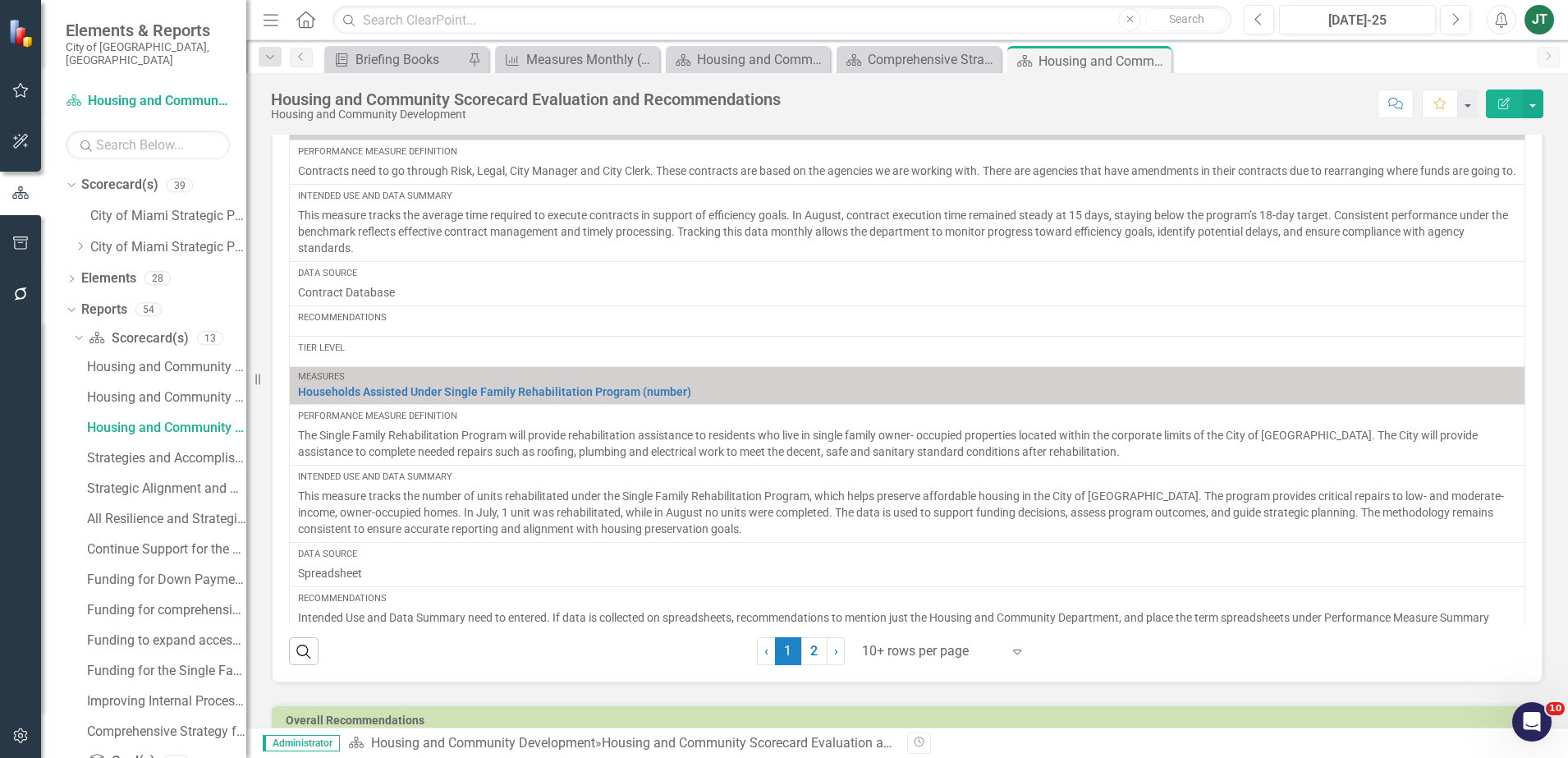
click at [403, 324] on div "Recommendations" at bounding box center [907, 318] width 1218 height 13
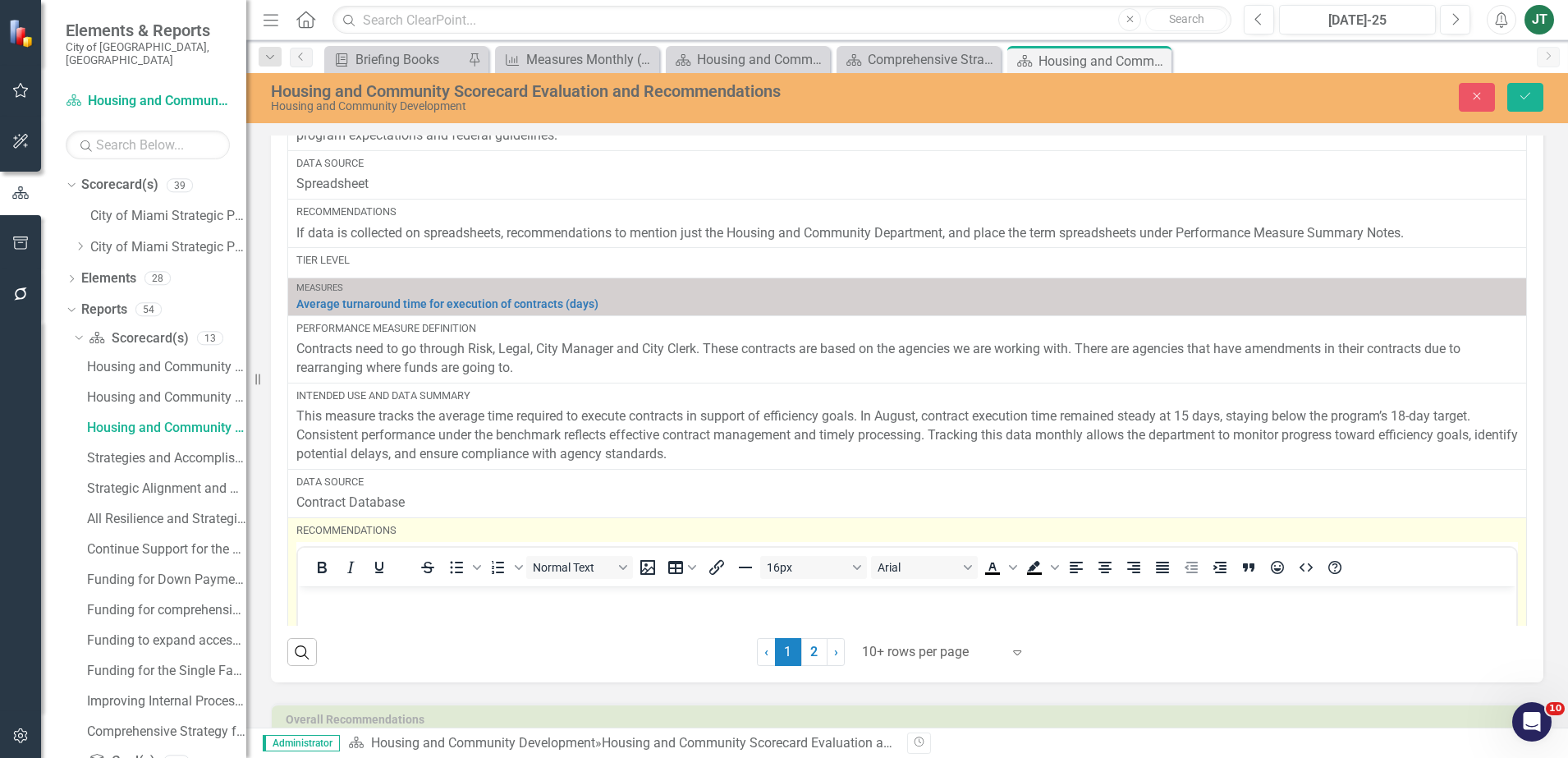
scroll to position [2155, 0]
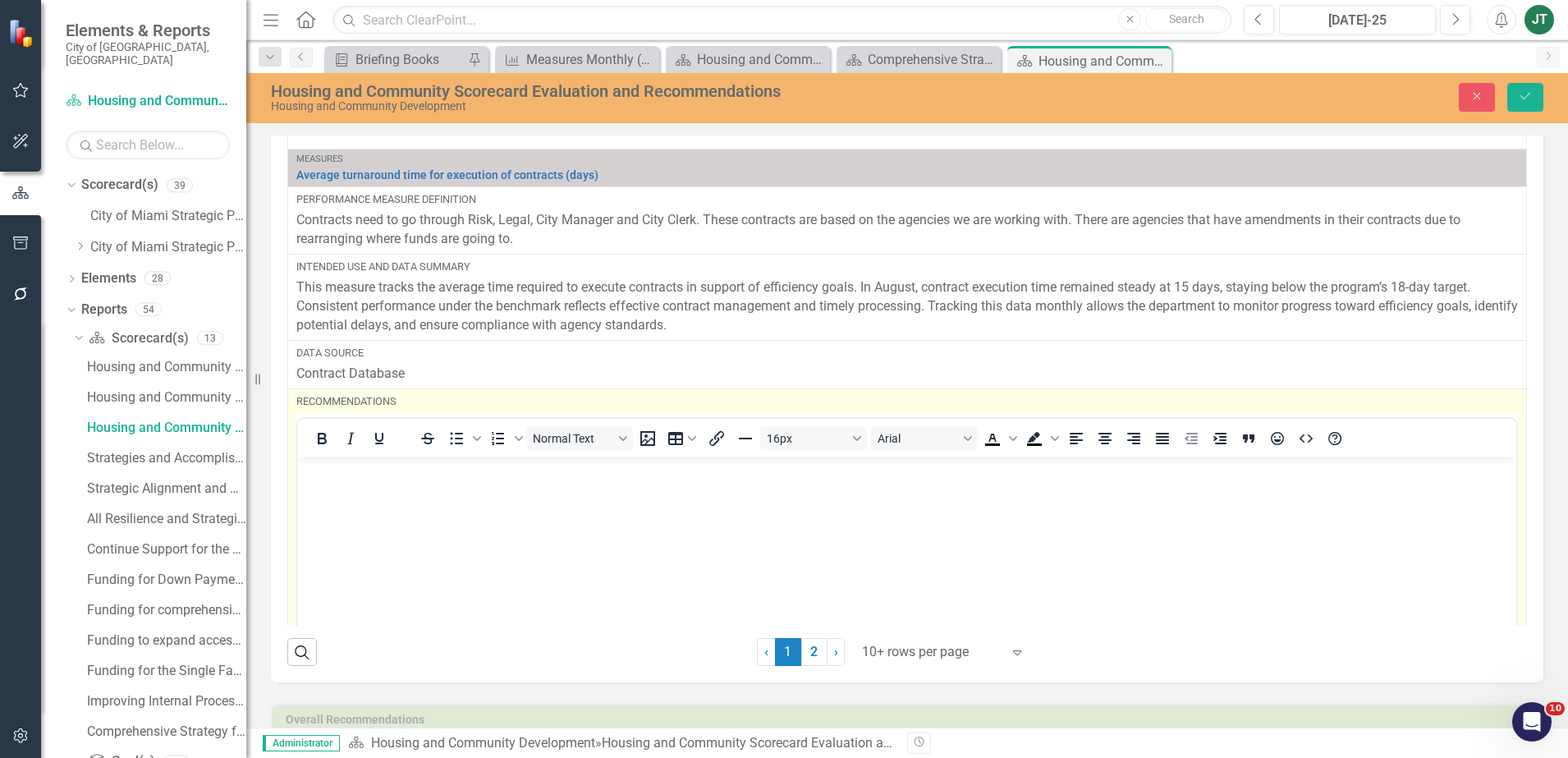
click at [359, 495] on body "Rich Text Area. Press ALT-0 for help." at bounding box center [907, 580] width 1218 height 246
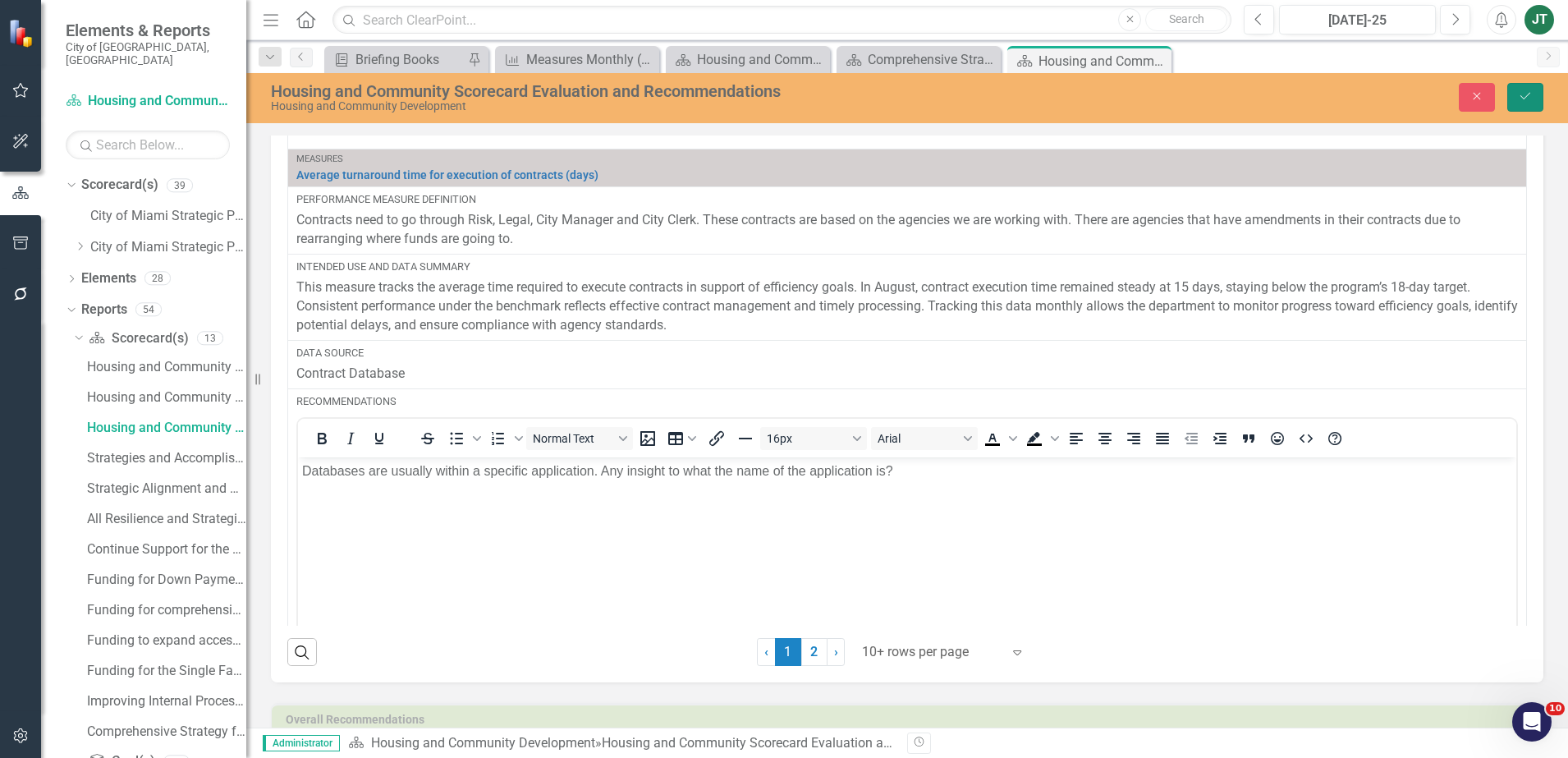
click at [1524, 99] on icon "submit" at bounding box center [1525, 96] width 10 height 7
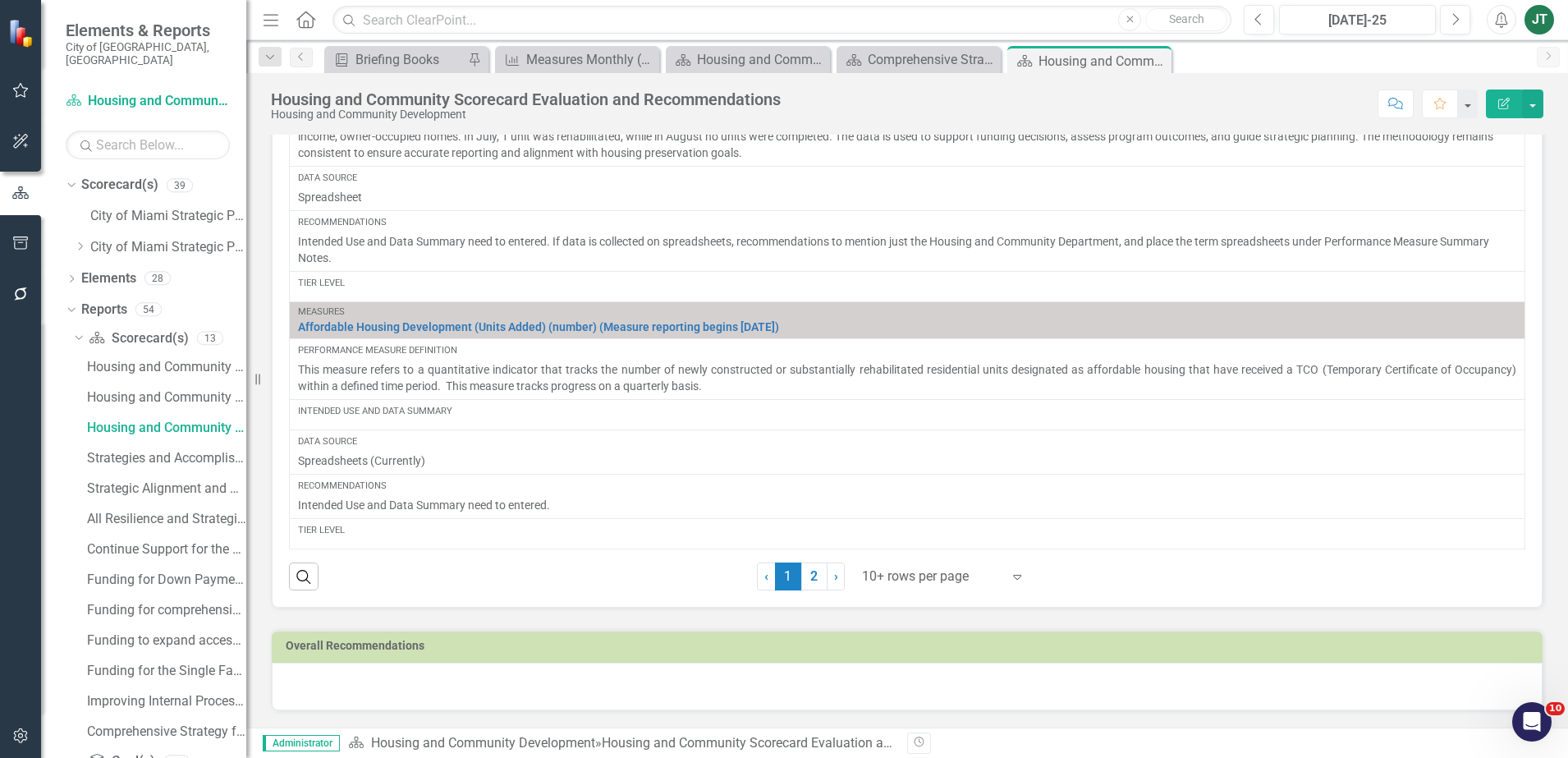
scroll to position [2281, 0]
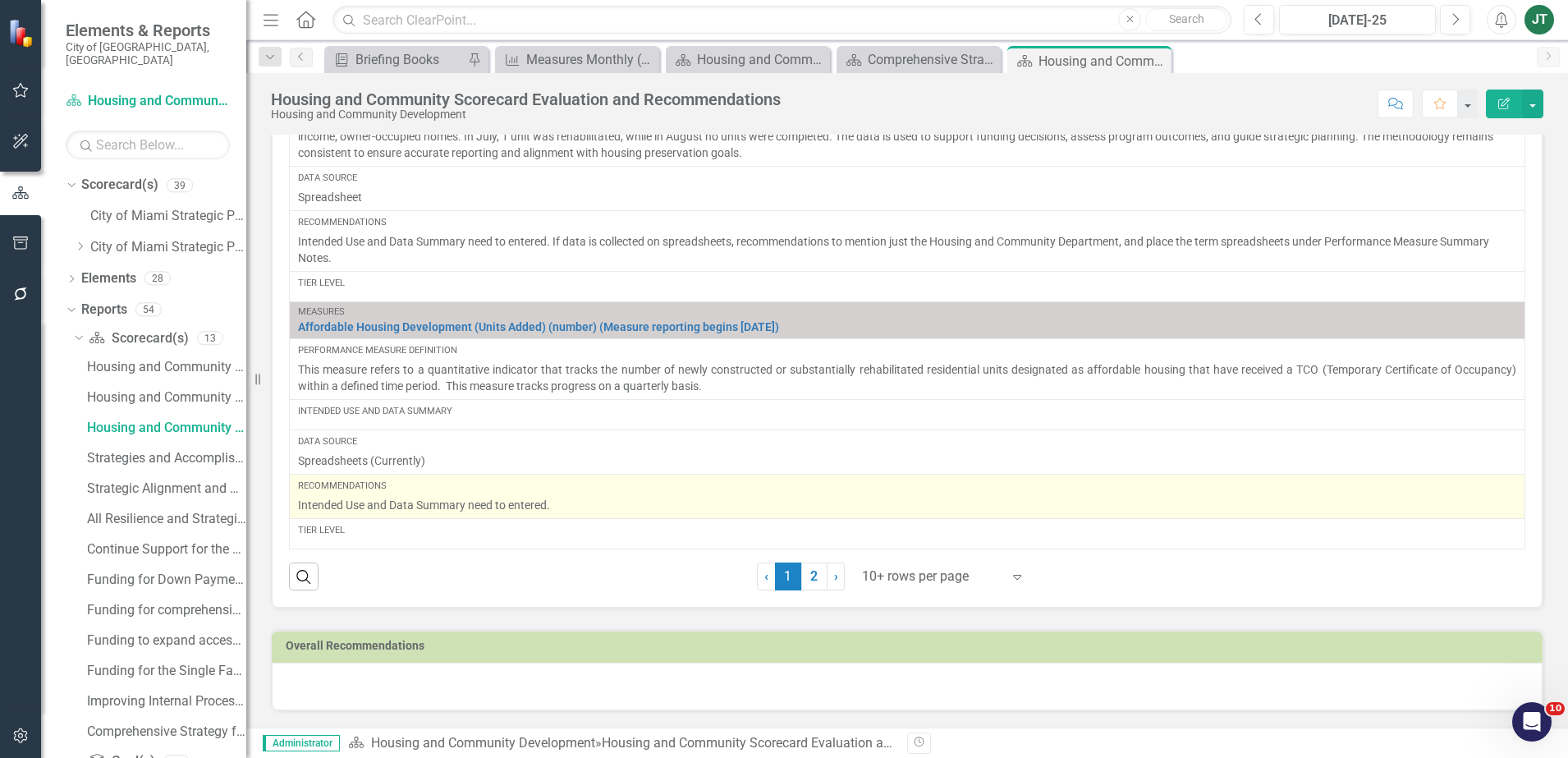
click at [595, 505] on p "Intended Use and Data Summary need to entered." at bounding box center [907, 505] width 1218 height 17
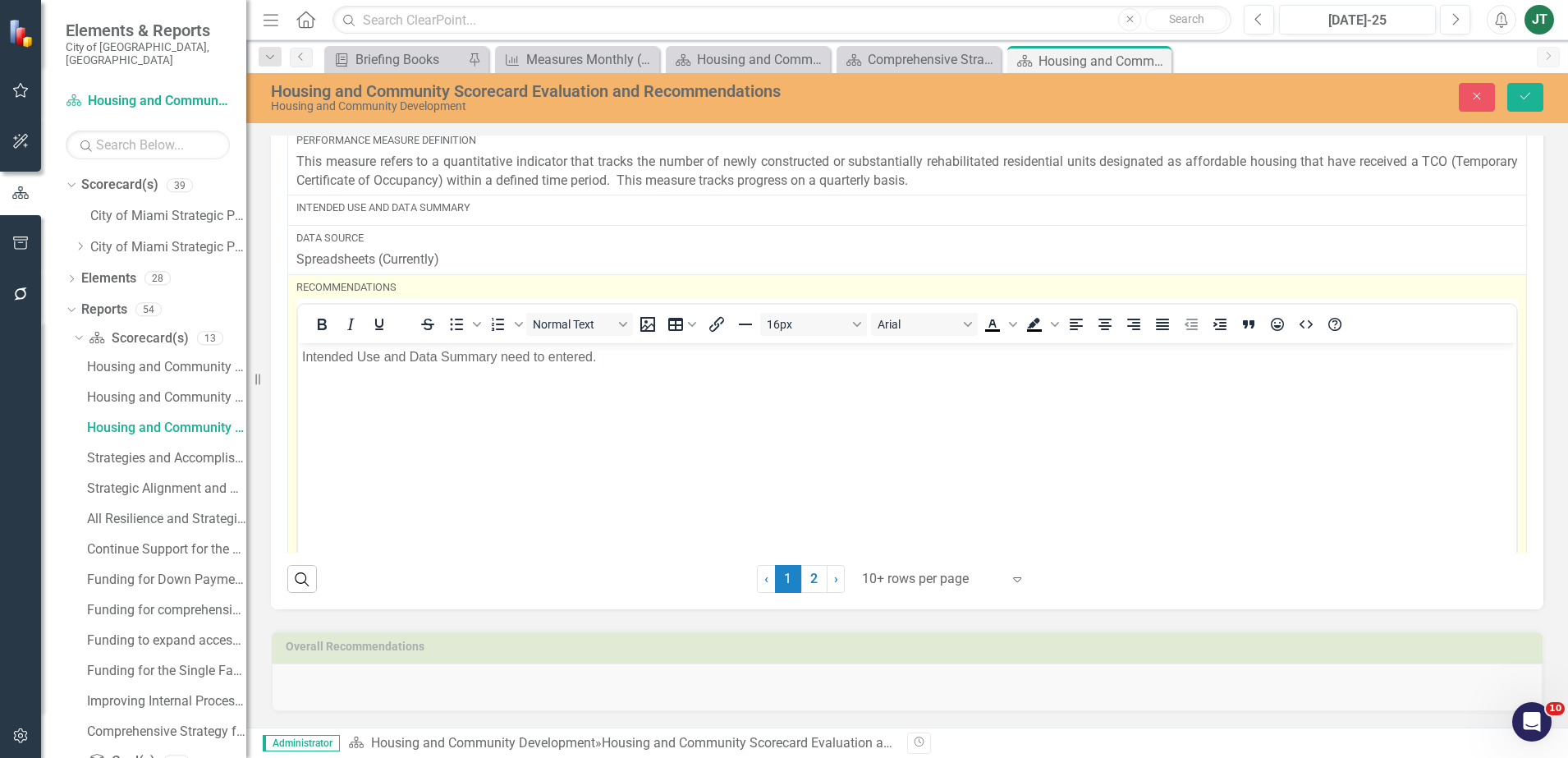
scroll to position [2896, 0]
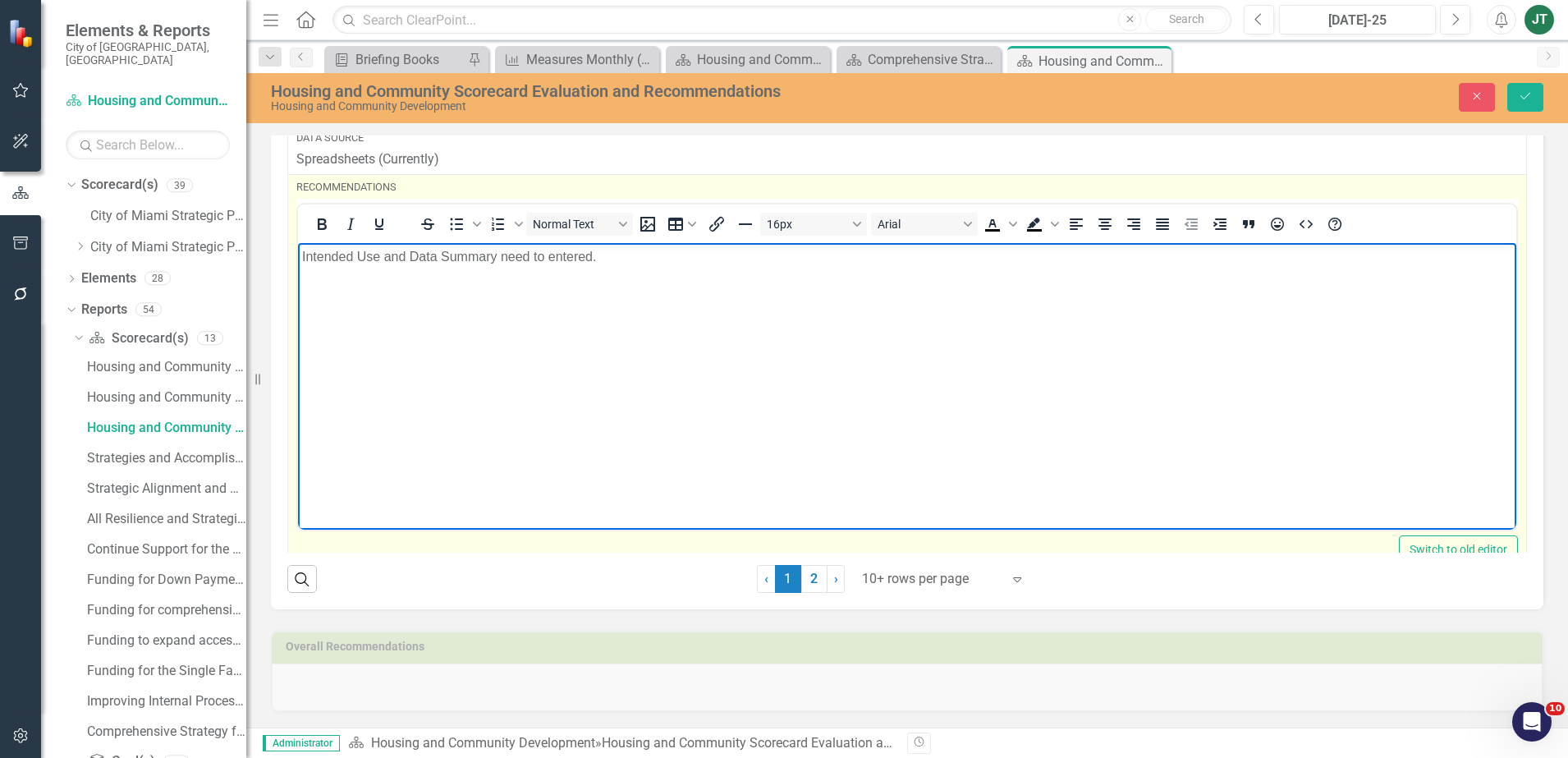
click at [662, 254] on p "Intended Use and Data Summary need to entered." at bounding box center [906, 255] width 1210 height 20
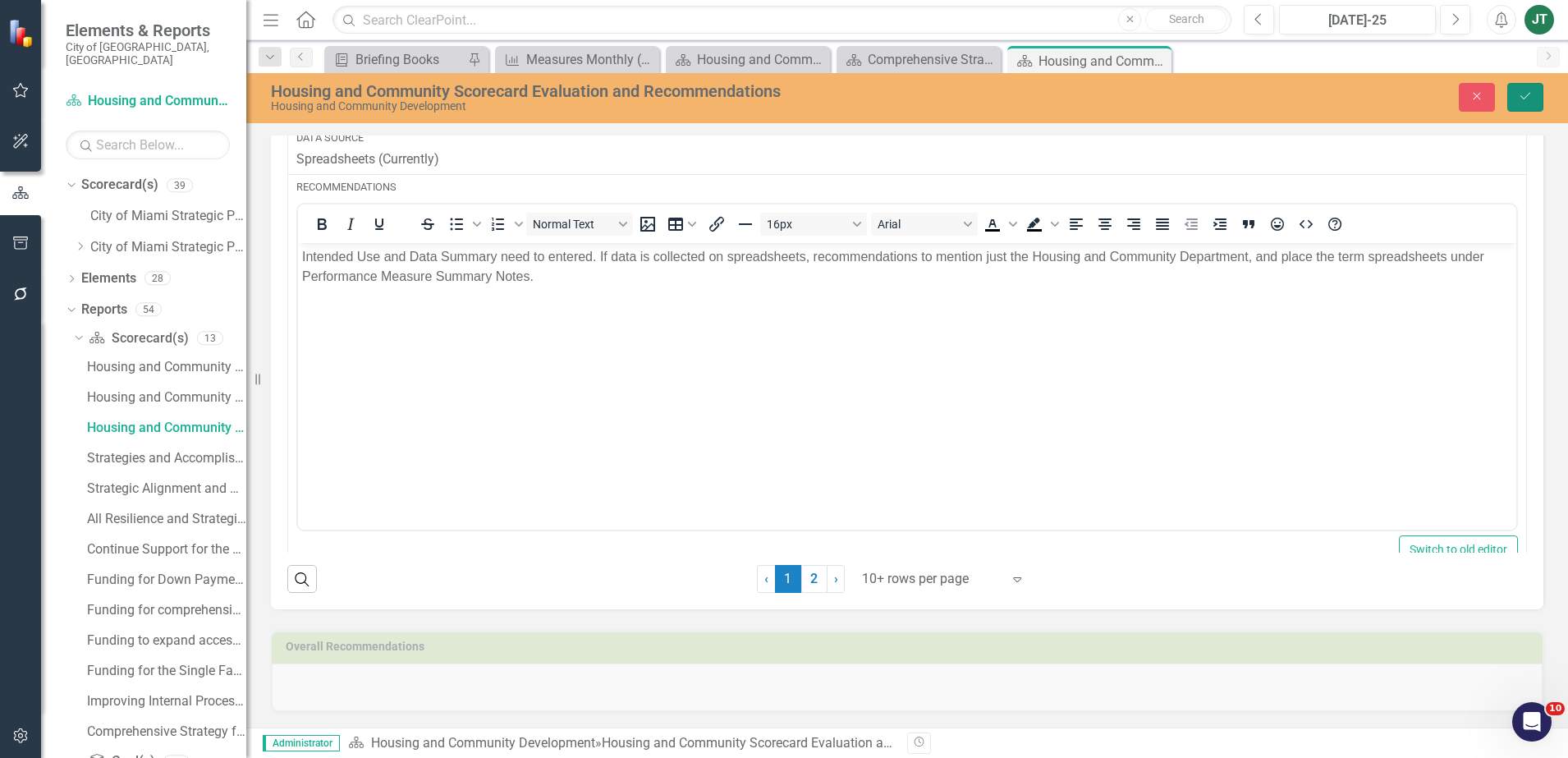
drag, startPoint x: 1518, startPoint y: 102, endPoint x: 1126, endPoint y: 10, distance: 402.7
click at [1518, 102] on button "Save" at bounding box center [1524, 97] width 36 height 29
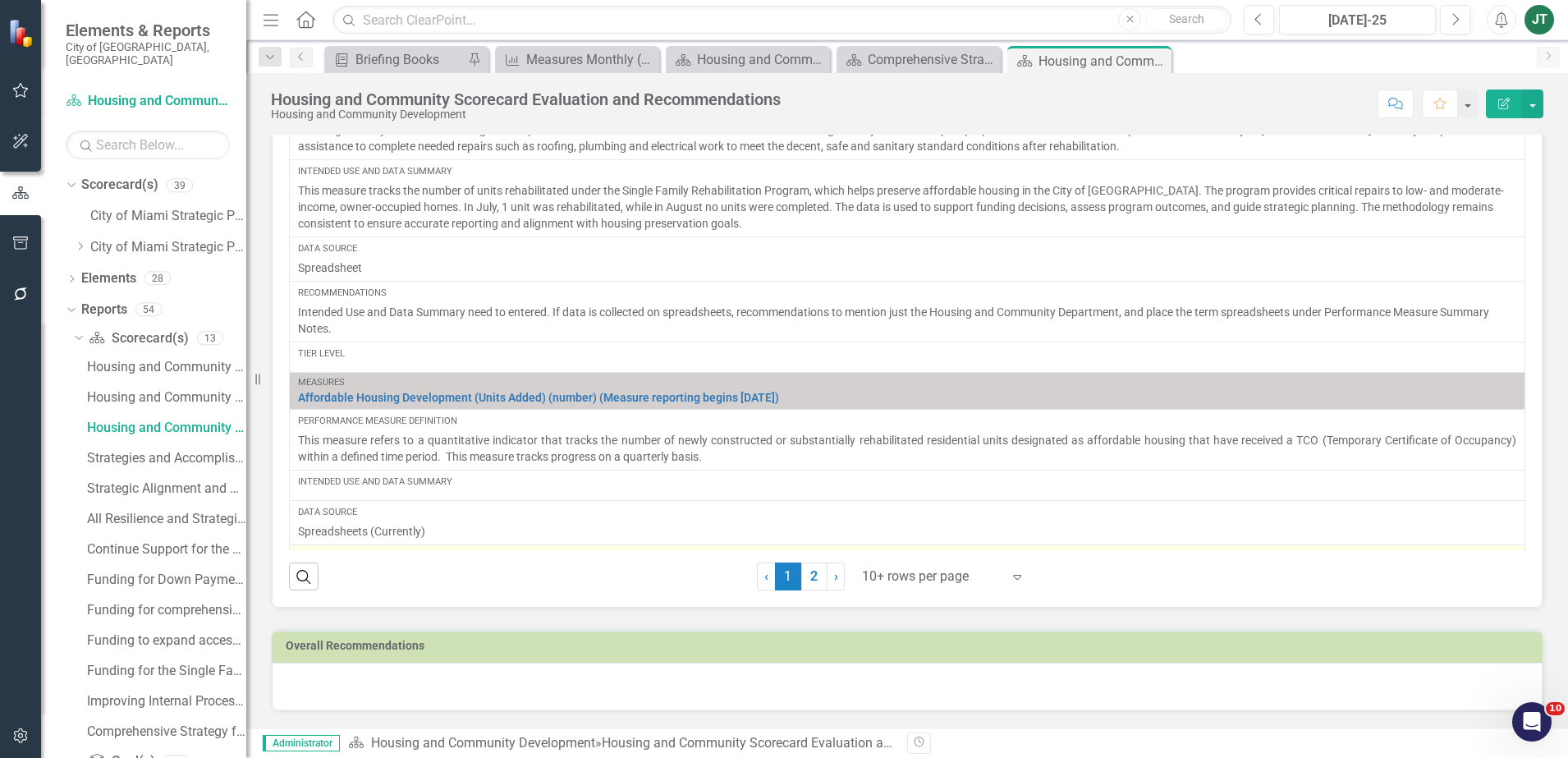
scroll to position [2296, 0]
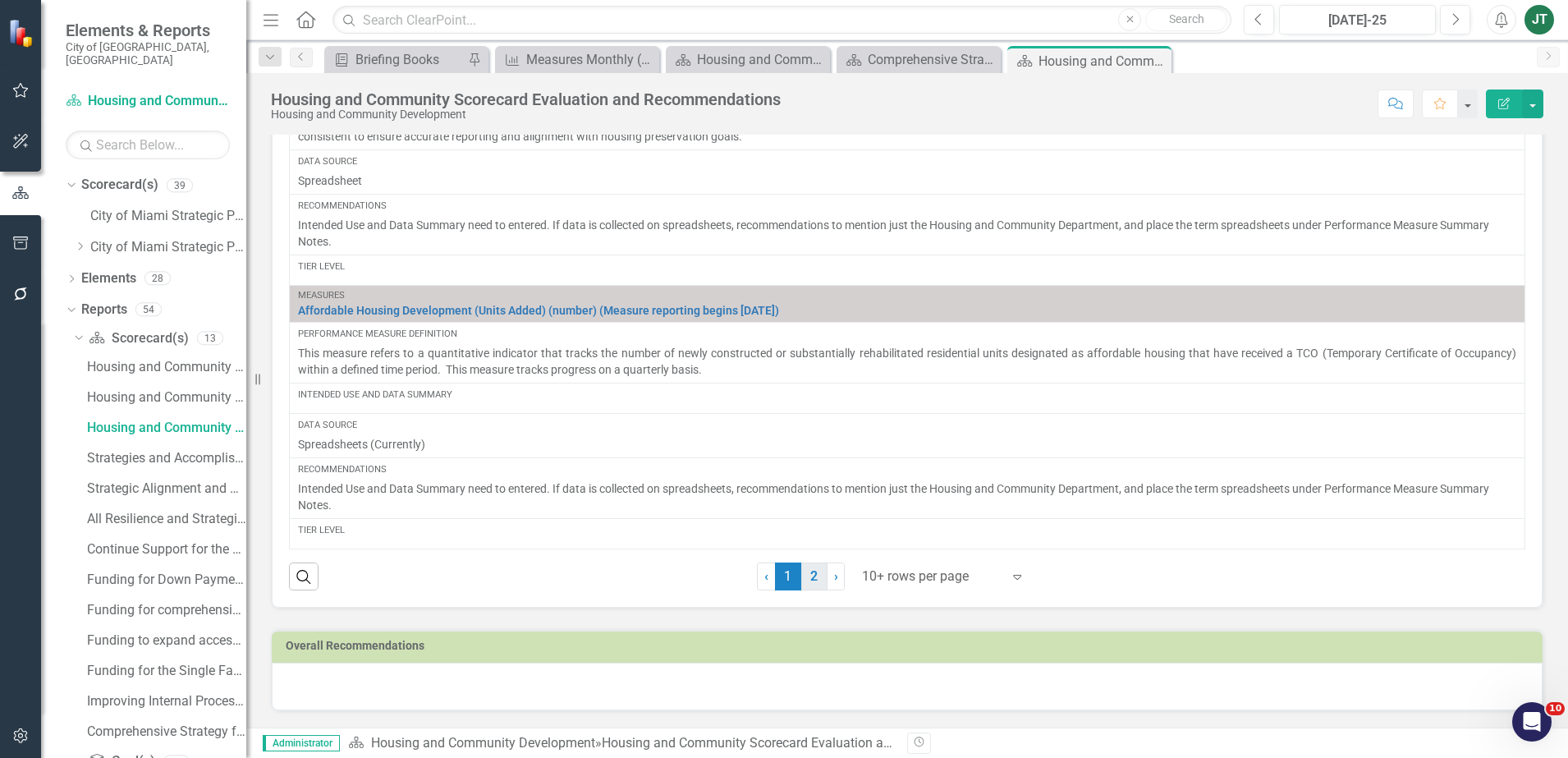
click at [807, 575] on link "2" at bounding box center [814, 576] width 26 height 28
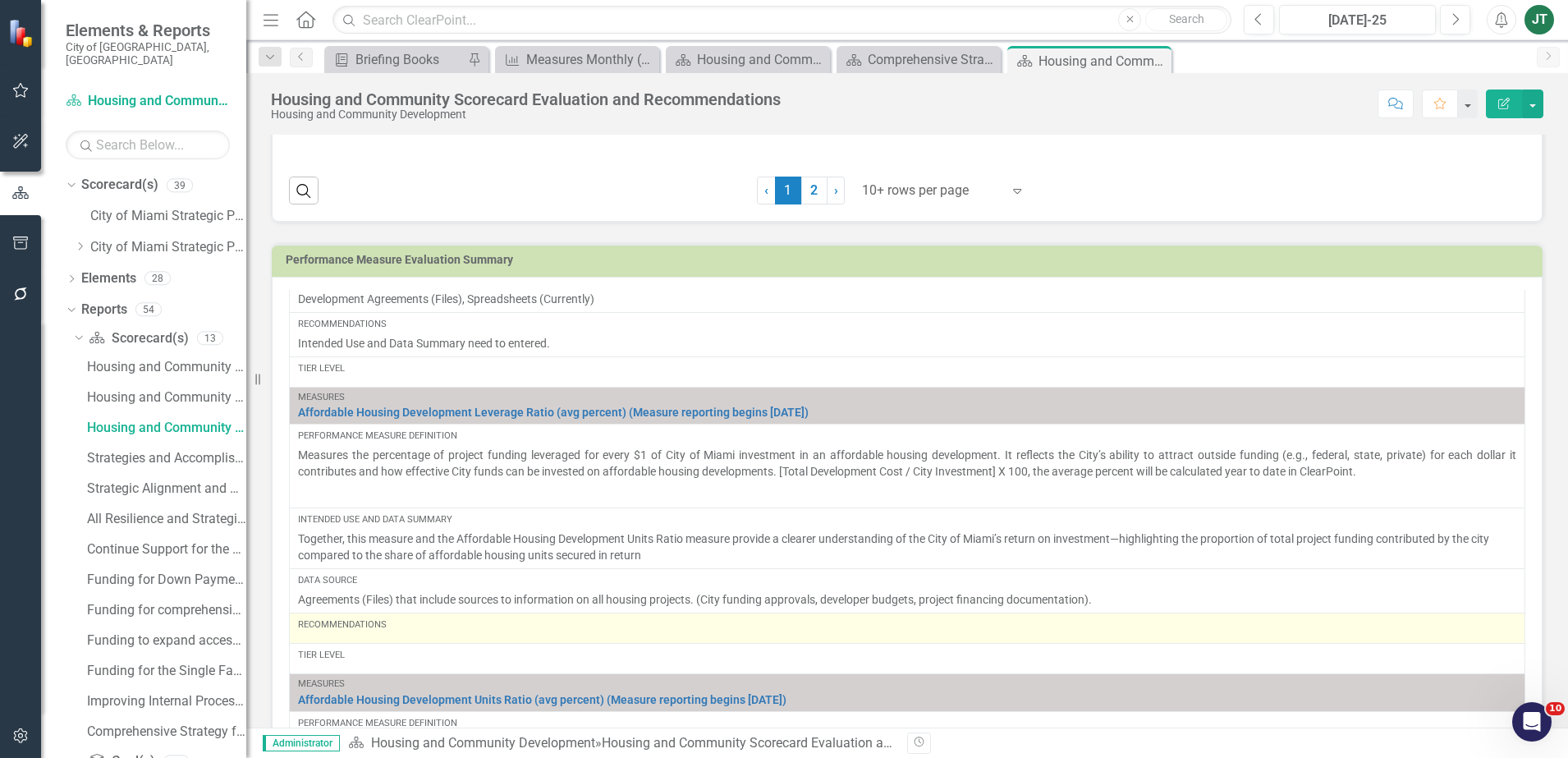
scroll to position [470, 0]
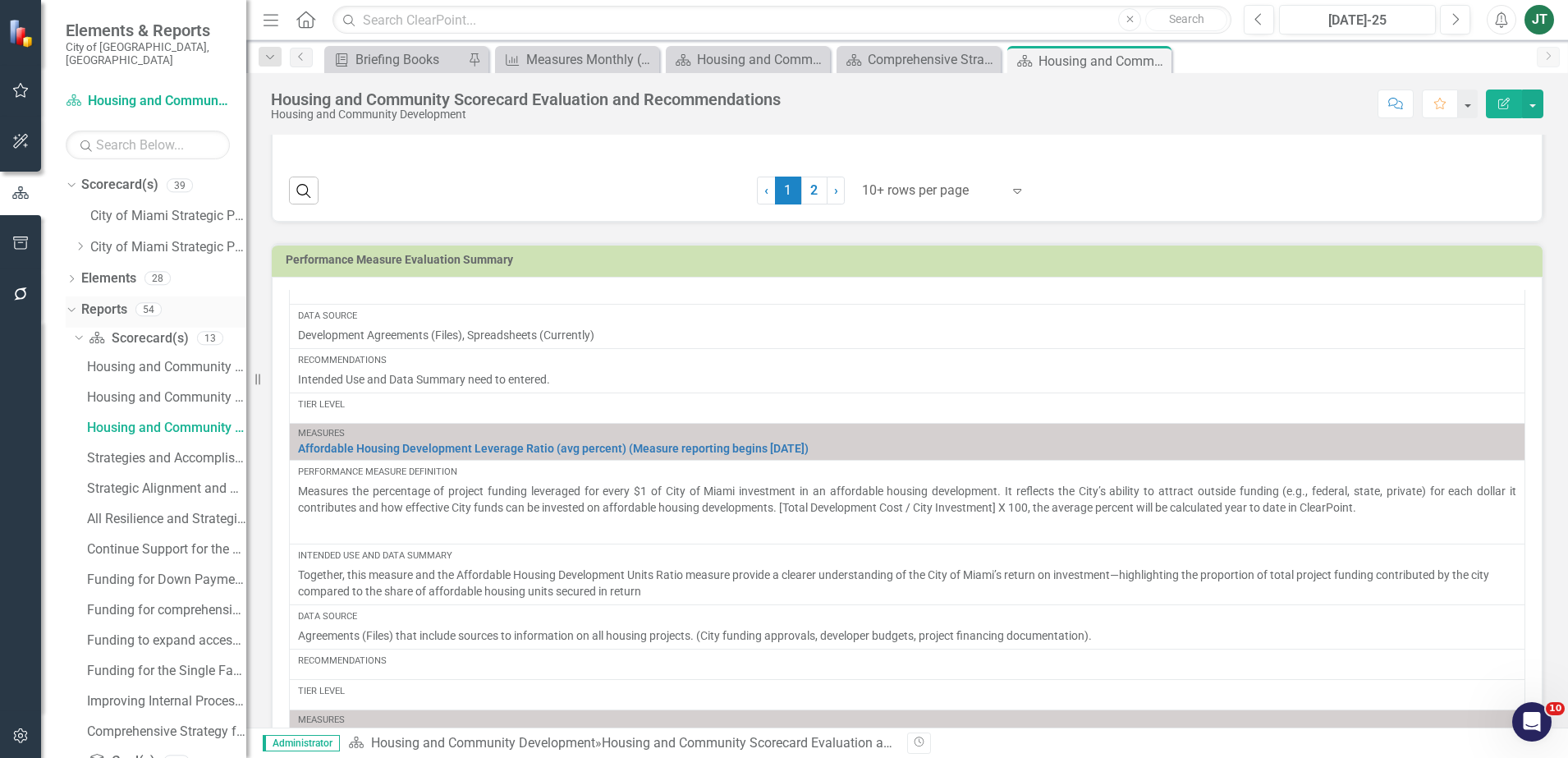
click at [70, 303] on icon "Dropdown" at bounding box center [70, 308] width 9 height 11
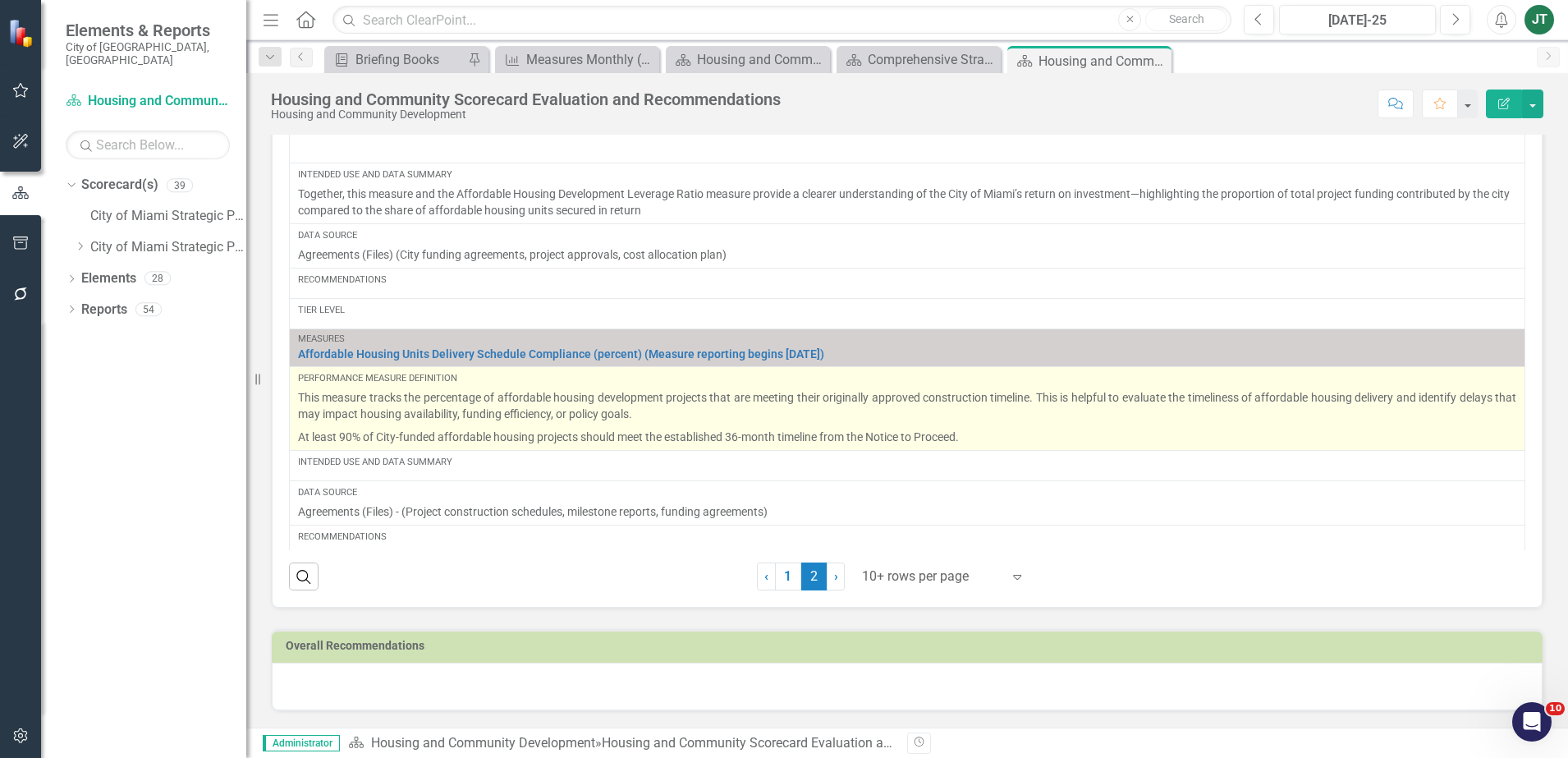
scroll to position [881, 0]
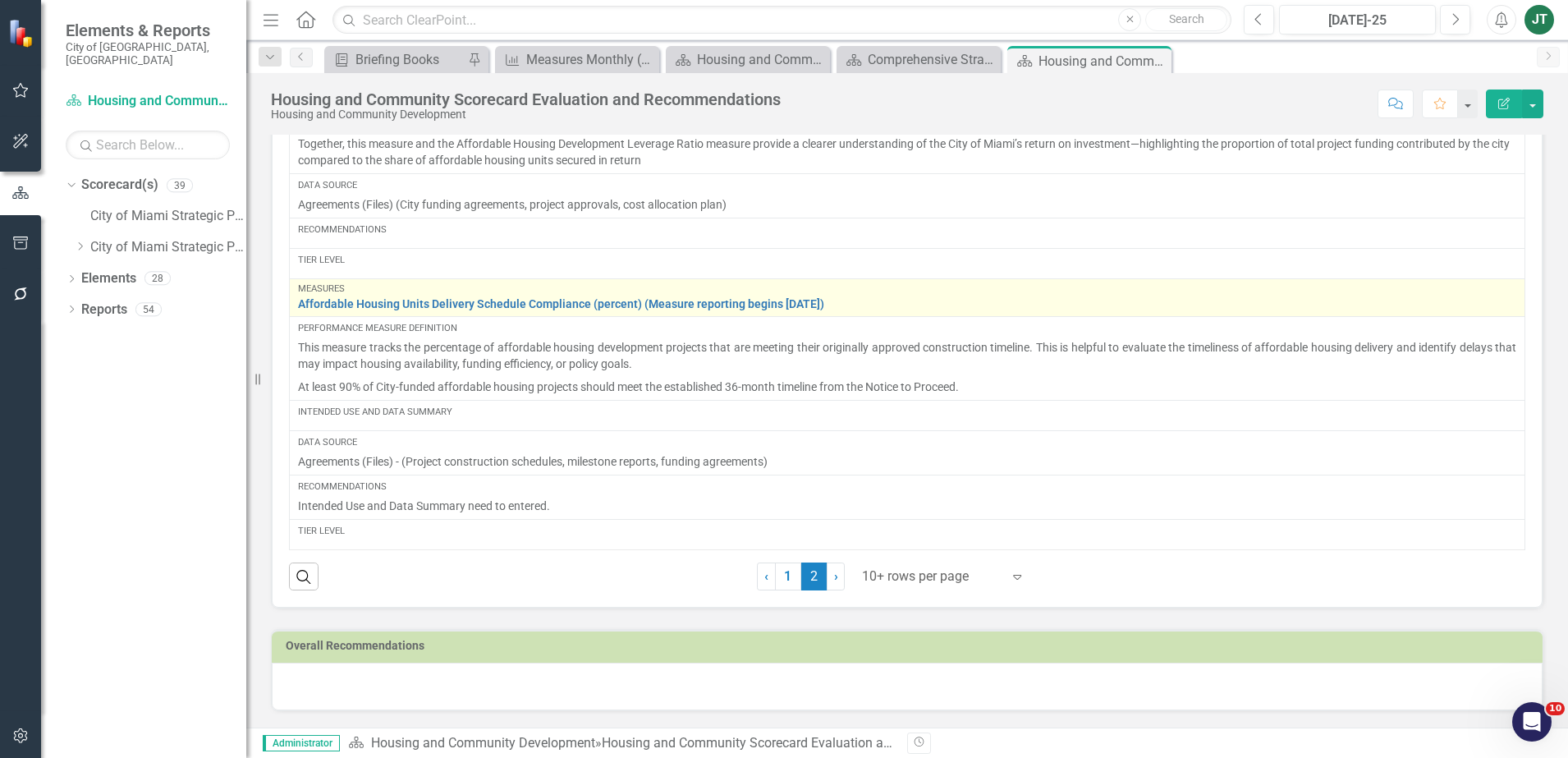
click at [1091, 292] on div "Measures" at bounding box center [907, 289] width 1218 height 10
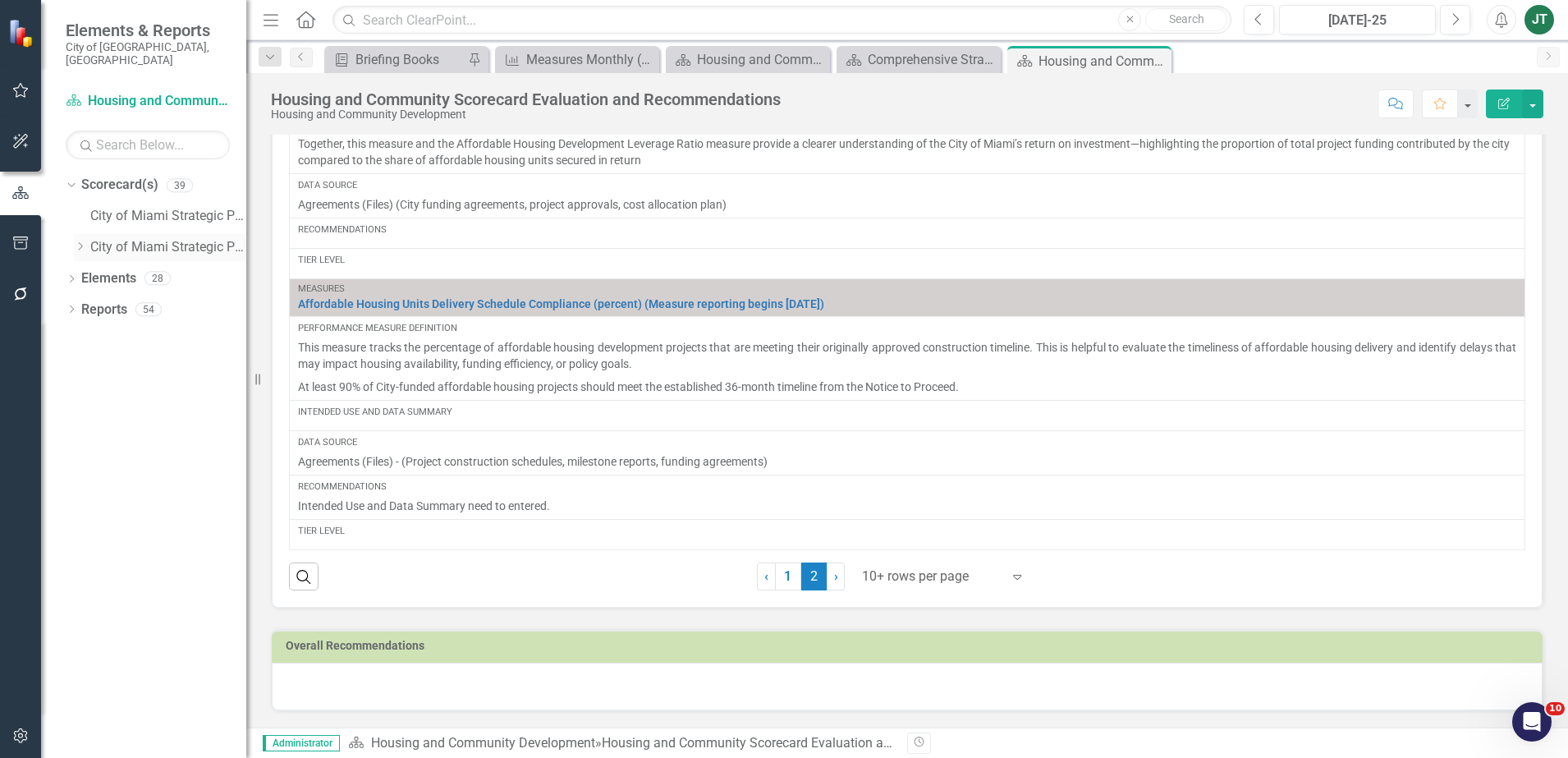
click at [80, 241] on icon "Dropdown" at bounding box center [79, 246] width 12 height 10
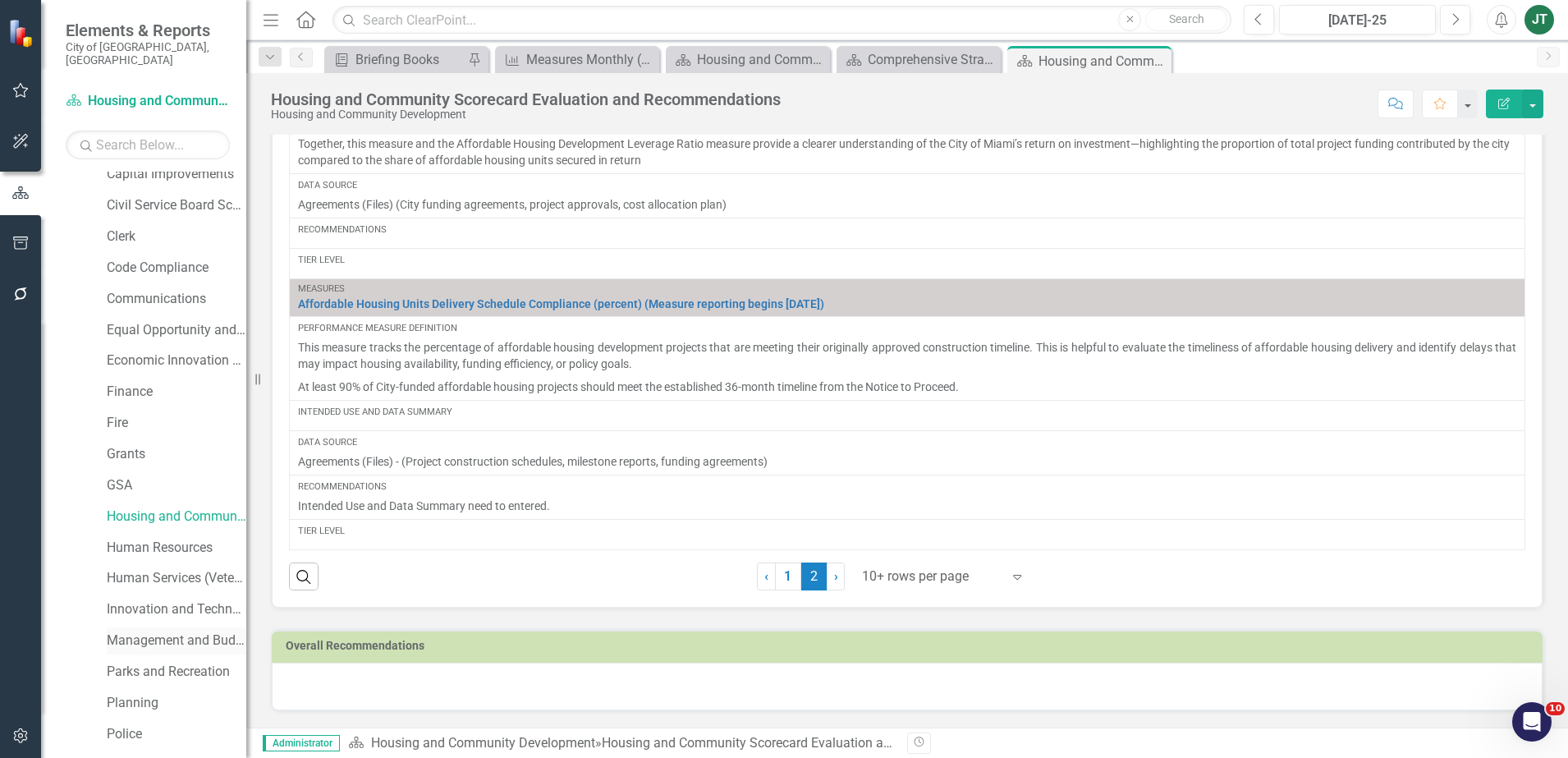
scroll to position [205, 0]
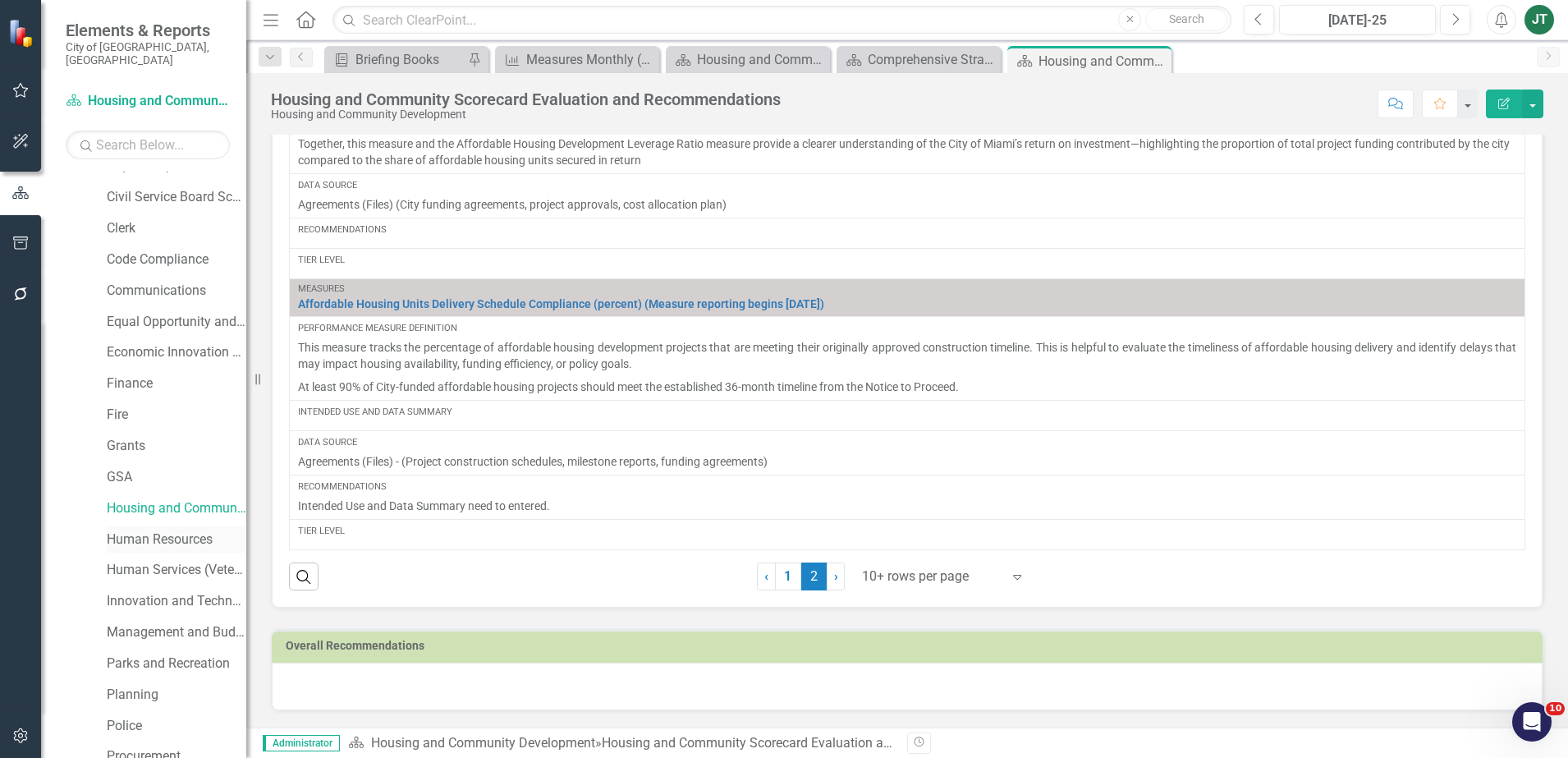
click at [133, 530] on link "Human Resources" at bounding box center [177, 539] width 140 height 19
